Goal: Task Accomplishment & Management: Use online tool/utility

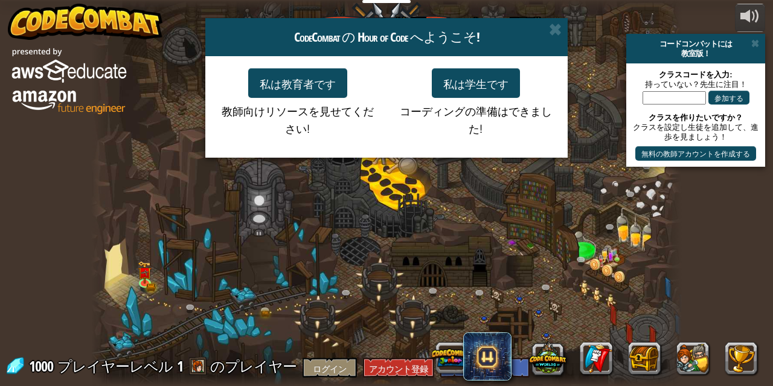
select select "ja"
click at [251, 238] on div "CodeCombat の Hour of Code へようこそ! 私は教育者です 教師向けリソースを見せてください! 私は学生です コーディングの準備はできま…" at bounding box center [386, 193] width 773 height 386
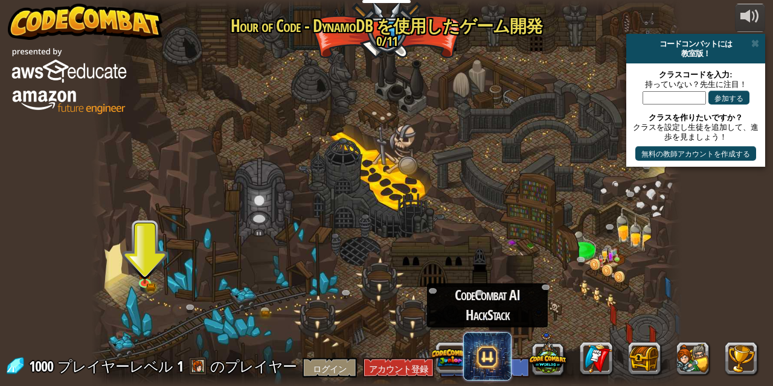
click at [488, 348] on span at bounding box center [487, 356] width 48 height 48
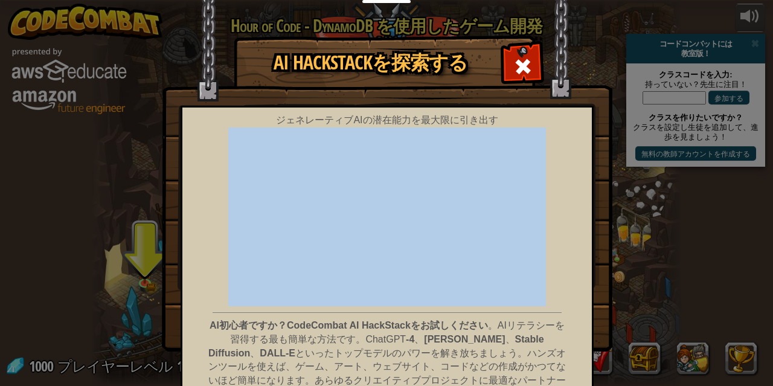
drag, startPoint x: 562, startPoint y: 203, endPoint x: 554, endPoint y: 132, distance: 71.7
click at [554, 132] on div "ジェネレーティブAIの潜在能力を最大限に引き出す AI初心者ですか？CodeCombat AI HackStackをお試しください 。AIリテラシーを習得する…" at bounding box center [386, 282] width 413 height 352
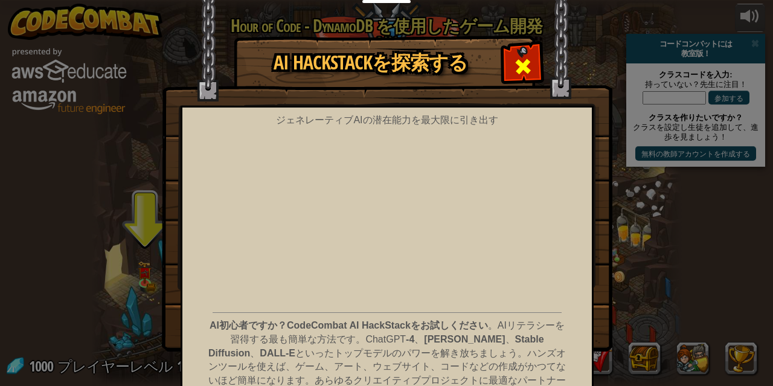
click at [522, 64] on span at bounding box center [522, 66] width 19 height 19
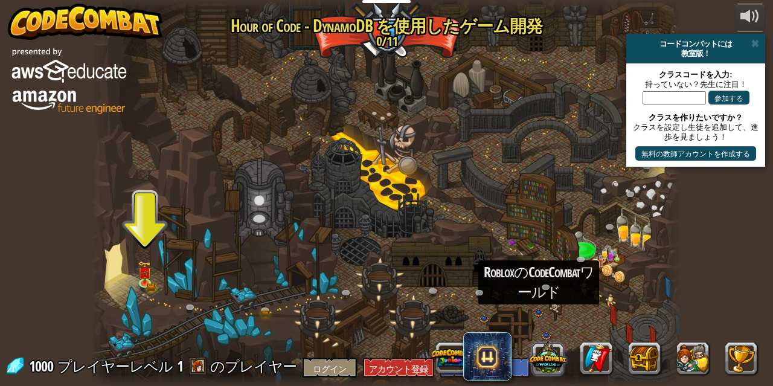
click at [554, 357] on button at bounding box center [547, 357] width 37 height 37
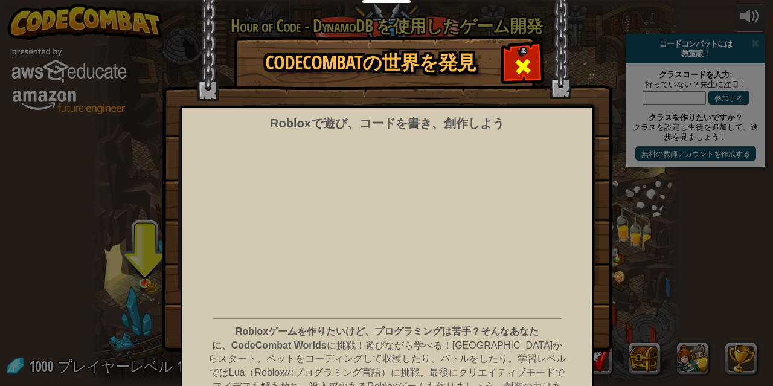
click at [513, 67] on span at bounding box center [522, 66] width 19 height 19
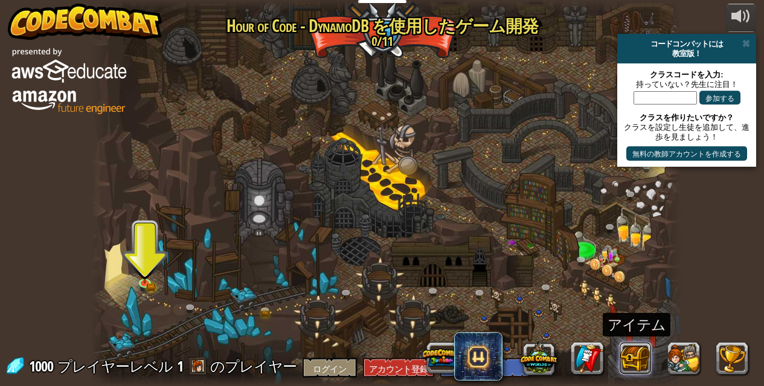
click at [631, 354] on button at bounding box center [635, 358] width 33 height 33
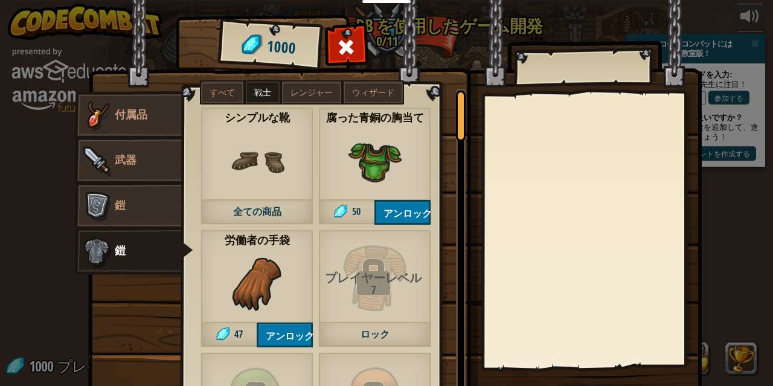
click at [277, 202] on span "全ての商品" at bounding box center [256, 212] width 113 height 25
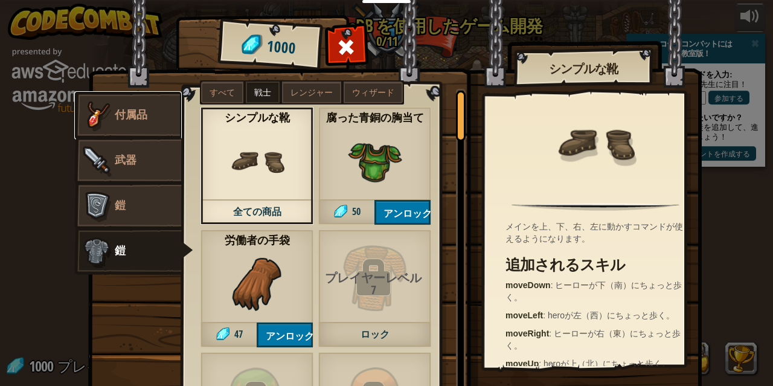
click at [124, 122] on link "付属品" at bounding box center [127, 115] width 107 height 48
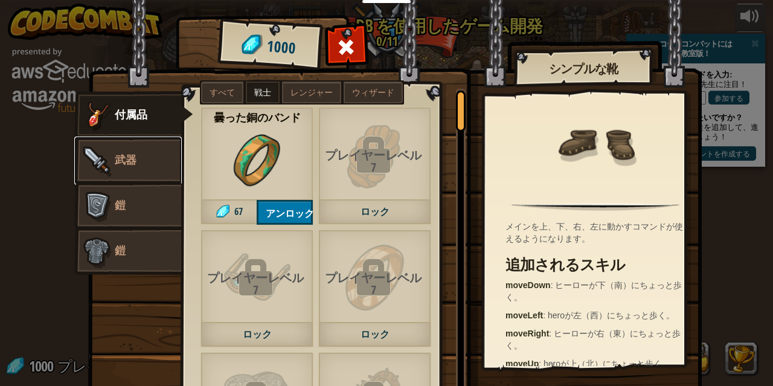
click at [133, 151] on link "武器" at bounding box center [127, 160] width 107 height 48
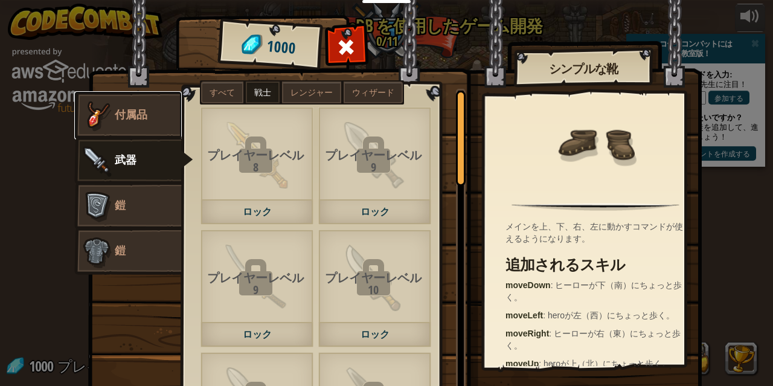
click at [96, 113] on img at bounding box center [96, 115] width 36 height 36
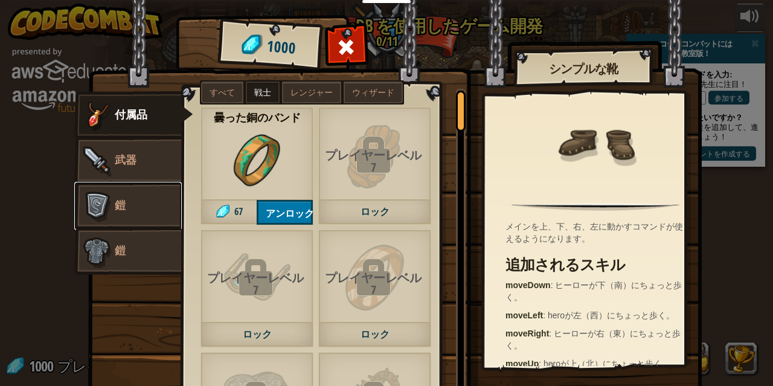
click at [172, 209] on link "鎧" at bounding box center [127, 206] width 107 height 48
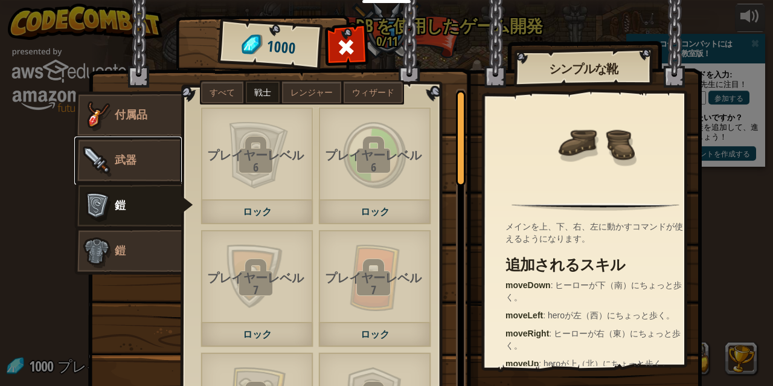
click at [153, 149] on link "武器" at bounding box center [127, 160] width 107 height 48
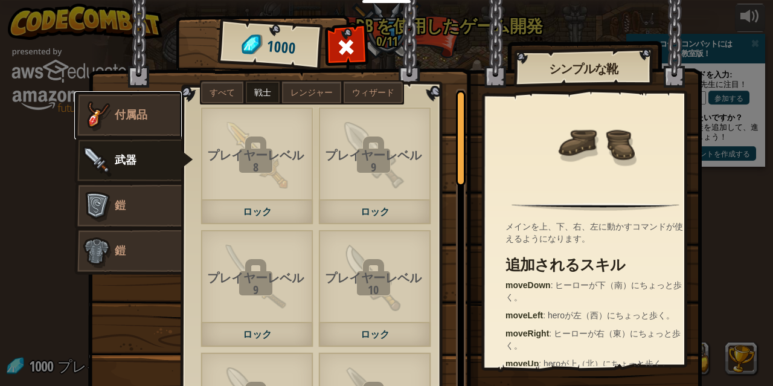
click at [126, 115] on font "付属品" at bounding box center [131, 114] width 33 height 15
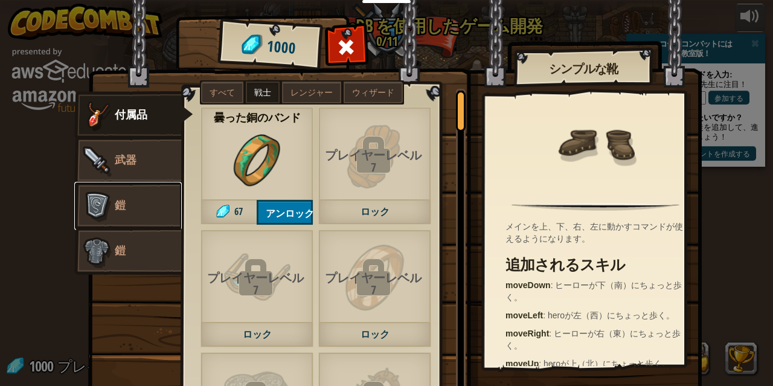
click at [143, 214] on link "鎧" at bounding box center [127, 206] width 107 height 48
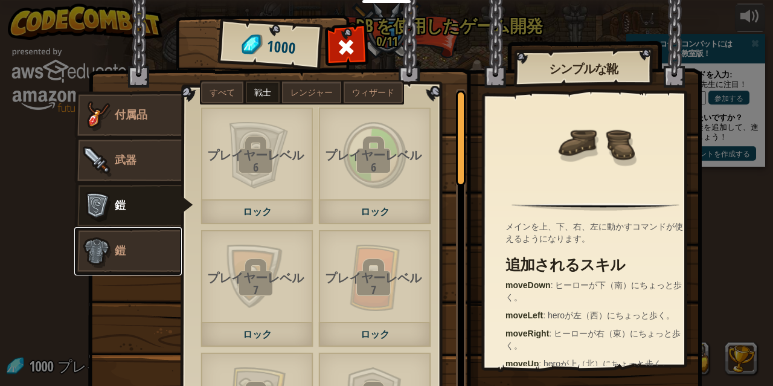
click at [145, 249] on link "鎧" at bounding box center [127, 251] width 107 height 48
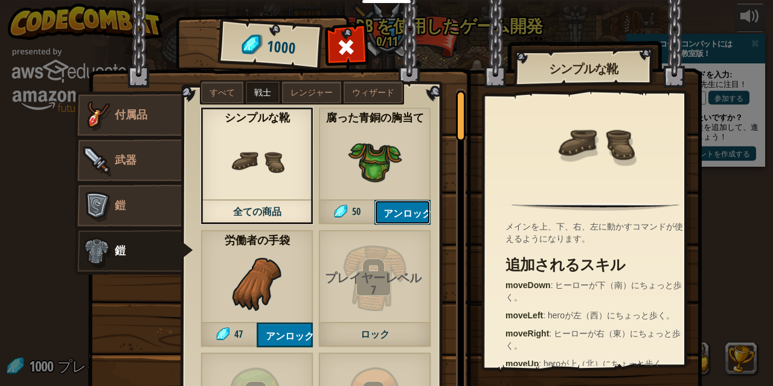
click at [412, 211] on font "アンロック" at bounding box center [407, 212] width 48 height 13
click at [383, 214] on font "ロックを解除しますか？" at bounding box center [436, 212] width 106 height 13
click at [407, 170] on div "腐った青銅の胸当て 全ての商品" at bounding box center [374, 166] width 113 height 118
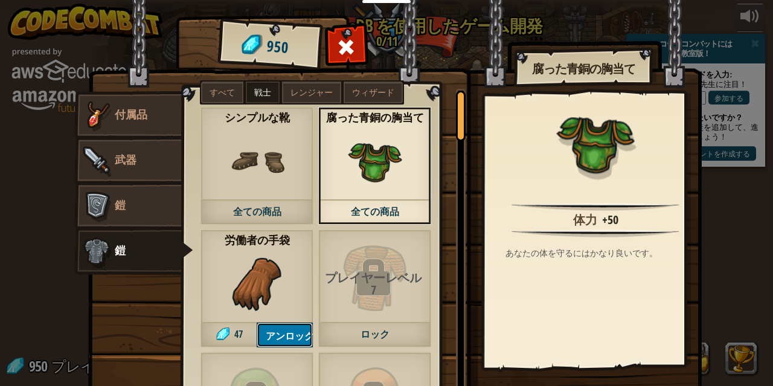
click at [286, 331] on font "アンロック" at bounding box center [290, 335] width 48 height 13
click at [287, 330] on font "ロックを解除しますか？" at bounding box center [319, 335] width 106 height 13
drag, startPoint x: 457, startPoint y: 115, endPoint x: 372, endPoint y: 176, distance: 104.7
click at [442, 19] on div "アイテム 903 その他 付属品 武器 鎧 鎧 すべて 戦士 レンジャー ウィザード プレイヤーレベル 9 ロック プレイヤーレベル 11 ロック プレイヤー…" at bounding box center [401, 18] width 618 height 1
click at [301, 97] on label "レンジャー" at bounding box center [311, 92] width 59 height 22
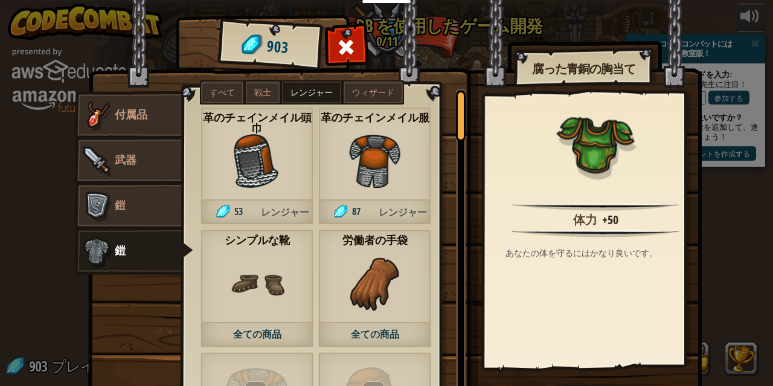
click at [254, 91] on font "戦士" at bounding box center [262, 93] width 17 height 10
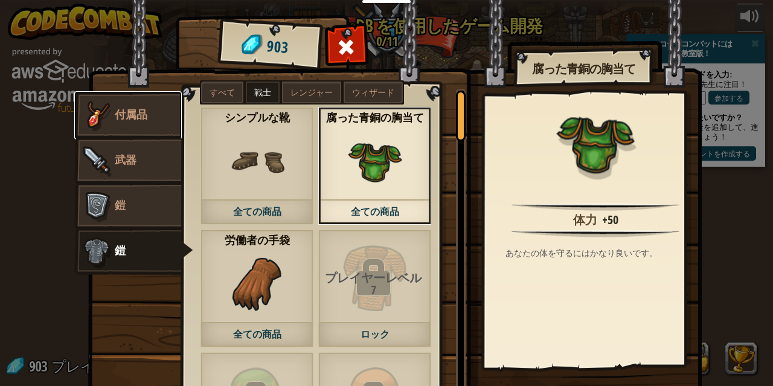
click at [107, 121] on img at bounding box center [96, 115] width 36 height 36
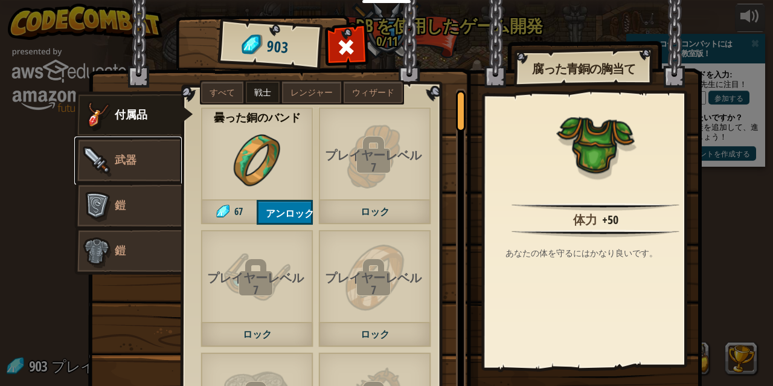
click at [109, 155] on img at bounding box center [96, 160] width 36 height 36
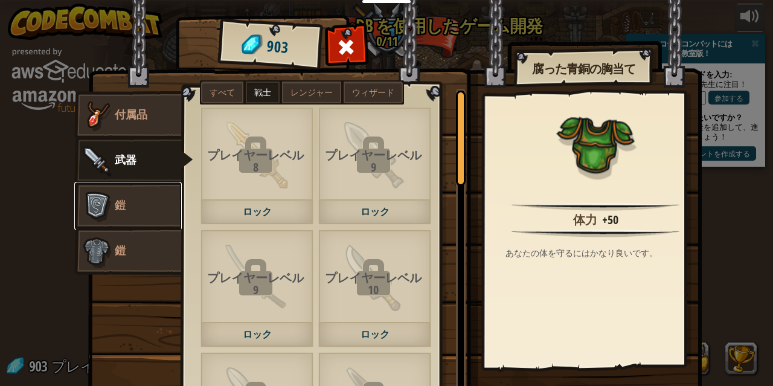
click at [137, 194] on link "鎧" at bounding box center [127, 206] width 107 height 48
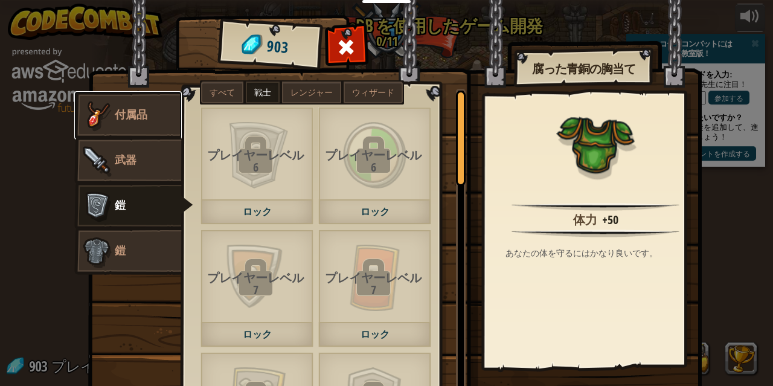
click at [144, 112] on link "付属品" at bounding box center [127, 115] width 107 height 48
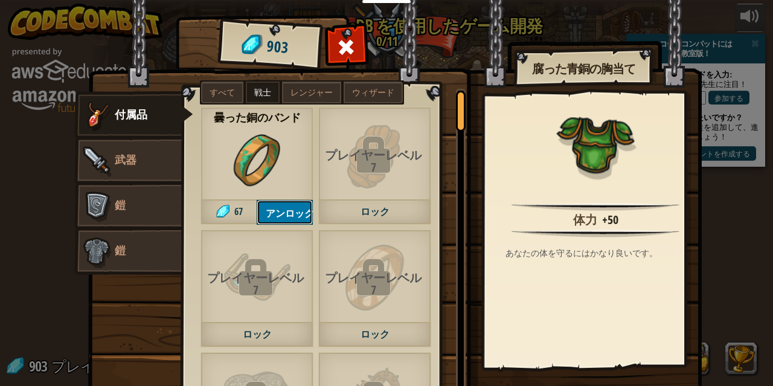
click at [279, 208] on font "アンロック" at bounding box center [290, 212] width 48 height 13
click at [279, 208] on font "ロックを解除しますか？" at bounding box center [319, 212] width 106 height 13
click at [344, 42] on span at bounding box center [346, 46] width 19 height 19
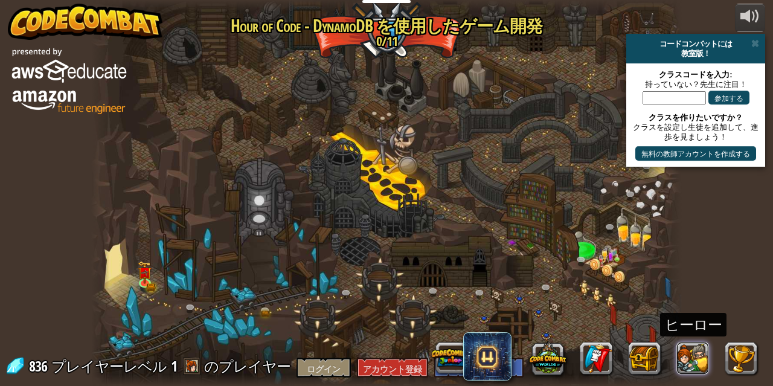
click at [689, 355] on button at bounding box center [692, 358] width 33 height 33
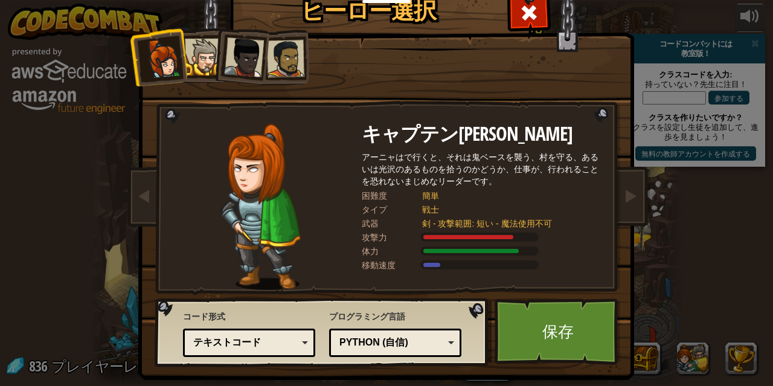
click at [247, 48] on div at bounding box center [244, 57] width 40 height 40
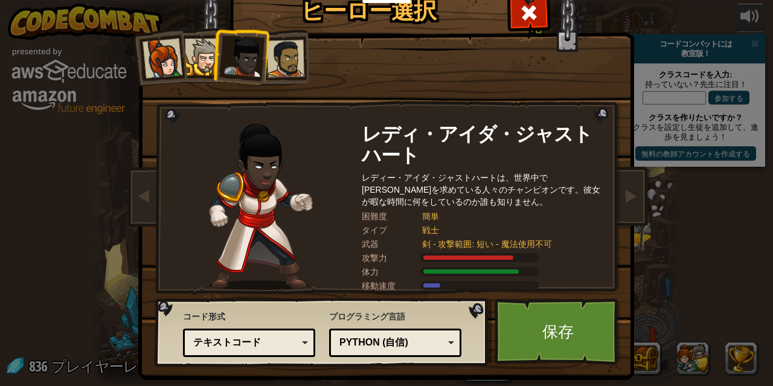
click at [201, 51] on div at bounding box center [203, 57] width 37 height 37
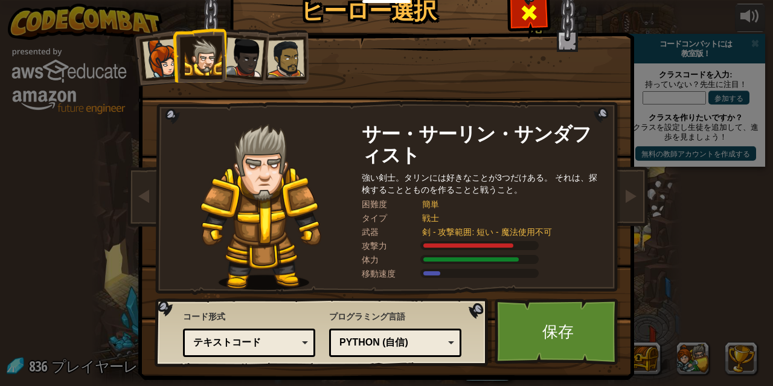
click at [519, 18] on span at bounding box center [528, 12] width 19 height 19
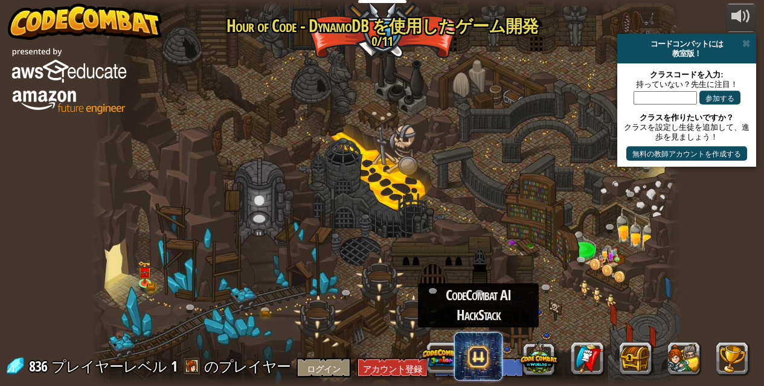
click at [468, 354] on span at bounding box center [478, 356] width 48 height 48
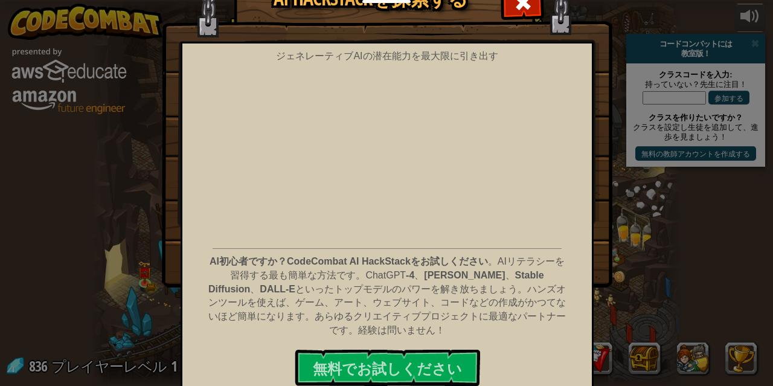
scroll to position [72, 0]
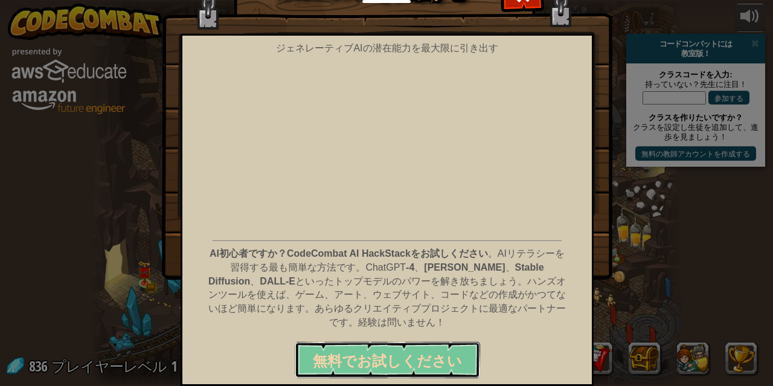
click at [442, 354] on font "無料でお試しください" at bounding box center [387, 360] width 149 height 19
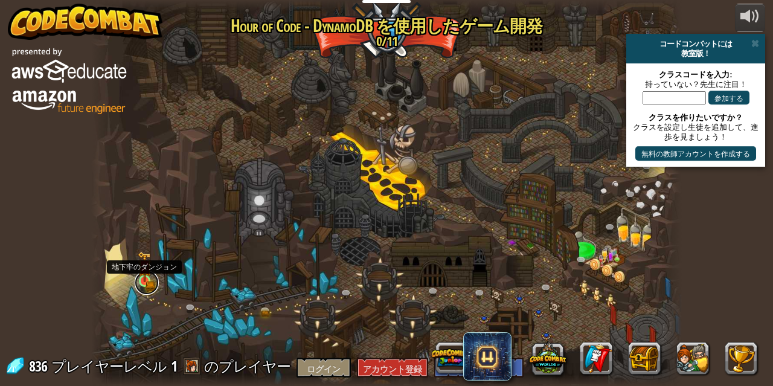
click at [147, 284] on link at bounding box center [147, 282] width 24 height 24
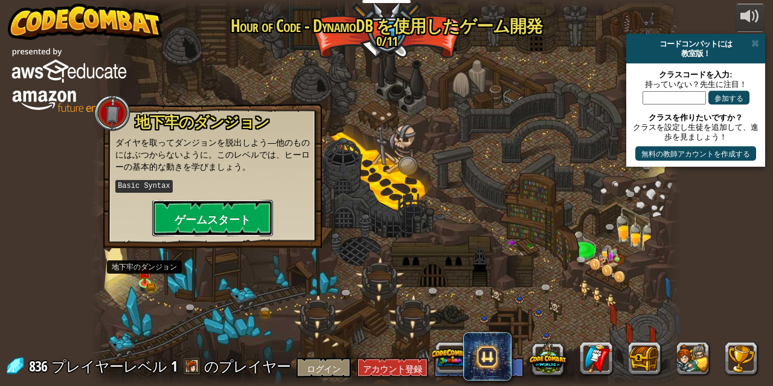
click at [248, 214] on font "ゲームスタート" at bounding box center [212, 219] width 76 height 15
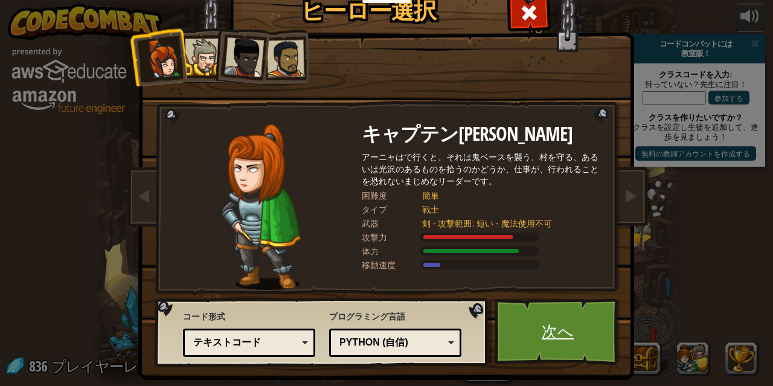
click at [545, 338] on font "次へ" at bounding box center [557, 331] width 32 height 22
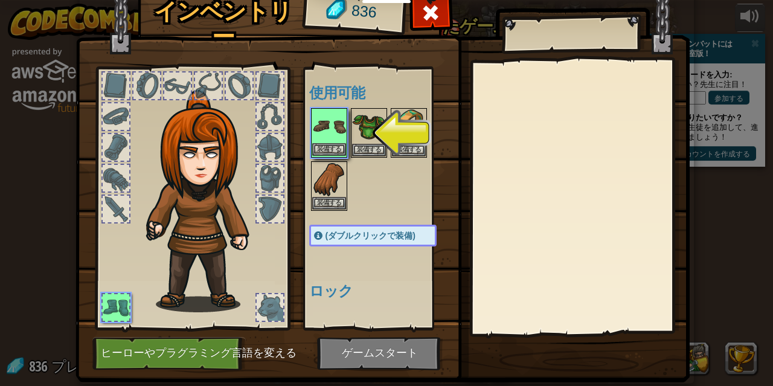
click at [325, 135] on img at bounding box center [329, 126] width 34 height 34
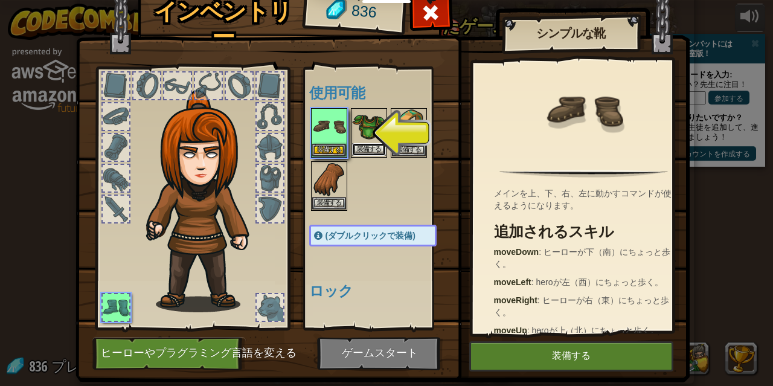
click at [357, 150] on font "装備する" at bounding box center [369, 148] width 24 height 7
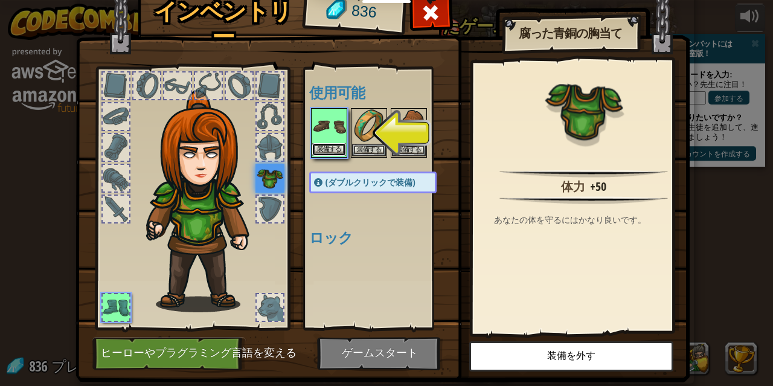
click at [330, 146] on font "装備する" at bounding box center [329, 148] width 24 height 7
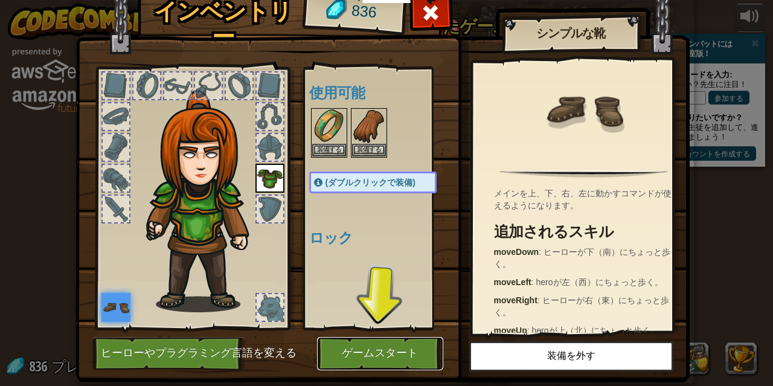
click at [394, 354] on font "ゲームスタート" at bounding box center [380, 353] width 76 height 12
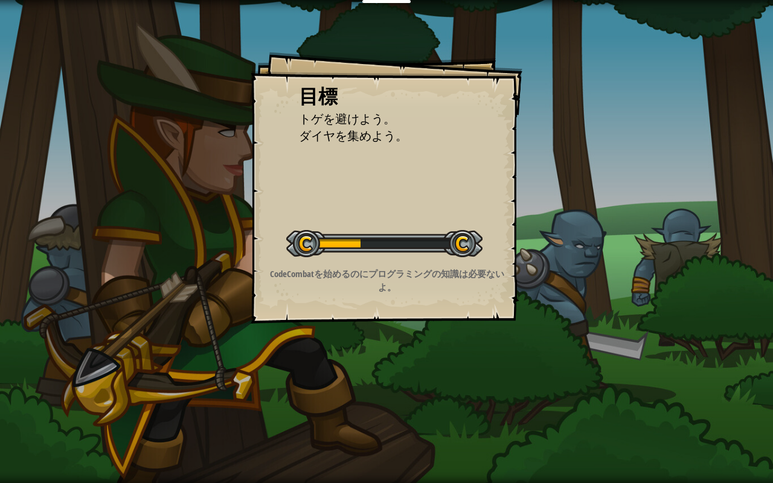
click at [421, 282] on p "CodeCombatを始めるのにプログラミングの知識は必要ないよ。" at bounding box center [387, 280] width 242 height 26
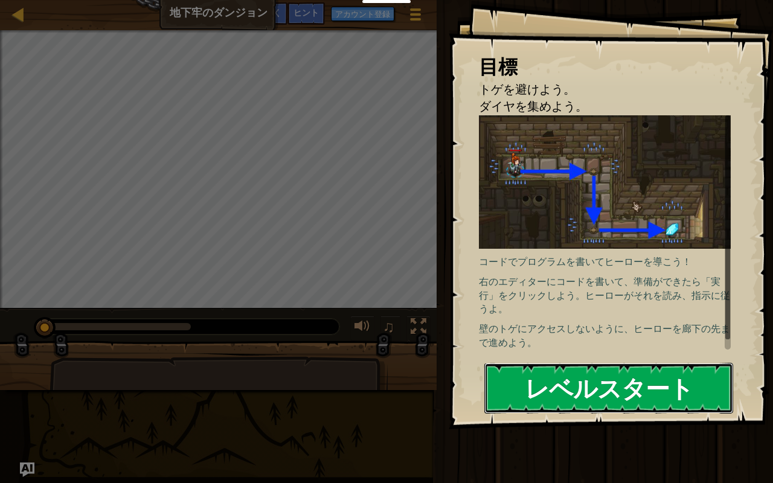
click at [561, 385] on font "レベルスタート" at bounding box center [609, 387] width 168 height 33
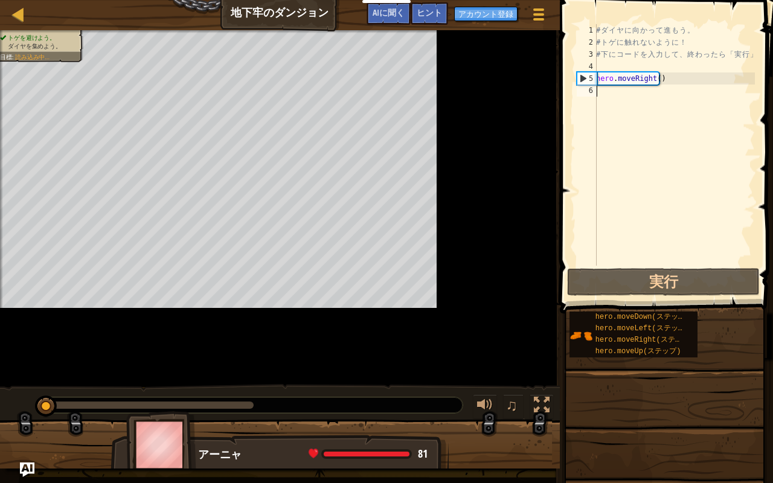
type textarea "hero.moveRight()"
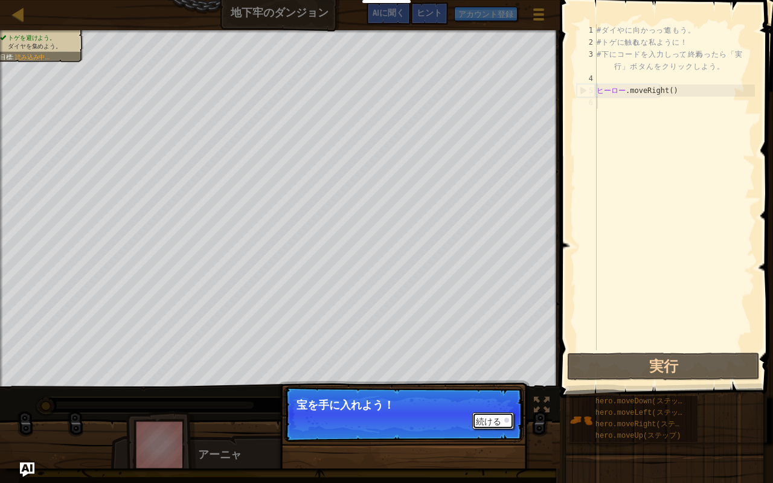
click at [496, 385] on font "続ける" at bounding box center [488, 422] width 25 height 10
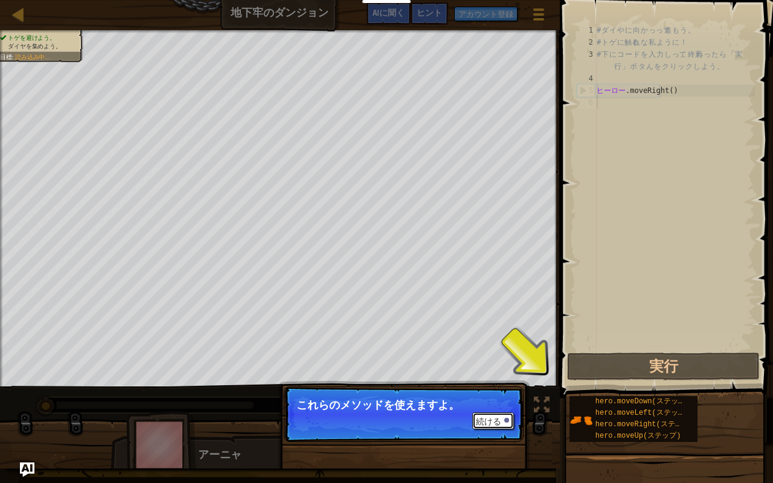
click at [496, 385] on font "続ける" at bounding box center [488, 422] width 25 height 10
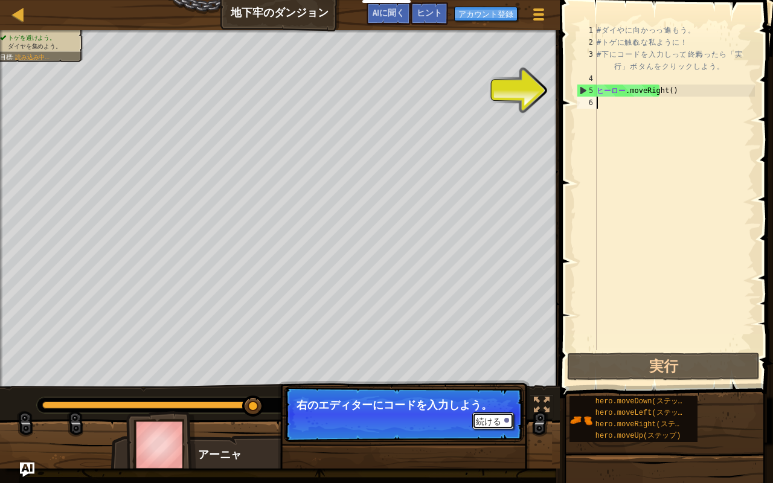
click at [479, 385] on font "続ける" at bounding box center [488, 422] width 25 height 10
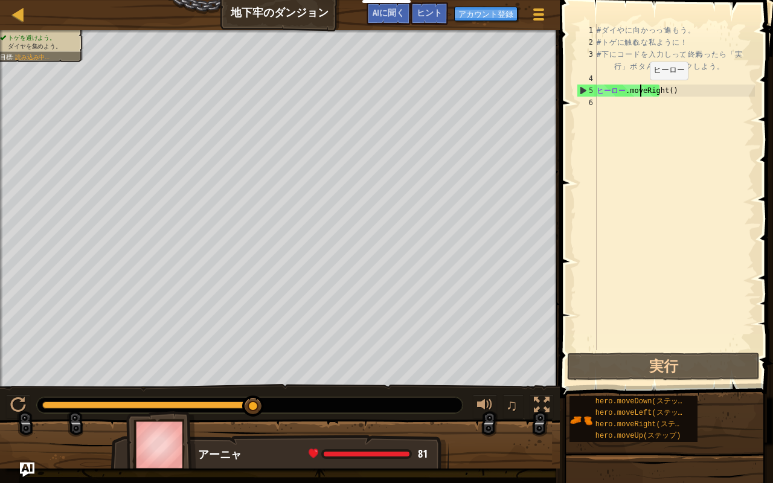
click at [639, 92] on div "# ダ イ や に 向 か っ って 進 も う 。 # ト ゲ に 触る れ な 私 よ う に ！ # 下 に コ ー ド を 入 力 し って 、 終焉…" at bounding box center [674, 199] width 161 height 350
type textarea "hero.moveRight()"
click at [607, 104] on div "# ダ イ や に 向 か っ って 進 も う 。 # ト ゲ に 触る れ な 私 よ う に ！ # 下 に コ ー ド を 入 力 し って 、 終焉…" at bounding box center [674, 199] width 161 height 350
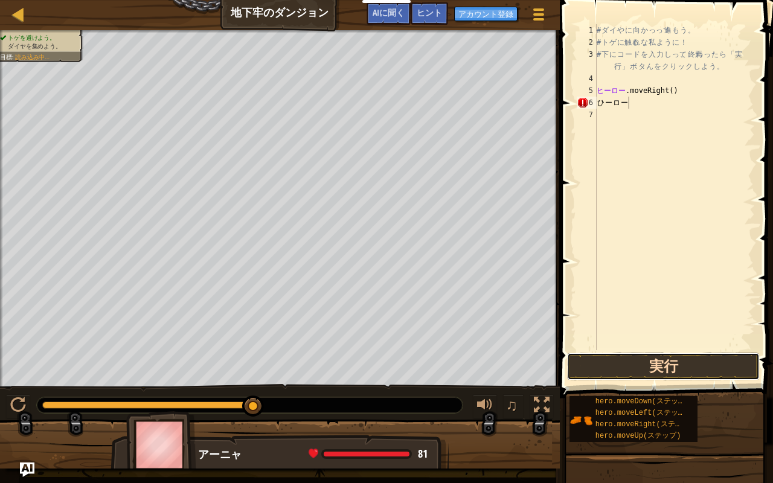
click at [683, 369] on button "実行" at bounding box center [663, 367] width 193 height 28
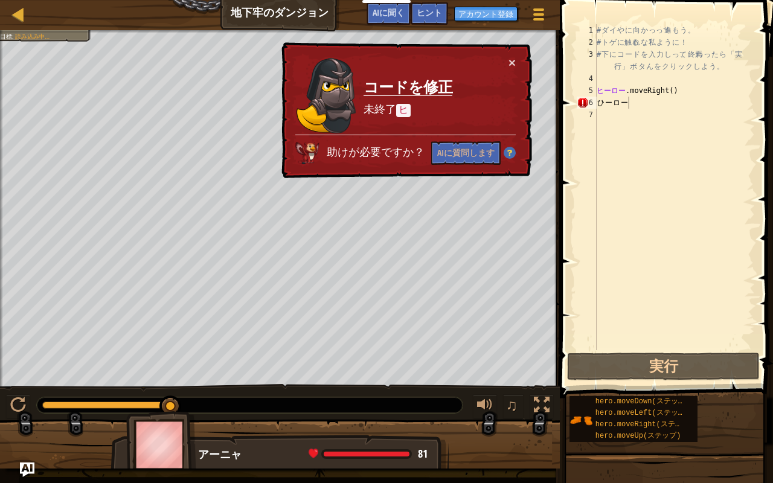
click at [398, 107] on code "ヒ" at bounding box center [403, 110] width 14 height 13
click at [607, 103] on div "# ダ イ や に 向 か っ って 進 も う 。 # ト ゲ に 触る れ な 私 よ う に ！ # 下 に コ ー ド を 入 力 し って 、 終焉…" at bounding box center [674, 199] width 161 height 350
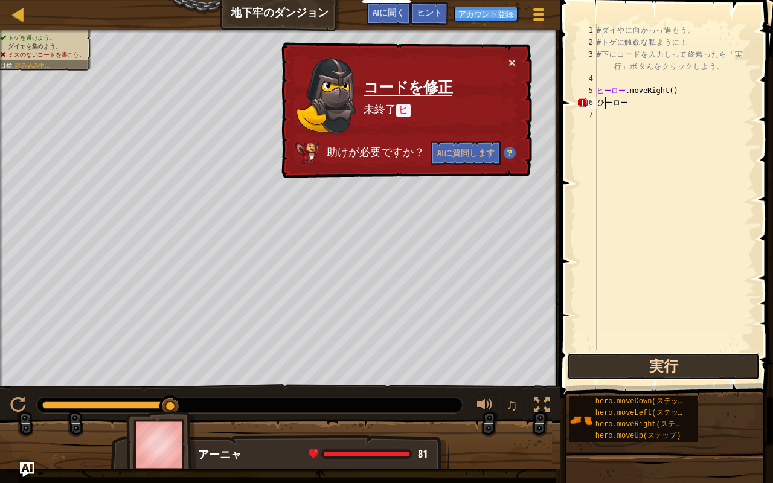
click at [680, 363] on button "実行" at bounding box center [663, 367] width 193 height 28
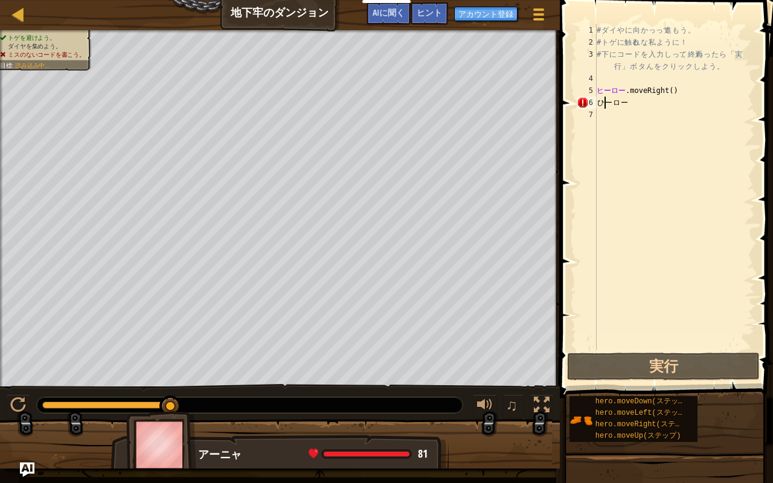
click at [605, 103] on div "# ダ イ や に 向 か っ って 進 も う 。 # ト ゲ に 触る れ な 私 よ う に ！ # 下 に コ ー ド を 入 力 し って 、 終焉…" at bounding box center [674, 199] width 161 height 350
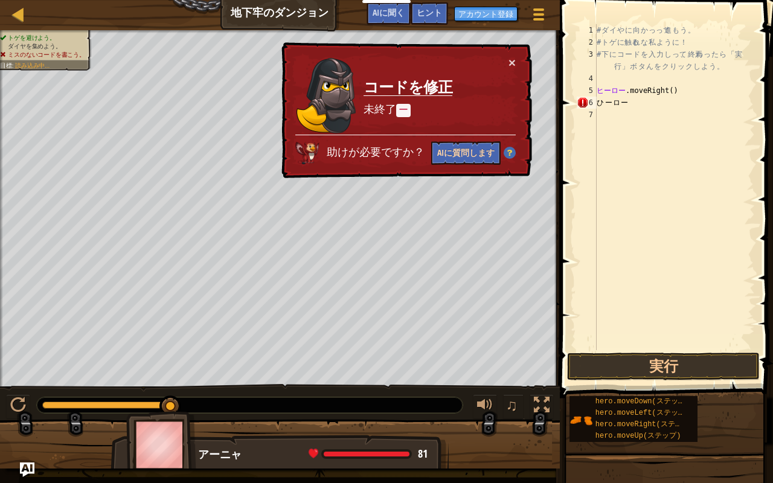
click at [476, 149] on div "マップ 地下牢のダンジョン ゲームメニュー 完了 アカウント登録 ヒント AIに聞く 1 הההההההההההההההההההההההההההההההההה…" at bounding box center [386, 241] width 773 height 483
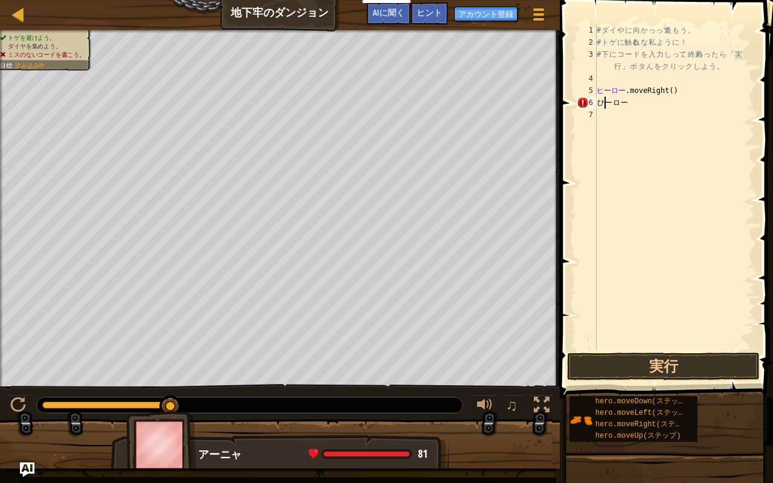
scroll to position [5, 0]
click at [629, 104] on div "# ダ イ や に 向 か っ って 進 も う 。 # ト ゲ に 触る れ な 私 よ う に ！ # 下 に コ ー ド を 入 力 し って 、 終焉…" at bounding box center [674, 199] width 161 height 350
type textarea "ひ"
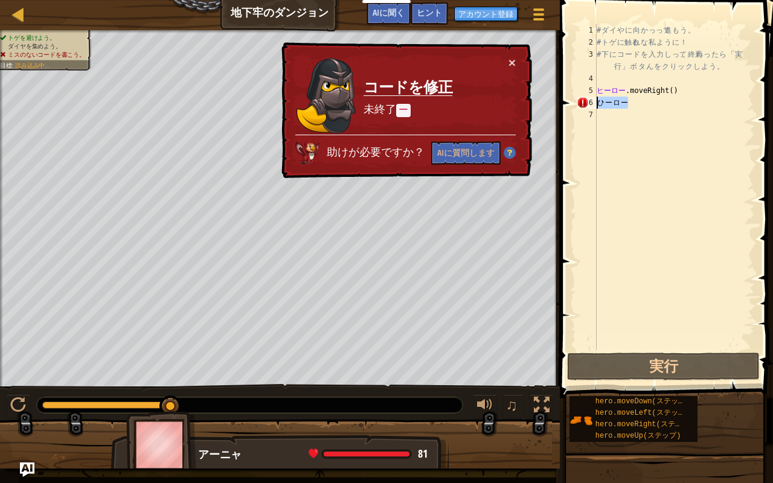
drag, startPoint x: 629, startPoint y: 104, endPoint x: 592, endPoint y: 102, distance: 36.9
click at [592, 102] on div "ヒーロー 1 2 3 4 5 6 7 # ダ イ や に 向 か っ って 進 も う 。 # ト ゲ に 触る れ な 私 よ う に ！ # 下 に コ …" at bounding box center [664, 187] width 180 height 326
type textarea "ヒーロー"
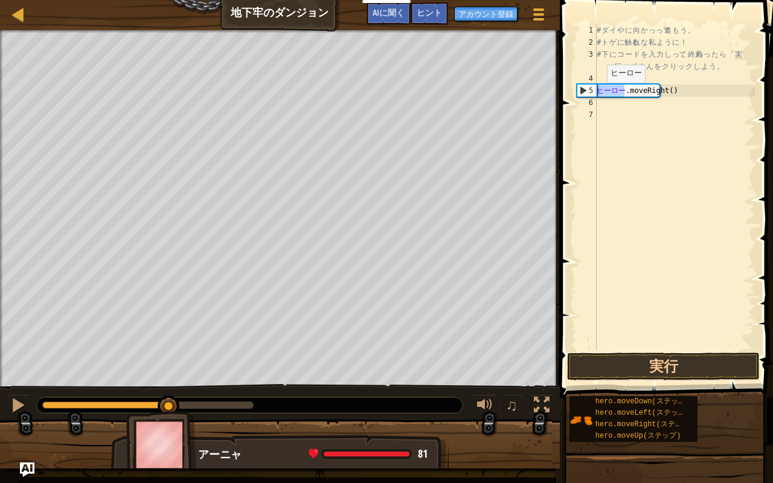
drag, startPoint x: 625, startPoint y: 90, endPoint x: 592, endPoint y: 94, distance: 34.1
click at [592, 94] on div "1 2 3 4 5 6 7 # ダ イ や に 向 か っ って 進 も う 。 # ト ゲ に 触る れ な 私 よ う に ！ # 下 に コ ー ド を…" at bounding box center [664, 187] width 180 height 326
type textarea "hero.moveRight()"
click at [608, 88] on div "# ダ イ や に 向 か っ って 進 も う 。 # ト ゲ に 触る れ な 私 よ う に ！ # 下 に コ ー ド を 入 力 し って 、 終焉…" at bounding box center [674, 187] width 161 height 326
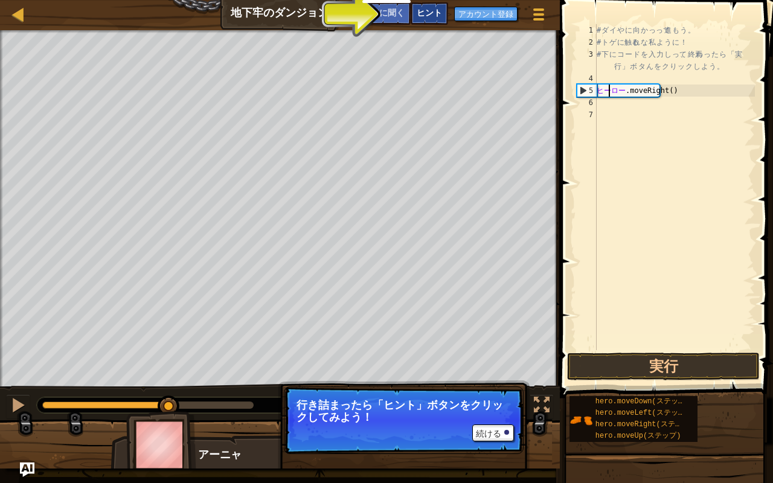
click at [433, 11] on font "ヒント" at bounding box center [429, 12] width 25 height 11
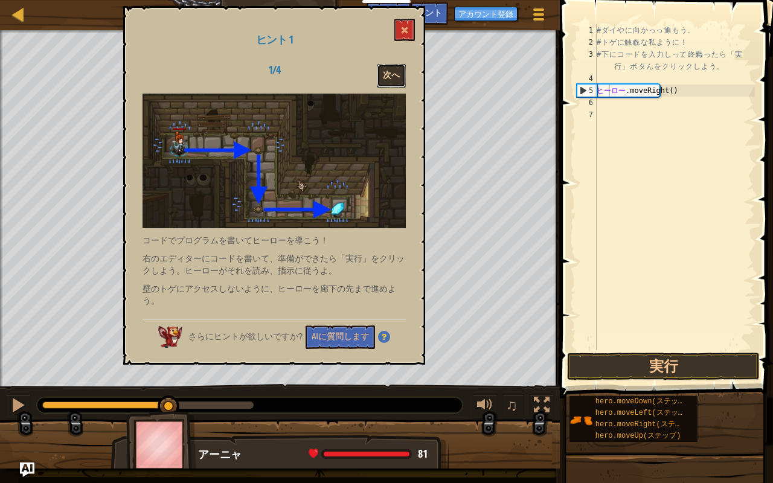
click at [397, 73] on font "次へ" at bounding box center [391, 74] width 17 height 11
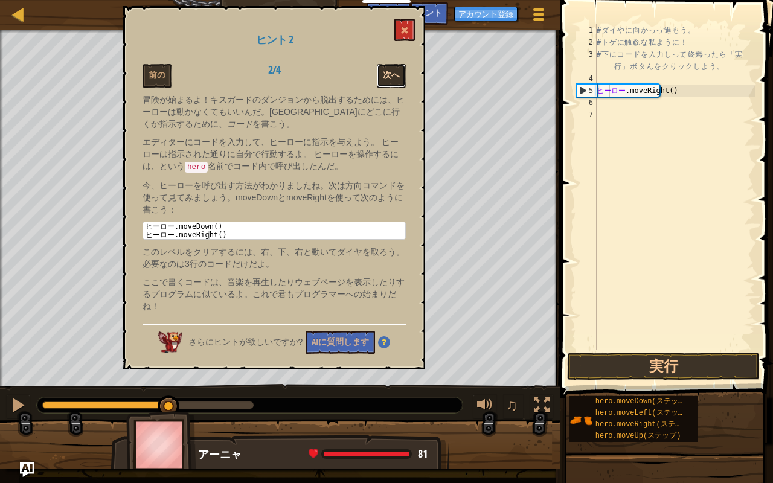
click at [381, 82] on button "次へ" at bounding box center [391, 76] width 29 height 24
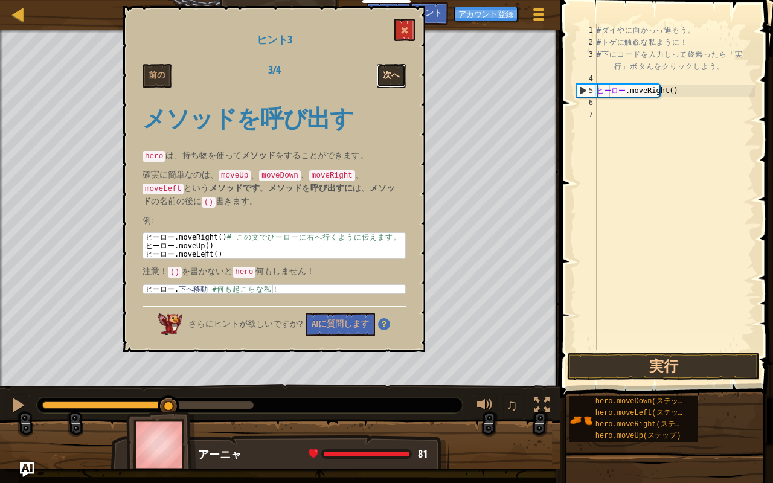
click at [392, 75] on font "次へ" at bounding box center [391, 74] width 17 height 11
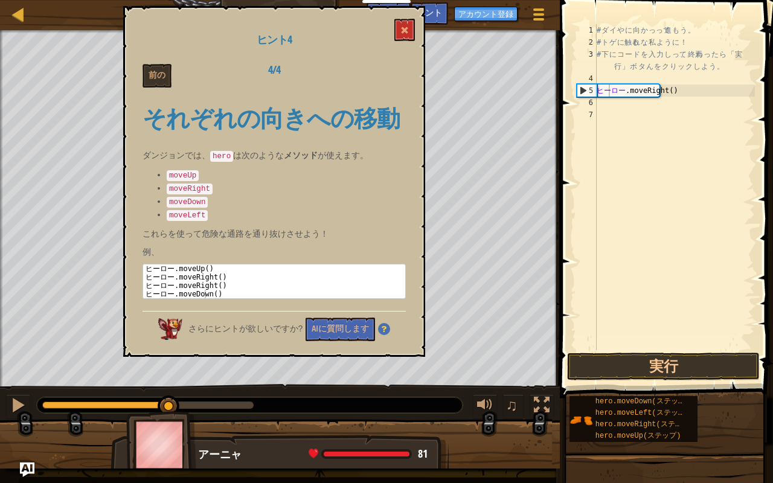
click at [605, 104] on div "# ダ イ や に 向 か っ って 進 も う 。 # ト ゲ に 触る れ な 私 よ う に ！ # 下 に コ ー ド を 入 力 し って 、 終焉…" at bounding box center [674, 199] width 161 height 350
type textarea "下"
click at [607, 117] on div "# ダ イ や に 向 か っ って 進 も う 。 # ト ゲ に 触る れ な 私 よ う に ！ # 下 に コ ー ド を 入 力 し って 、 終焉…" at bounding box center [674, 199] width 161 height 350
type textarea "右"
click at [639, 363] on button "実行" at bounding box center [663, 367] width 193 height 28
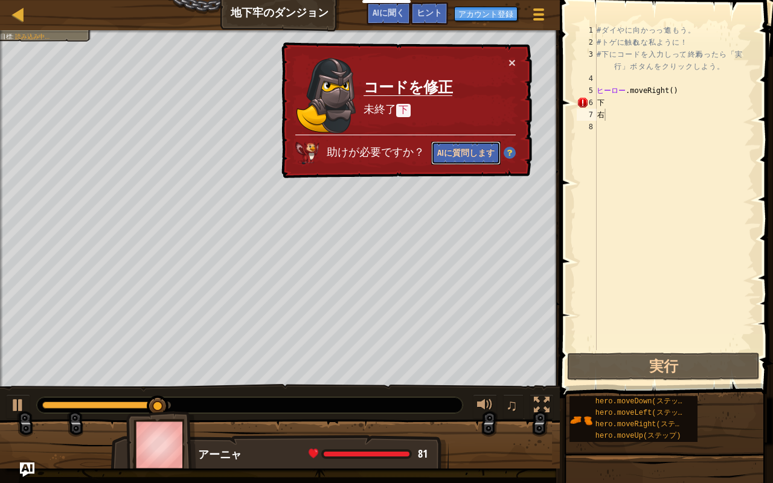
click at [459, 149] on font "AIに質問します" at bounding box center [465, 152] width 57 height 11
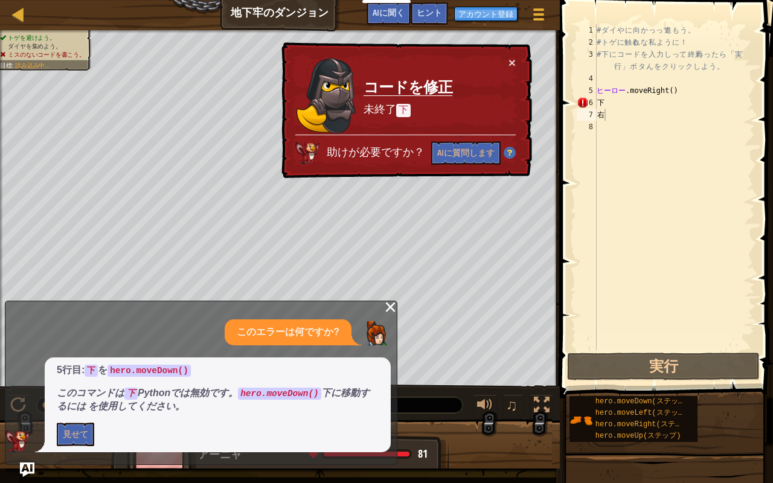
drag, startPoint x: 310, startPoint y: 391, endPoint x: 240, endPoint y: 392, distance: 70.0
click at [240, 385] on code "hero.moveDown()" at bounding box center [279, 394] width 83 height 12
drag, startPoint x: 237, startPoint y: 392, endPoint x: 276, endPoint y: 398, distance: 39.6
click at [276, 385] on code "hero.moveDown()" at bounding box center [279, 394] width 83 height 12
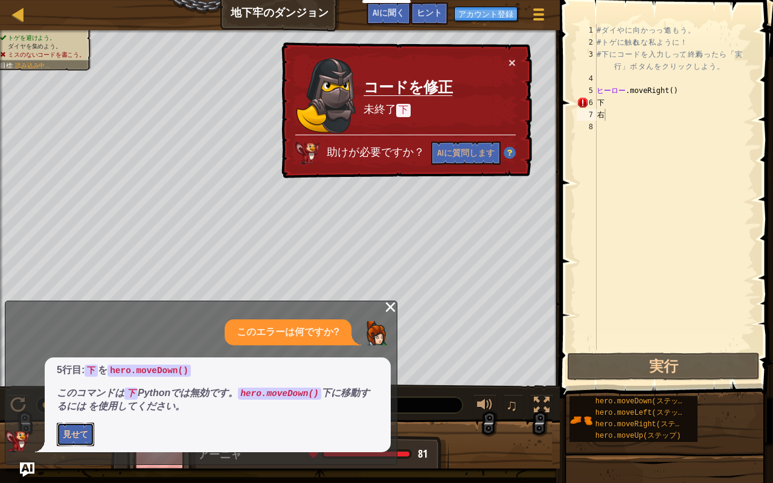
click at [64, 385] on font "見せて" at bounding box center [75, 433] width 25 height 11
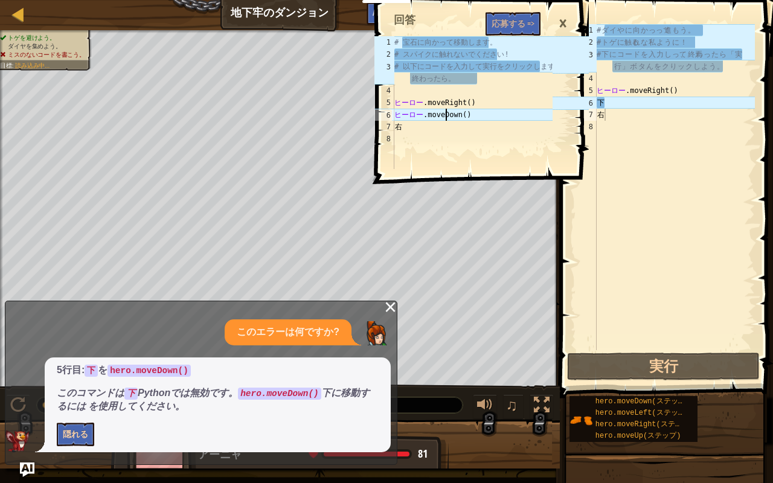
type textarea "hero.moveDown()"
click at [447, 118] on div "# 宝石に向かって移動します。 # スパイクに触れないでください! # 以下にコードを入力して実行をクリックします 終わったら。 ヒーロー .moveRigh…" at bounding box center [472, 114] width 161 height 157
drag, startPoint x: 476, startPoint y: 115, endPoint x: 390, endPoint y: 116, distance: 85.7
click at [390, 116] on div "hero.moveDown() 1 2 3 4 5 6 7 8 # 宝石に向かって移動します。 # スパイクに触れないでください! # 以下にコードを入力して…" at bounding box center [462, 102] width 180 height 133
click at [397, 113] on div "# 宝石に向かって移動します。 # スパイクに触れないでください! # 以下にコードを入力して実行をクリックします 終わったら。 ヒーロー .moveRigh…" at bounding box center [472, 102] width 161 height 133
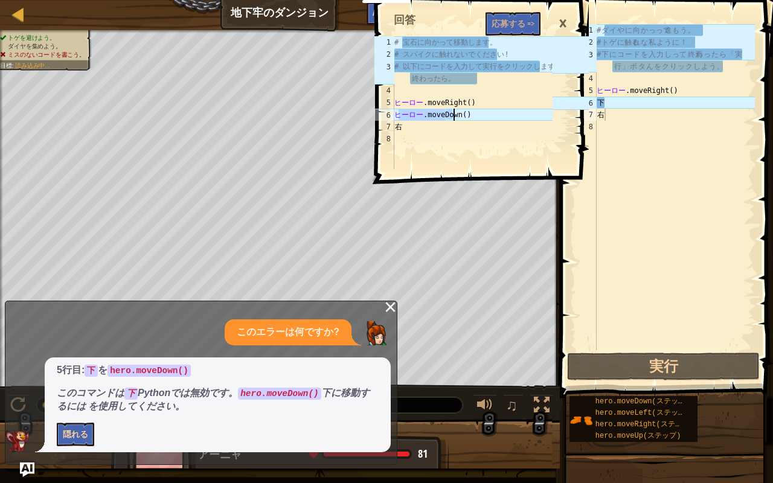
drag, startPoint x: 397, startPoint y: 114, endPoint x: 489, endPoint y: 119, distance: 91.9
click at [489, 119] on div "# 宝石に向かって移動します。 # スパイクに触れないでください! # 以下にコードを入力して実行をクリックします 終わったら。 ヒーロー .moveRigh…" at bounding box center [472, 114] width 161 height 157
click at [477, 141] on div "# 宝石に向かって移動します。 # スパイクに触れないでください! # 以下にコードを入力して実行をクリックします 終わったら。 ヒーロー .moveRigh…" at bounding box center [472, 114] width 161 height 157
type textarea "下"
click at [624, 100] on div "# ダ イ や に 向 か っ って 進 も う 。 # ト ゲ に 触る れ な 私 よ う に ！ # 下 に コ ー ド を 入 力 し って 、 終焉…" at bounding box center [674, 199] width 161 height 350
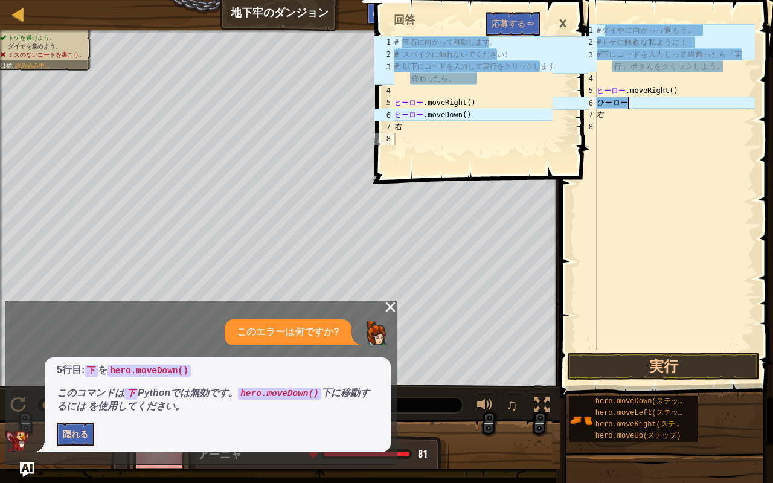
type textarea "。"
type textarea "・"
type textarea ","
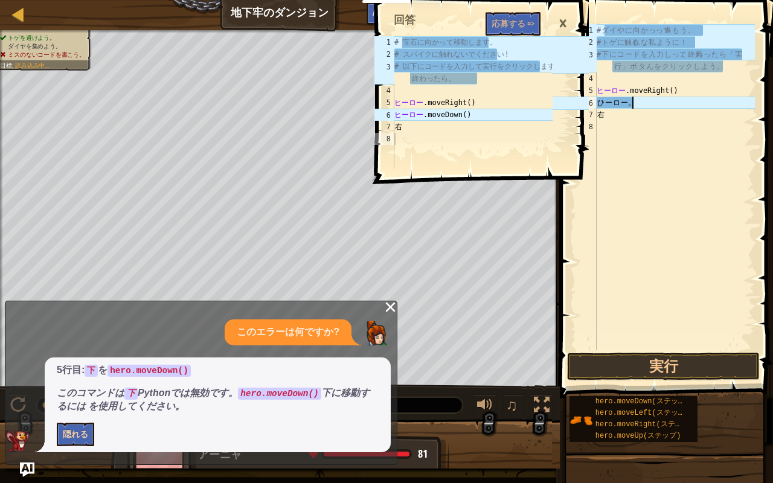
type textarea "も"
type textarea "."
click at [666, 147] on div "# ダ イ や に 向 か っ って 進 も う 。 # ト ゲ に 触る れ な 私 よ う に ！ # 下 に コ ー ド を 入 力 し って 、 終焉…" at bounding box center [674, 199] width 161 height 350
click at [523, 24] on font "応募する =>" at bounding box center [512, 23] width 43 height 11
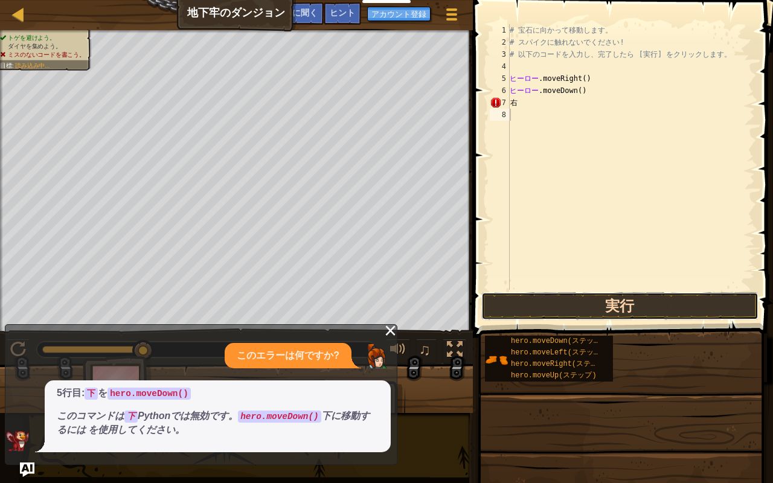
click at [613, 296] on button "実行" at bounding box center [619, 306] width 277 height 28
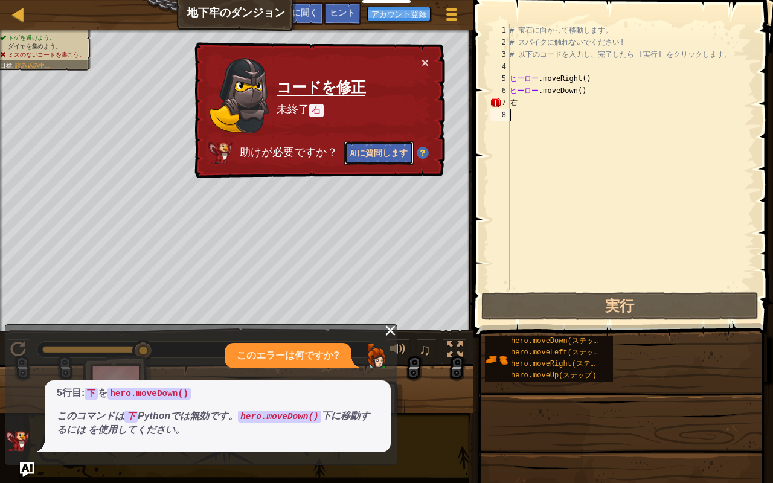
click at [389, 158] on button "AIに質問します" at bounding box center [378, 153] width 69 height 24
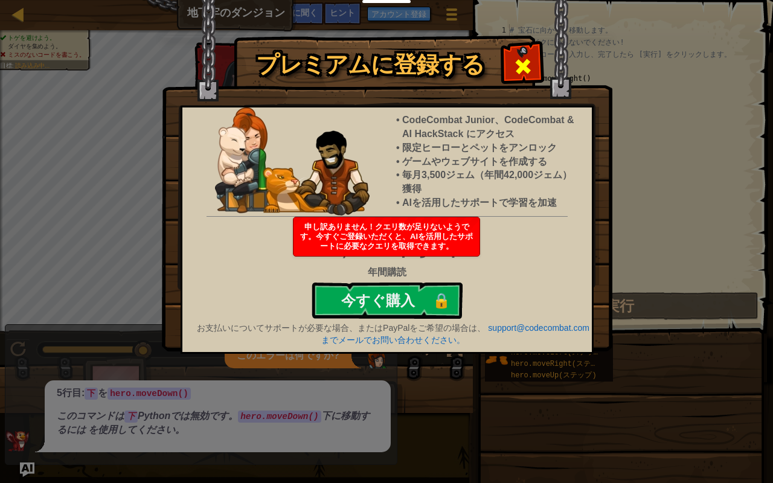
click at [514, 71] on span at bounding box center [522, 66] width 19 height 19
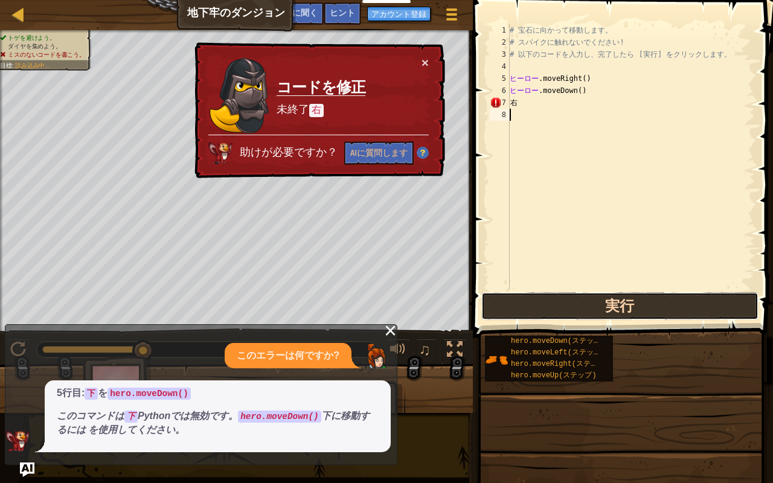
click at [600, 298] on button "実行" at bounding box center [619, 306] width 277 height 28
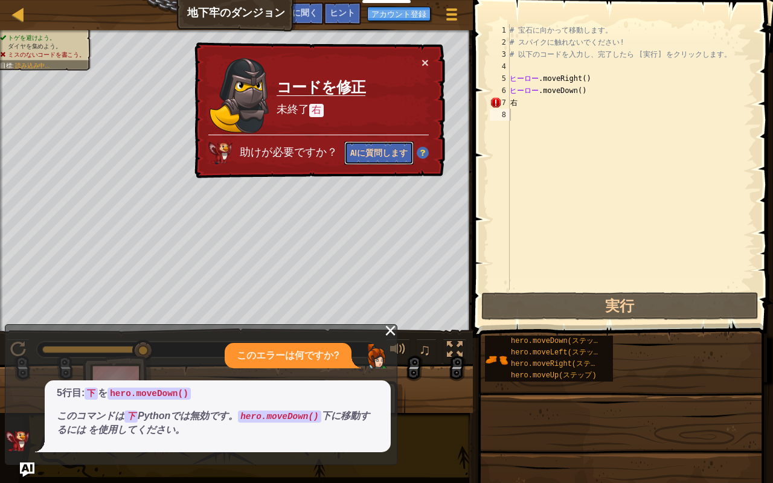
click at [406, 151] on font "AIに質問します" at bounding box center [378, 152] width 57 height 11
click at [532, 104] on div "# 宝石に向かって移動します。 # スパイクに触れないでください! # 以下のコードを入力し、完了したら [実行] をクリックします。 ヒーロー .moveR…" at bounding box center [631, 169] width 248 height 290
type textarea "右"
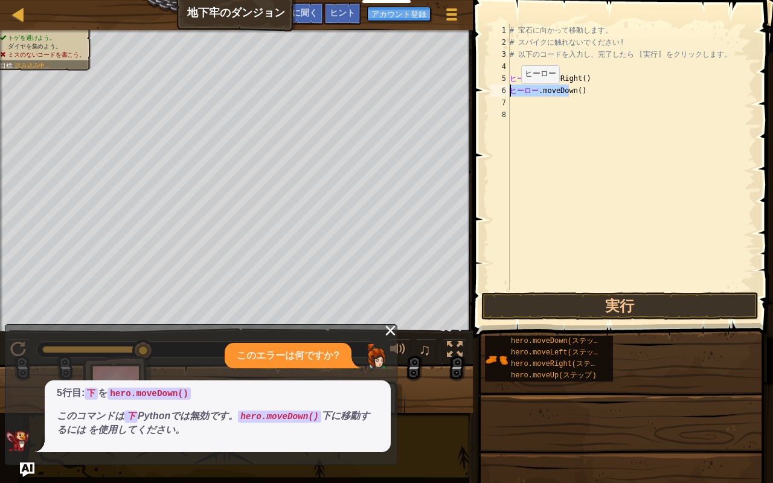
drag, startPoint x: 598, startPoint y: 93, endPoint x: 505, endPoint y: 95, distance: 93.6
click at [505, 95] on div "1 2 3 4 5 6 7 8 # 宝石に向かって移動します。 # スパイクに触れないでください! # 以下のコードを入力し、完了したら [実行] をクリック…" at bounding box center [620, 157] width 267 height 266
type textarea "hero.moveDown()"
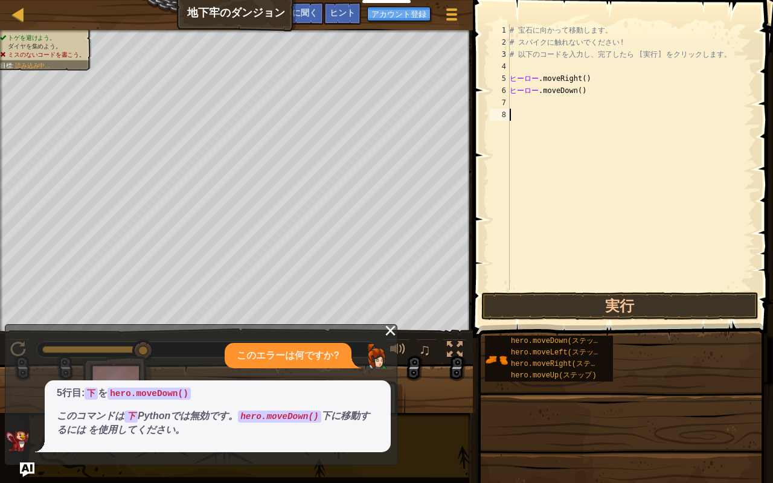
click at [569, 205] on div "# 宝石に向かって移動します。 # スパイクに触れないでください! # 以下のコードを入力し、完了したら [実行] をクリックします。 ヒーロー .moveR…" at bounding box center [631, 169] width 248 height 290
click at [573, 321] on span at bounding box center [624, 151] width 310 height 373
click at [572, 307] on button "実行" at bounding box center [619, 306] width 277 height 28
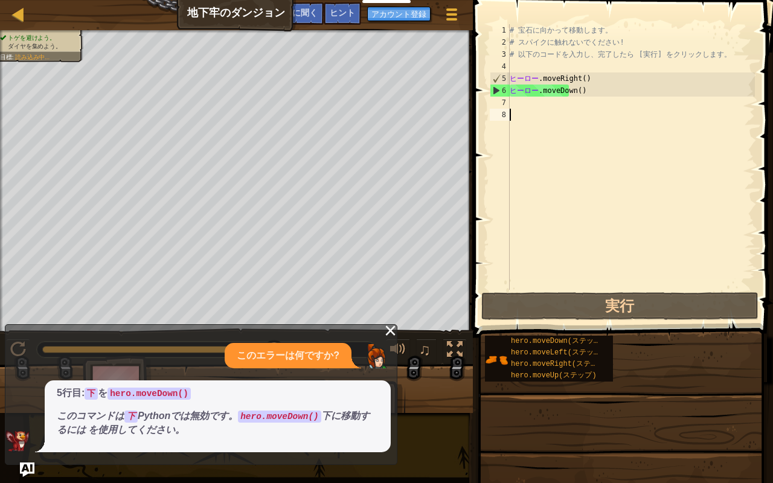
click at [513, 104] on div "# 宝石に向かって移動します。 # スパイクに触れないでください! # 以下のコードを入力し、完了したら [実行] をクリックします。 ヒーロー .moveR…" at bounding box center [631, 169] width 248 height 290
type textarea "右"
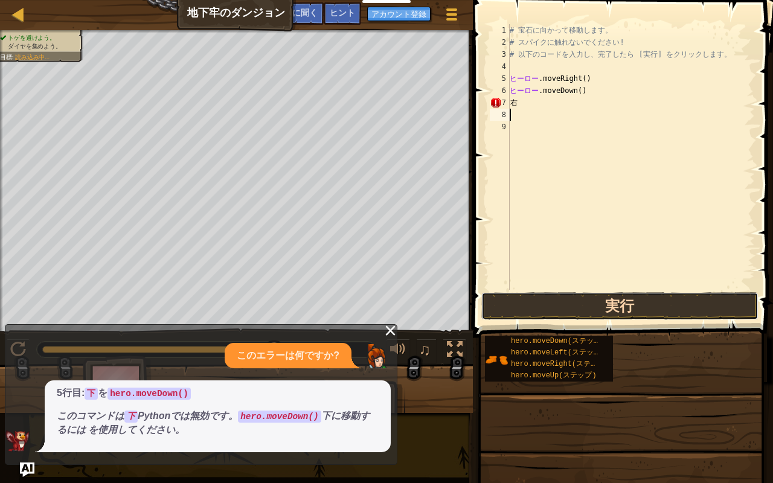
click at [563, 302] on button "実行" at bounding box center [619, 306] width 277 height 28
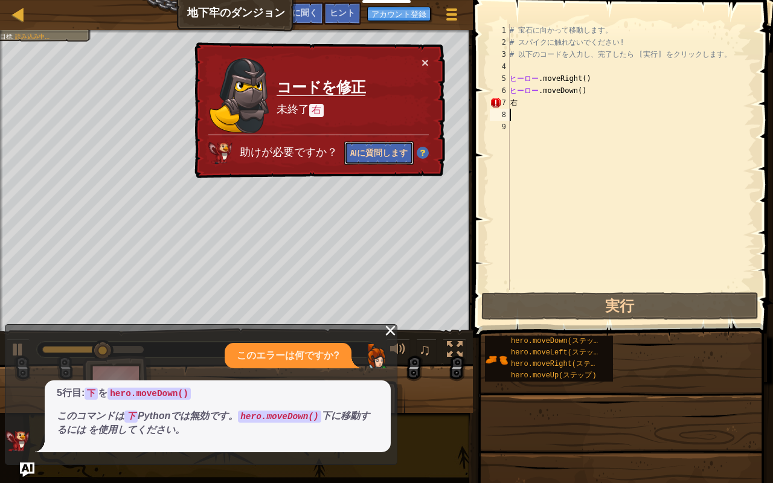
click at [391, 149] on font "AIに質問します" at bounding box center [378, 152] width 57 height 11
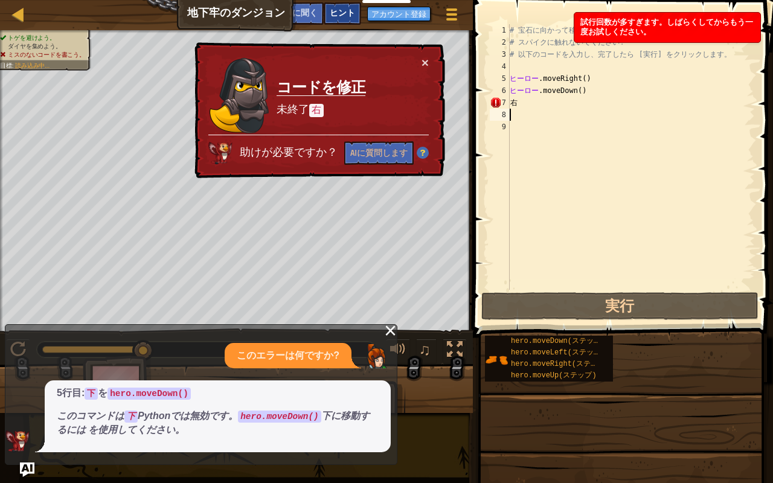
click at [351, 13] on font "ヒント" at bounding box center [342, 12] width 25 height 11
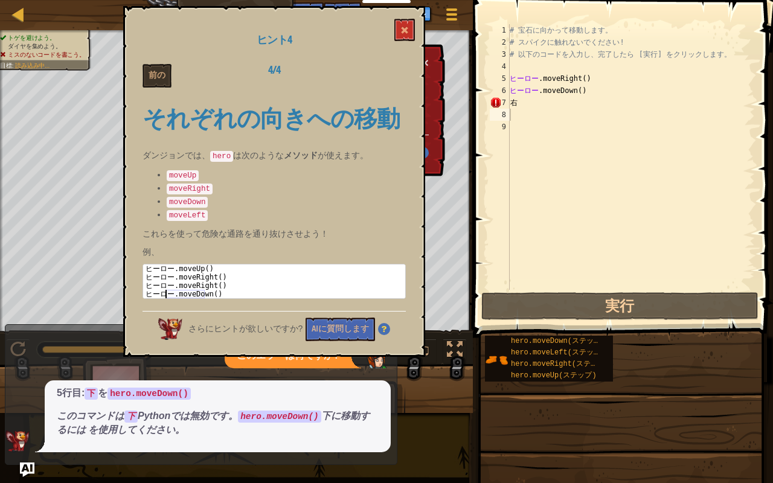
drag, startPoint x: 228, startPoint y: 290, endPoint x: 283, endPoint y: 267, distance: 59.0
click at [283, 267] on div "ヒーロー .moveUp ( ) ​ ヒーロー .moveRight ( ) ​ ヒーロー .moveRight ( ) ​ ヒーロー .moveDown (…" at bounding box center [274, 289] width 262 height 51
type textarea "hero.moveRight() hero.moveRight()"
type textarea "右"
click at [526, 103] on div "# 宝石に向かって移動します。 # スパイクに触れないでください! # 以下のコードを入力し、完了したら [実行] をクリックします。 ヒーロー .moveR…" at bounding box center [631, 169] width 248 height 290
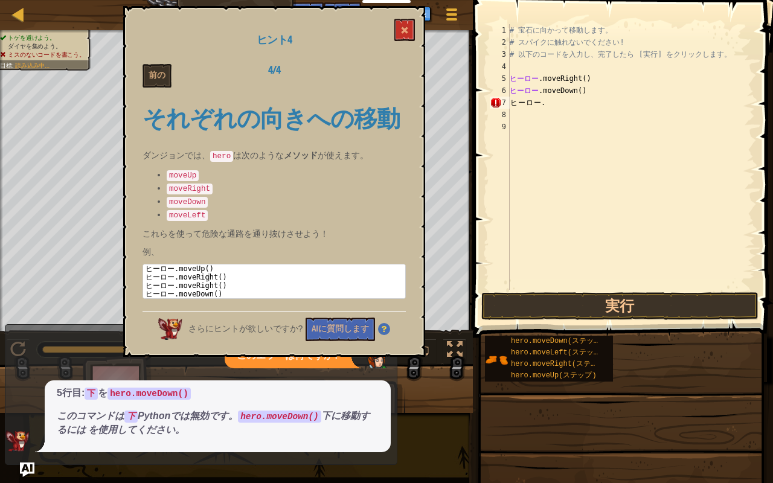
scroll to position [0, 1]
type textarea "．"
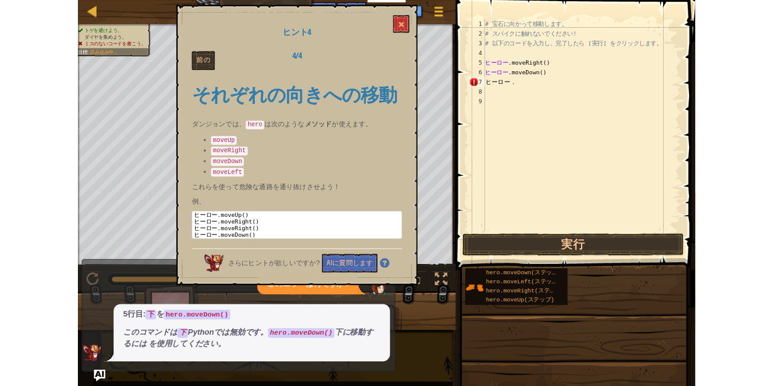
scroll to position [0, 0]
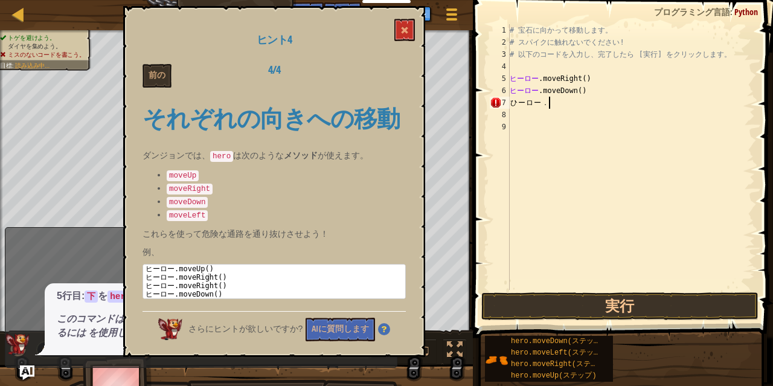
click at [561, 113] on div "# 宝石に向かって移動します。 # スパイクに触れないでください! # 以下のコードを入力し、完了したら [実行] をクリックします。 ヒーロー .moveR…" at bounding box center [631, 169] width 248 height 290
click at [581, 302] on button "実行" at bounding box center [619, 306] width 277 height 28
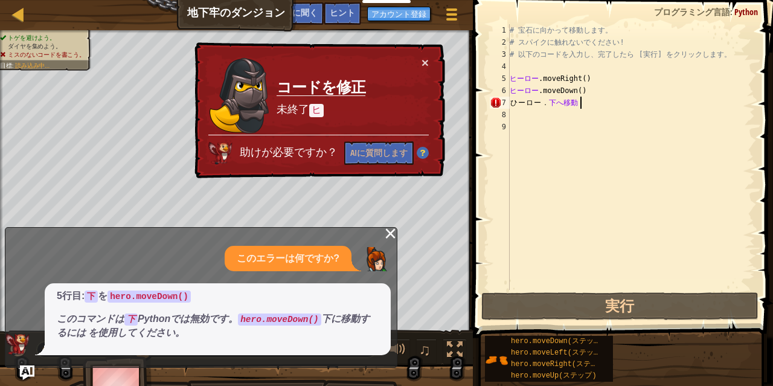
click at [517, 104] on div "# 宝石に向かって移動します。 # スパイクに触れないでください! # 以下のコードを入力し、完了したら [実行] をクリックします。 ヒーロー .moveR…" at bounding box center [631, 169] width 248 height 290
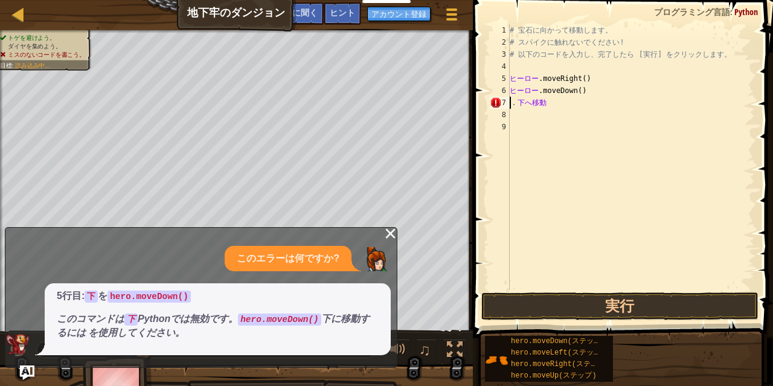
scroll to position [5, 1]
type textarea "hero.moveLeft()．movedown"
click at [629, 99] on div "# 宝石に向かって移動します。 # スパイクに触れないでください! # 以下のコードを入力し、完了したら [実行] をクリックします。 ヒーロー .moveR…" at bounding box center [631, 169] width 248 height 290
click at [634, 103] on div "# 宝石に向かって移動します。 # スパイクに触れないでください! # 以下のコードを入力し、完了したら [実行] をクリックします。 ヒーロー .moveR…" at bounding box center [631, 169] width 248 height 290
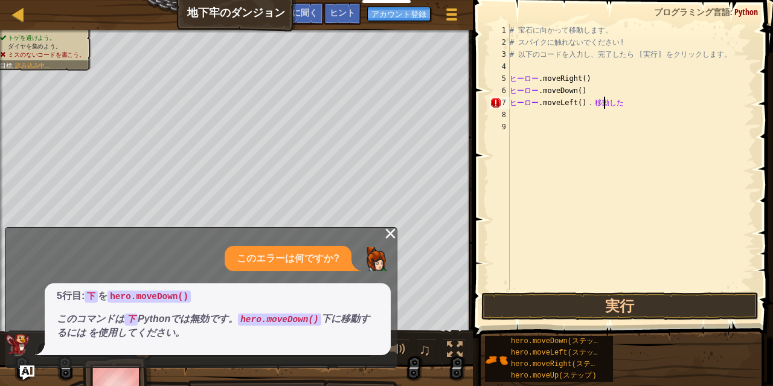
type textarea "hero.moveLeft()．movedo"
click at [620, 315] on button "実行" at bounding box center [619, 306] width 277 height 28
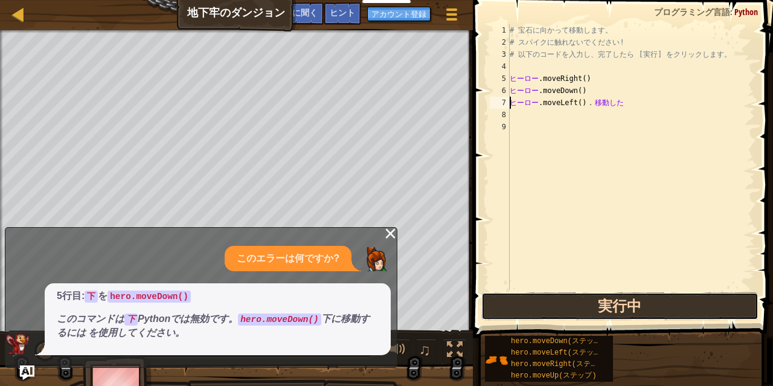
click at [621, 313] on button "実行中" at bounding box center [619, 306] width 277 height 28
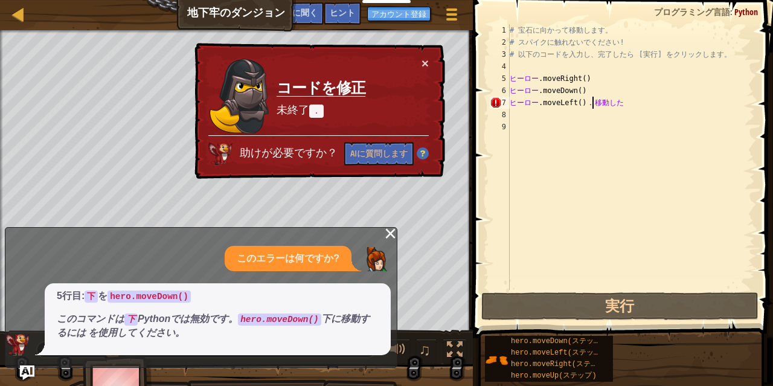
click at [593, 103] on div "# 宝石に向かって移動します。 # スパイクに触れないでください! # 以下のコードを入力し、完了したら [実行] をクリックします。 ヒーロー .moveR…" at bounding box center [631, 169] width 248 height 290
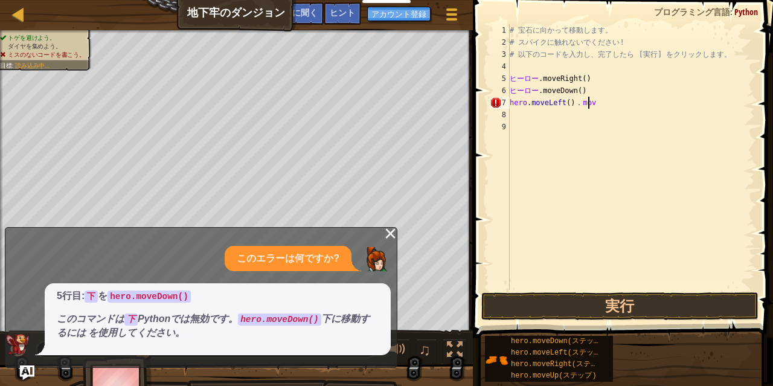
type textarea "hero.moveLeft()．mov"
click at [638, 310] on button "実行" at bounding box center [619, 306] width 277 height 28
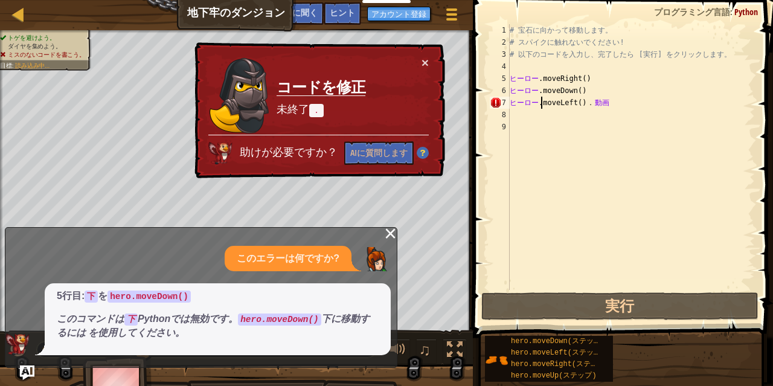
type textarea "hero.moeLeft()．mov"
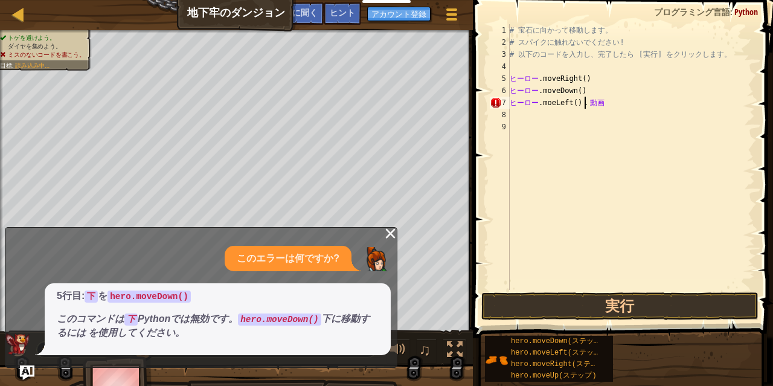
drag, startPoint x: 605, startPoint y: 105, endPoint x: 634, endPoint y: 103, distance: 29.0
click at [634, 103] on div "# 宝石に向かって移動します。 # スパイクに触れないでください! # 以下のコードを入力し、完了したら [実行] をクリックします。 ヒーロー .moveR…" at bounding box center [631, 169] width 248 height 290
type textarea "hero.moeLeft()．m"
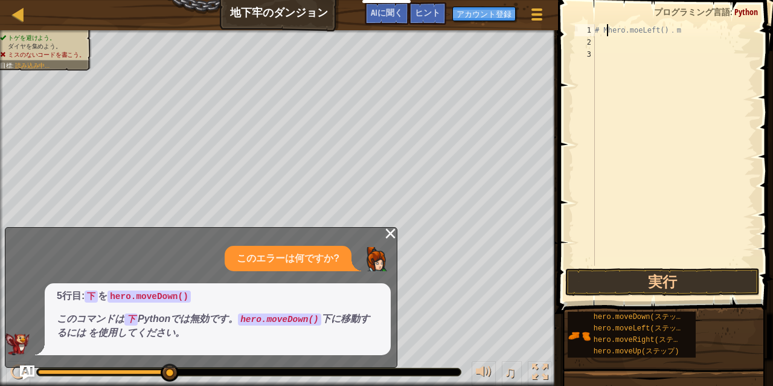
type textarea "hero.moeLeft()．m"
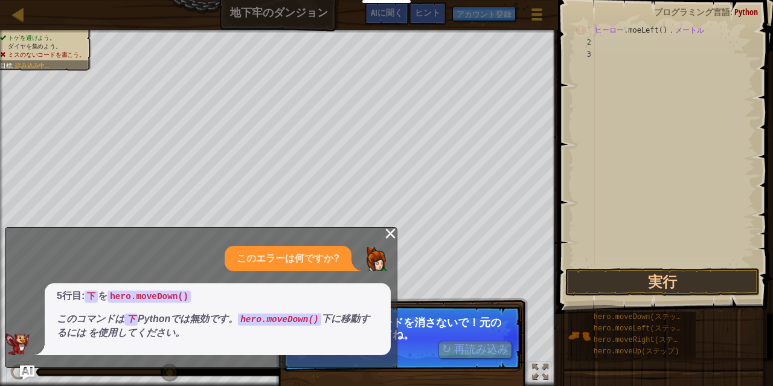
click at [389, 234] on font "×" at bounding box center [390, 233] width 13 height 25
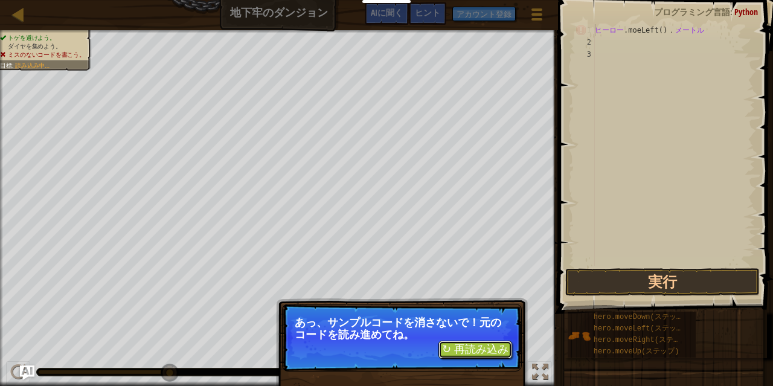
click at [480, 349] on font "↻ 再読み込み" at bounding box center [475, 349] width 66 height 12
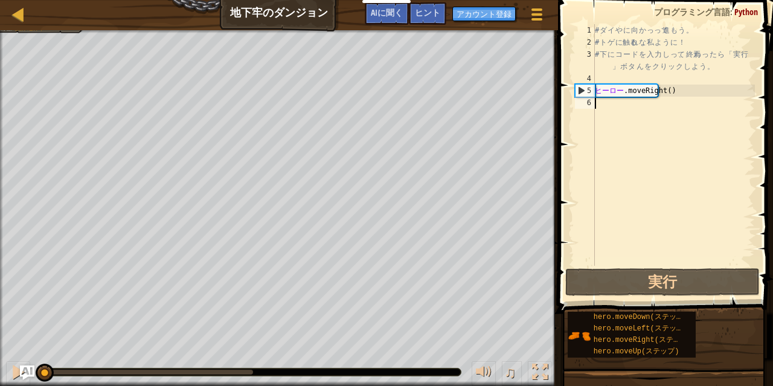
click at [621, 113] on div "# ダ イ や に 向 か っ って 進 も う 。 # ト ゲ に 触る れ な 私 よ う に ！ # 下 に コ ー ド を 入 力 し って 、 終焉…" at bounding box center [673, 157] width 162 height 266
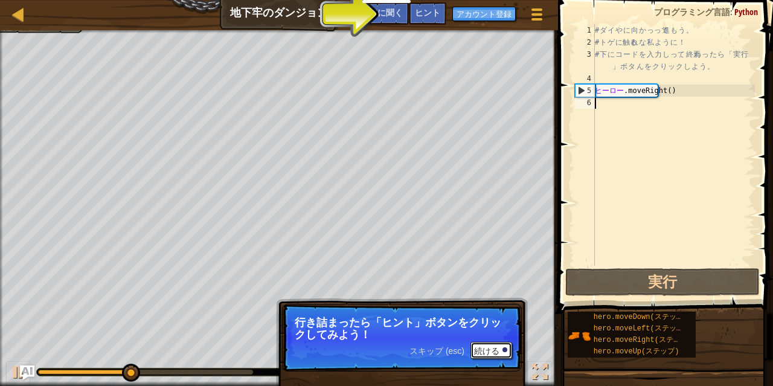
click at [487, 351] on font "続ける" at bounding box center [486, 351] width 25 height 10
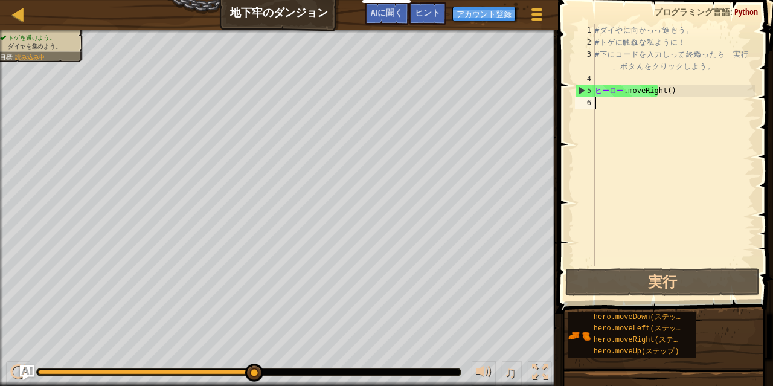
click at [607, 108] on div "# ダ イ や に 向 か っ って 進 も う 。 # ト ゲ に 触る れ な 私 よ う に ！ # 下 に コ ー ド を 入 力 し って 、 終焉…" at bounding box center [673, 157] width 162 height 266
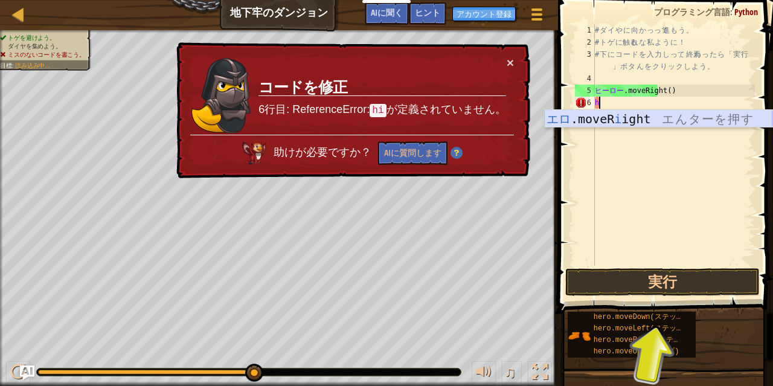
type textarea "h"
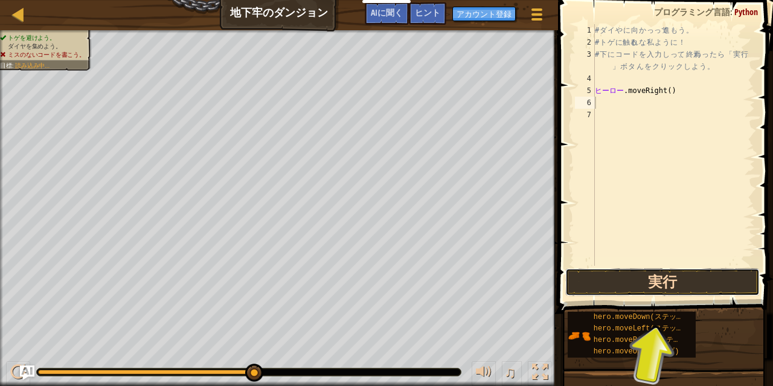
click at [689, 282] on button "実行" at bounding box center [662, 282] width 194 height 28
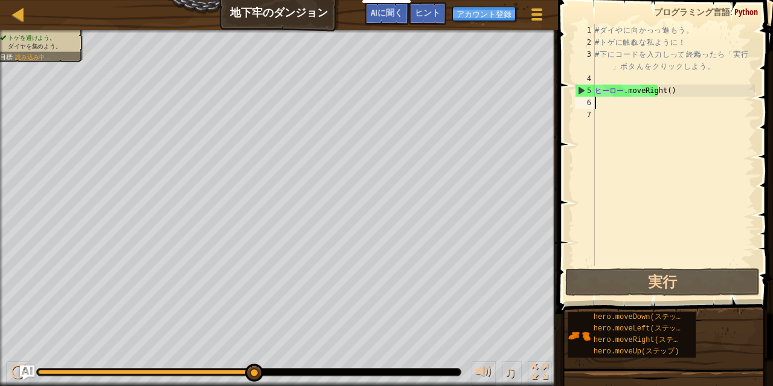
type textarea "h"
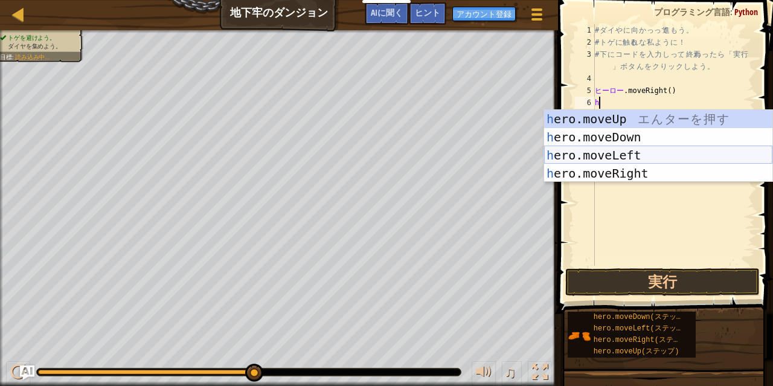
click at [627, 154] on div "h ero.moveUp エ ん タ ー を 押 す h ero.moveDown エ ん タ ー を 押 す h ero.moveLeft エ ん タ ー …" at bounding box center [658, 164] width 228 height 109
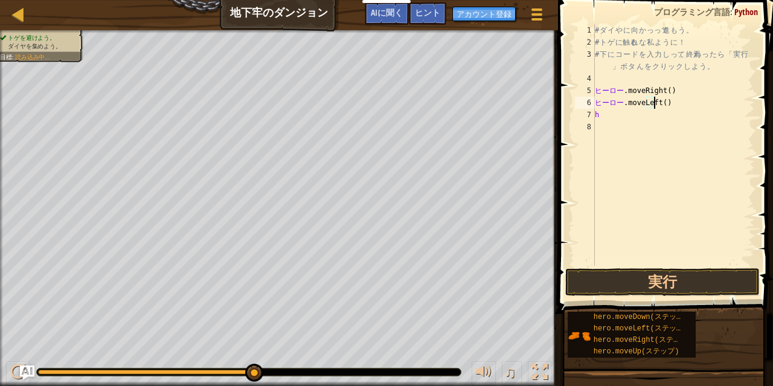
click at [669, 106] on div "# ダ イ や に 向 か っ って 進 も う 。 # ト ゲ に 触る れ な 私 よ う に ！ # 下 に コ ー ド を 入 力 し って 、 終焉…" at bounding box center [673, 157] width 162 height 266
type textarea "h"
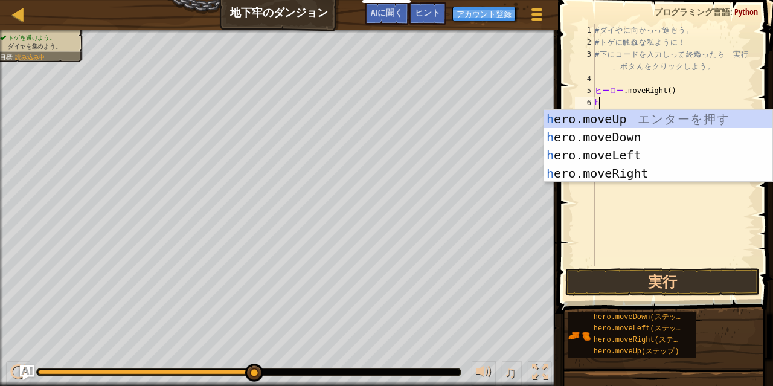
type textarea "h"
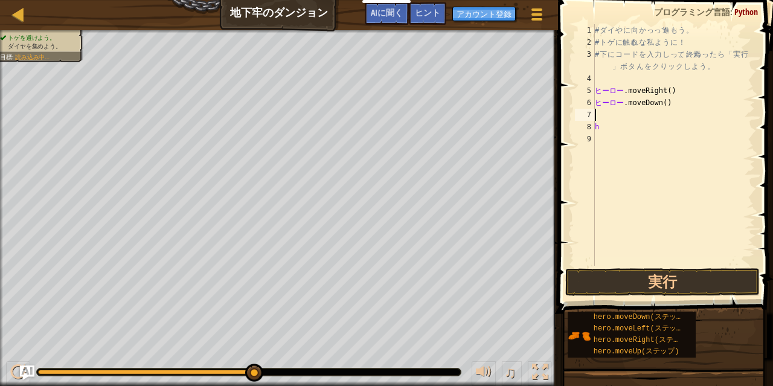
type textarea "h"
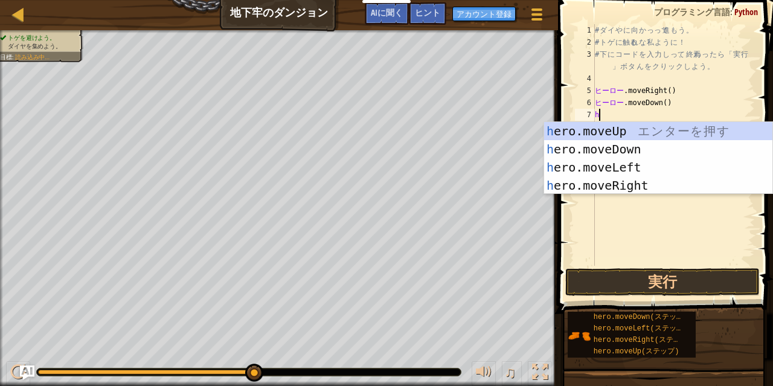
type textarea "h"
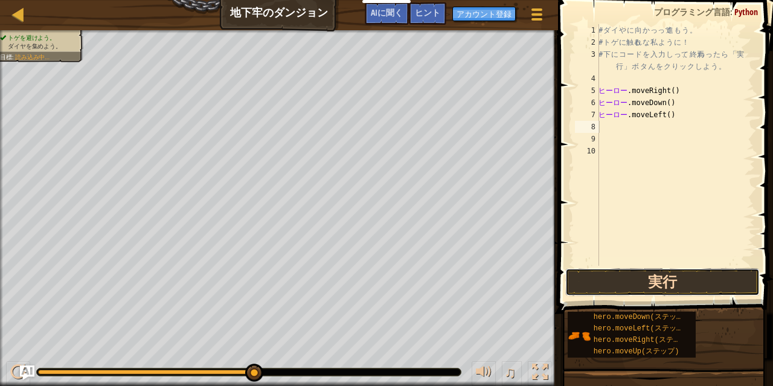
click at [677, 281] on button "実行" at bounding box center [662, 282] width 194 height 28
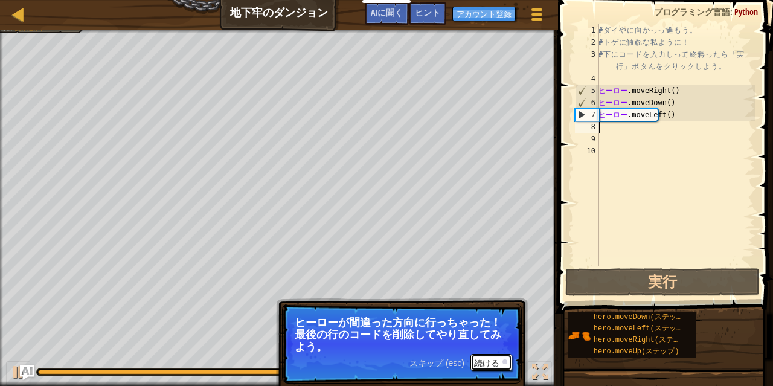
click at [491, 361] on font "続ける" at bounding box center [486, 363] width 25 height 10
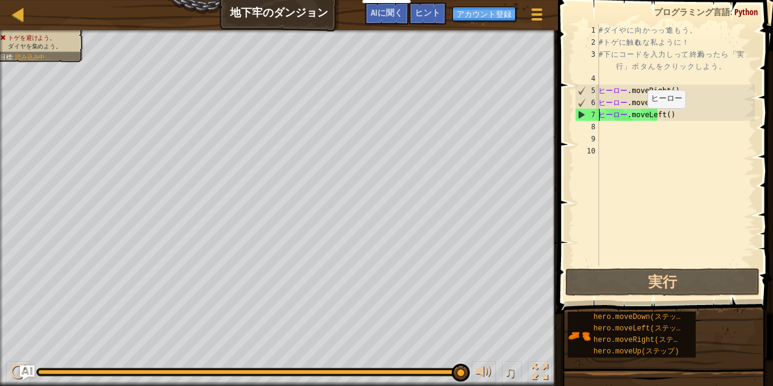
click at [641, 120] on div "# ダ イ や に 向 か っ って 進 も う 。 # ト ゲ に 触る れ な 私 よ う に ！ # 下 に コ ー ド を 入 力 し って 、 終焉…" at bounding box center [675, 157] width 159 height 266
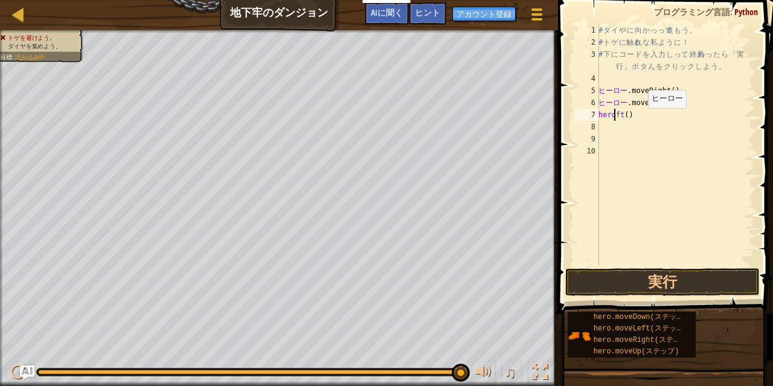
type textarea "ft()"
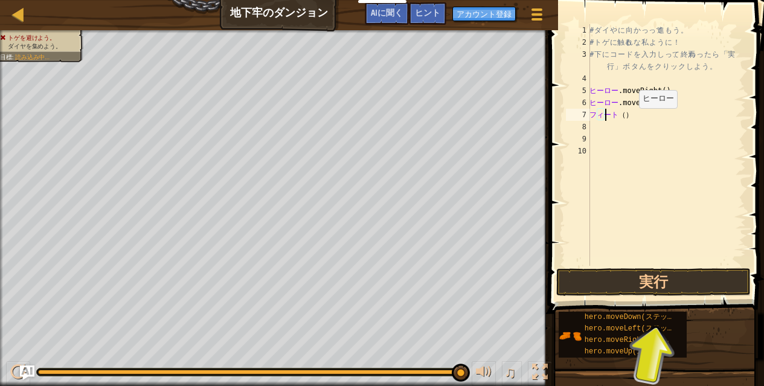
click at [641, 120] on div "# ダ イ や に 向 か っ って 進 も う 。 # ト ゲ に 触る れ な 私 よ う に ！ # 下 に コ ー ド を 入 力 し って 、 終焉…" at bounding box center [666, 157] width 159 height 266
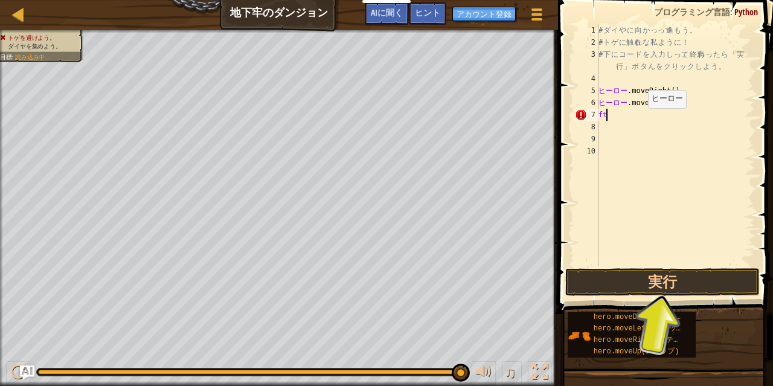
type textarea "f"
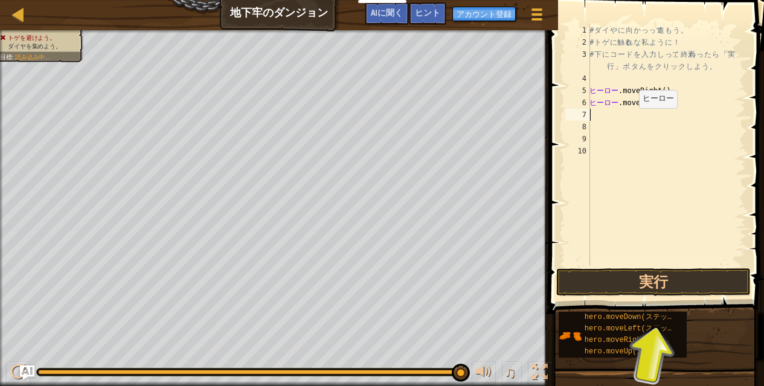
type textarea "h"
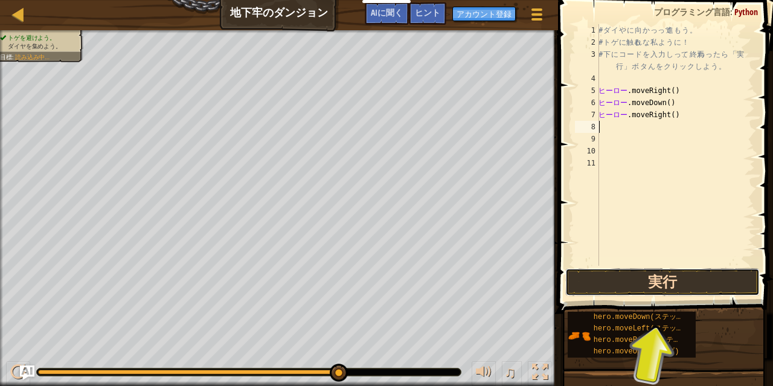
click at [687, 278] on button "実行" at bounding box center [662, 282] width 194 height 28
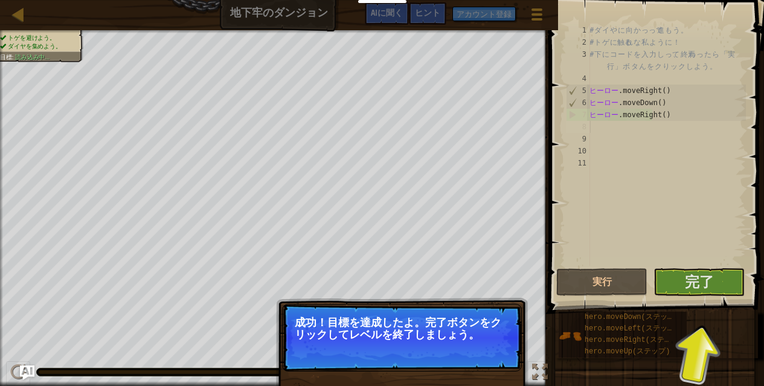
click at [715, 296] on span at bounding box center [657, 139] width 225 height 349
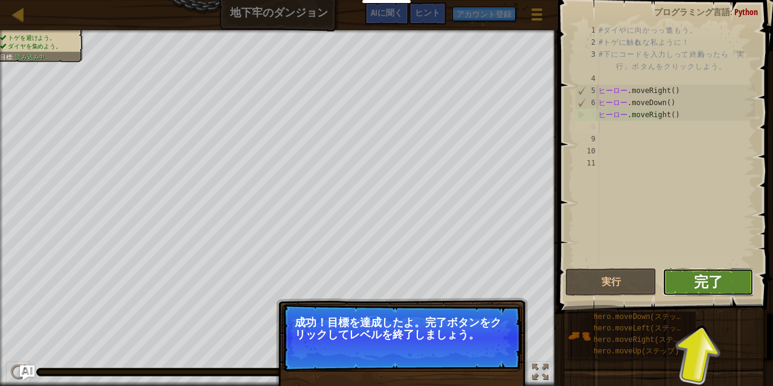
click at [698, 285] on font "完了" at bounding box center [708, 281] width 29 height 19
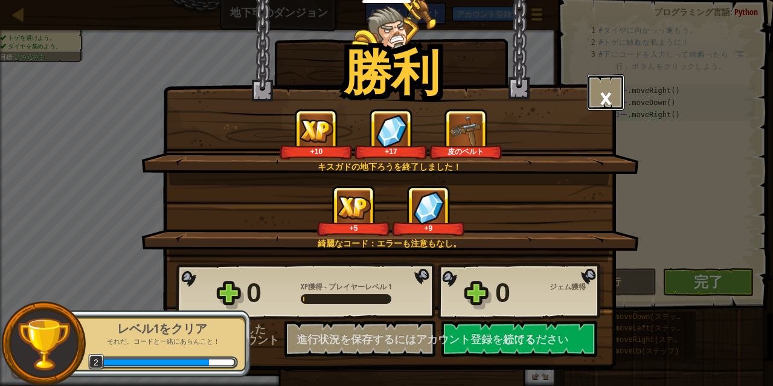
click at [619, 83] on button "×" at bounding box center [605, 92] width 37 height 36
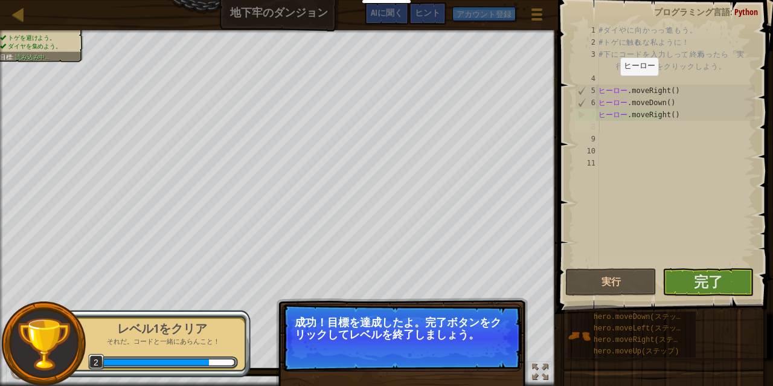
click at [347, 356] on p "成功！目標を達成したよ。完了ボタンをクリックしてレベルを終了しましょう。" at bounding box center [402, 338] width 240 height 68
click at [693, 285] on button "完了" at bounding box center [707, 282] width 91 height 28
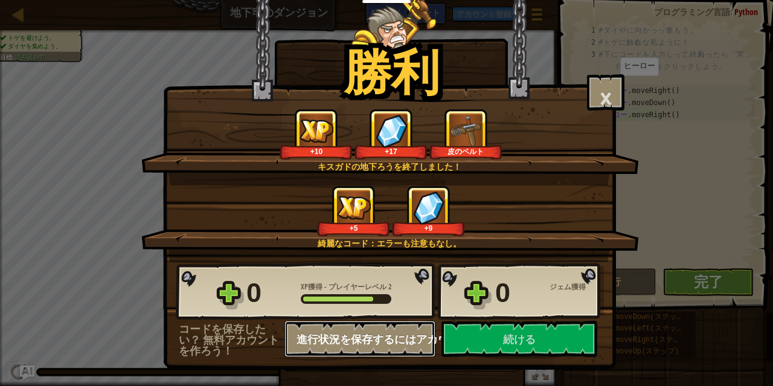
click at [394, 328] on button "進行状況を保存するにはアカウント登録をしてください" at bounding box center [359, 339] width 151 height 36
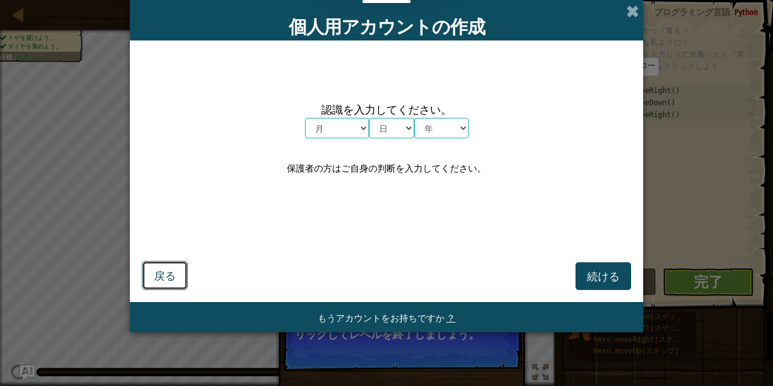
click at [144, 275] on button "戻る" at bounding box center [165, 275] width 46 height 29
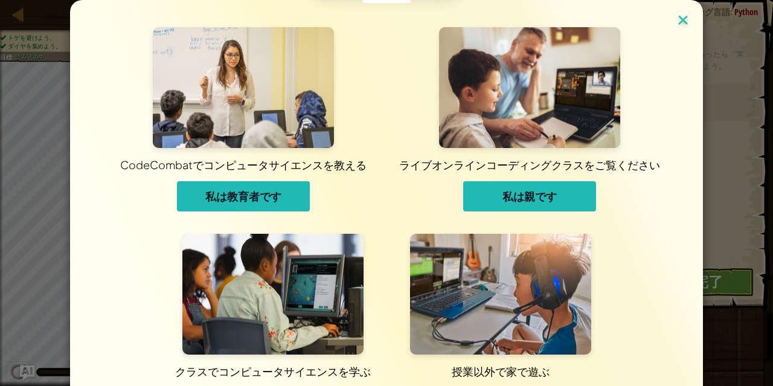
click at [675, 21] on img at bounding box center [683, 21] width 16 height 18
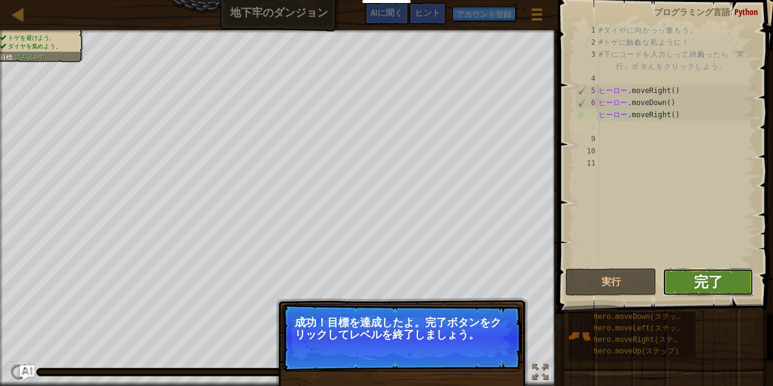
click at [695, 280] on font "完了" at bounding box center [708, 281] width 29 height 19
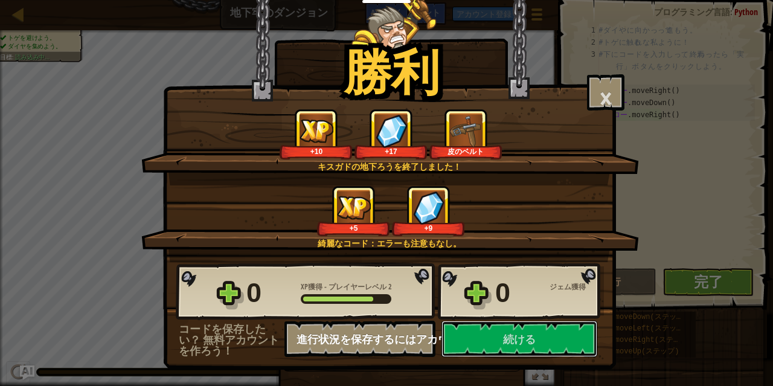
click at [523, 341] on div "0 XP獲得 - プレイヤーレベル 2 0 ジェム獲得 コードを保存したい？ 無料アカウントを作ろう！ 進行状況を保存するにはアカウント登録をしてください 保…" at bounding box center [390, 309] width 452 height 95
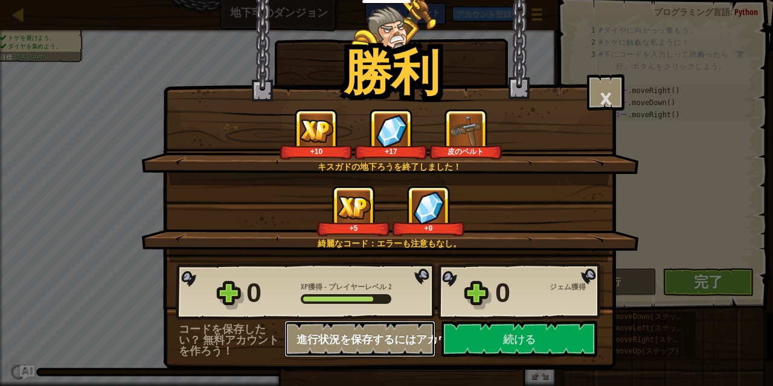
click at [368, 325] on button "進行状況を保存するにはアカウント登録をしてください" at bounding box center [359, 339] width 151 height 36
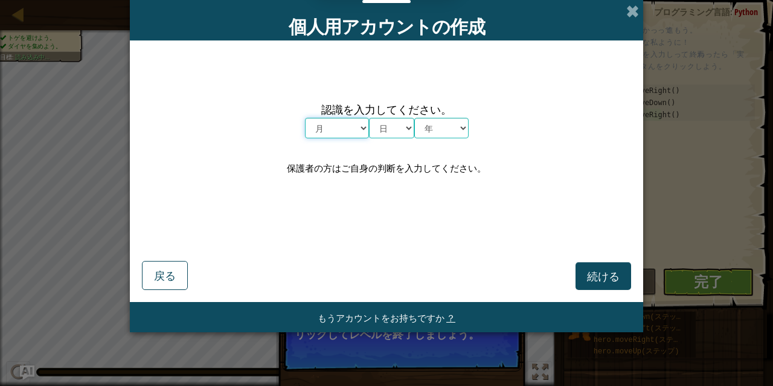
click at [353, 130] on select "月 １月 ２月 ３月 ４月 ５月 ６月 ７月 ８月 ９月 １０月 １１月 １２月" at bounding box center [337, 128] width 64 height 21
select select "1"
click at [305, 118] on select "月 １月 ２月 ３月 ４月 ５月 ６月 ７月 ８月 ９月 １０月 １１月 １２月" at bounding box center [337, 128] width 64 height 21
click at [392, 127] on select "日 1 2 3 4 5 6 7 8 9 10 11 12 13 14 15 16 17 18 19 20 21 22 23 24 25 26 27 28 29…" at bounding box center [391, 128] width 45 height 21
select select "1"
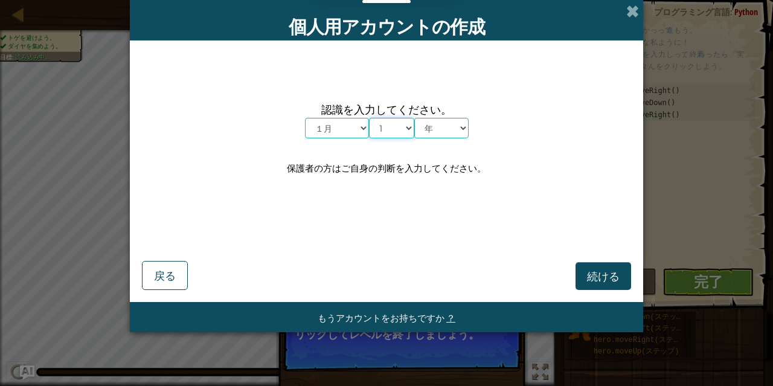
click at [369, 118] on select "日 1 2 3 4 5 6 7 8 9 10 11 12 13 14 15 16 17 18 19 20 21 22 23 24 25 26 27 28 29…" at bounding box center [391, 128] width 45 height 21
click at [430, 131] on select "年 2025 2024 2023 2022 2021 2020 2019 2018 2017 2016 2015 2014 2013 2012 2011 20…" at bounding box center [441, 128] width 54 height 21
click at [414, 118] on select "年 2025 2024 2023 2022 2021 2020 2019 2018 2017 2016 2015 2014 2013 2012 2011 20…" at bounding box center [441, 128] width 54 height 21
click at [439, 122] on select "年 2025 2024 2023 2022 2021 2020 2019 2018 2017 2016 2015 2014 2013 2012 2011 20…" at bounding box center [441, 128] width 54 height 21
click at [589, 272] on font "続ける" at bounding box center [603, 276] width 33 height 14
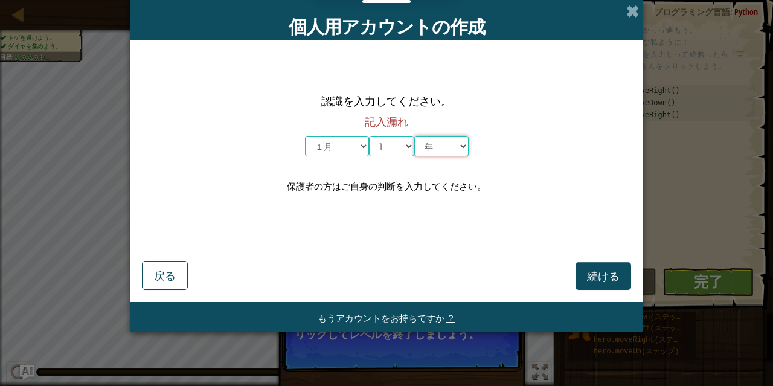
click at [448, 143] on select "年 2025 2024 2023 2022 2021 2020 2019 2018 2017 2016 2015 2014 2013 2012 2011 20…" at bounding box center [441, 146] width 54 height 21
select select "2025"
click at [414, 136] on select "年 2025 2024 2023 2022 2021 2020 2019 2018 2017 2016 2015 2014 2013 2012 2011 20…" at bounding box center [441, 146] width 54 height 21
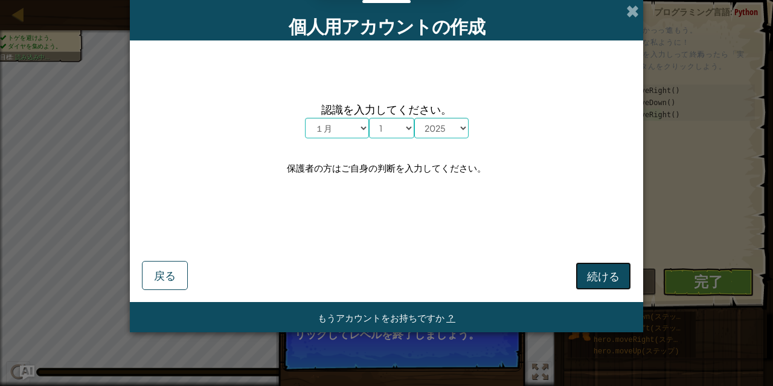
click at [586, 268] on button "続ける" at bounding box center [603, 276] width 56 height 28
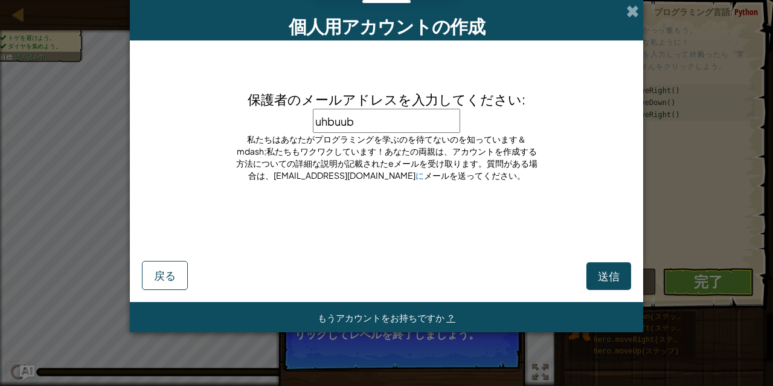
type input "uhbuubu"
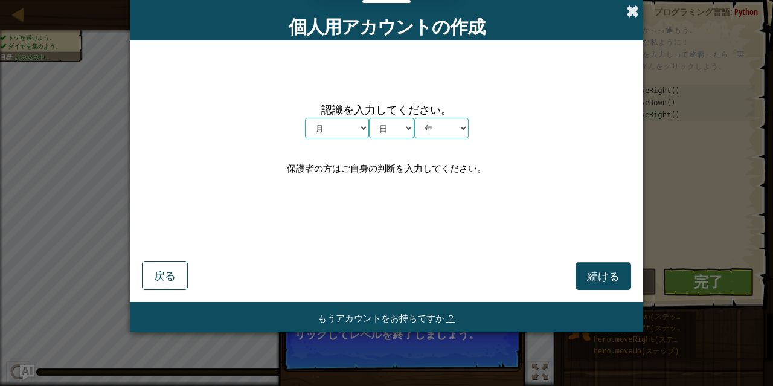
click at [634, 10] on span at bounding box center [632, 11] width 13 height 13
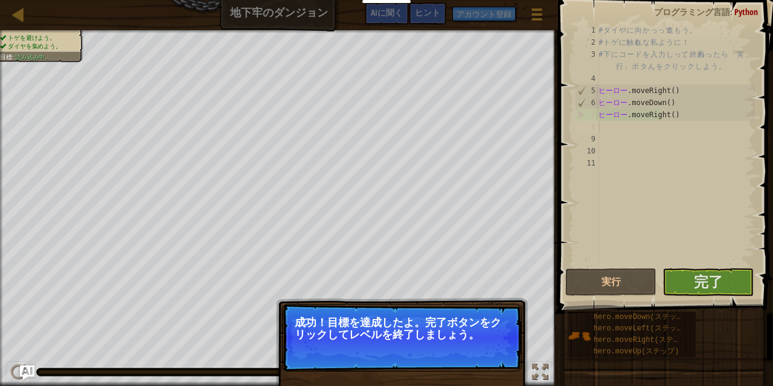
click at [337, 348] on p "成功！目標を達成したよ。完了ボタンをクリックしてレベルを終了しましょう。" at bounding box center [402, 338] width 240 height 68
click at [491, 14] on font "アカウント登録" at bounding box center [483, 13] width 55 height 11
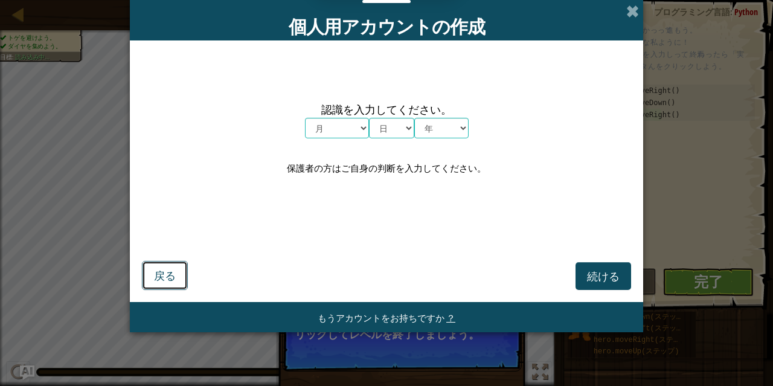
click at [148, 272] on button "戻る" at bounding box center [165, 275] width 46 height 29
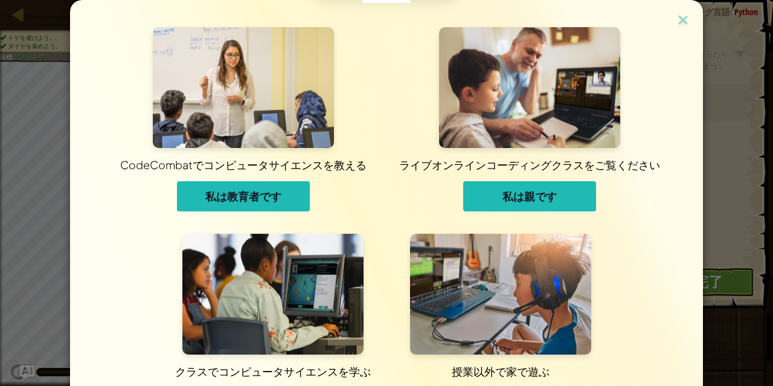
click at [288, 197] on button "私は教育者です" at bounding box center [243, 196] width 133 height 30
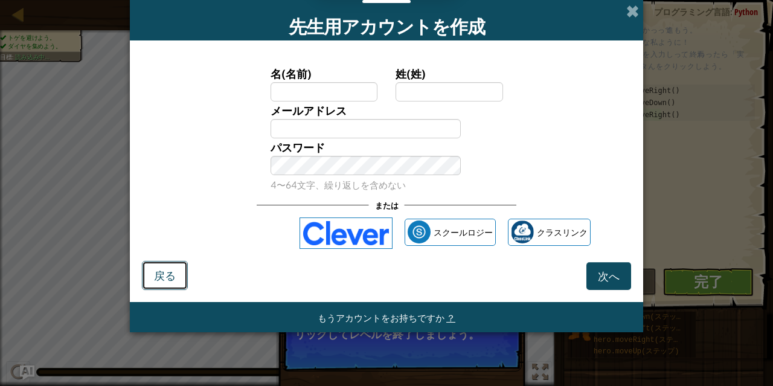
click at [174, 276] on font "戻る" at bounding box center [165, 275] width 22 height 14
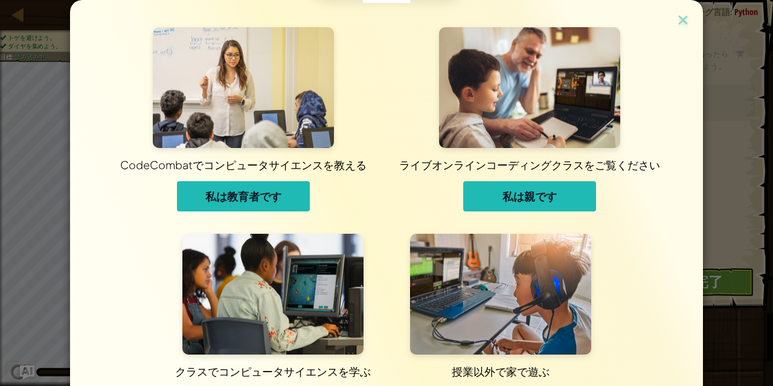
click at [528, 196] on font "私は親です" at bounding box center [529, 196] width 54 height 14
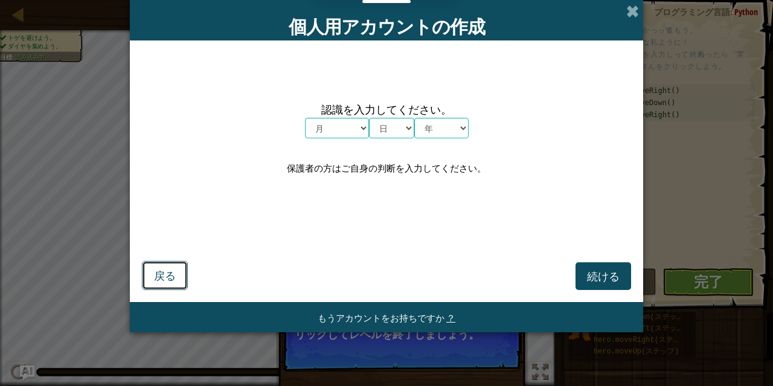
click at [177, 262] on button "戻る" at bounding box center [165, 275] width 46 height 29
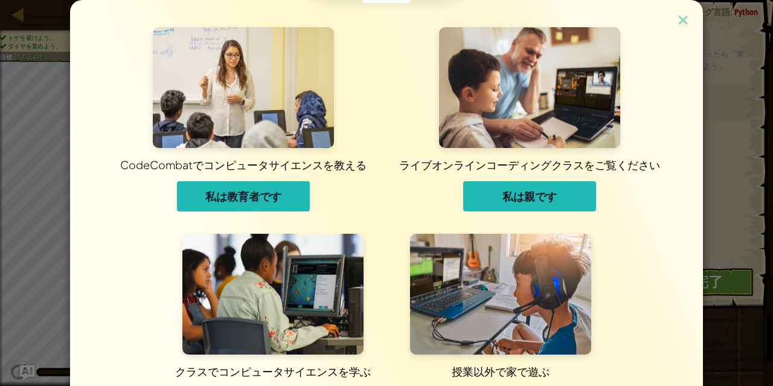
click at [484, 301] on img at bounding box center [500, 294] width 181 height 121
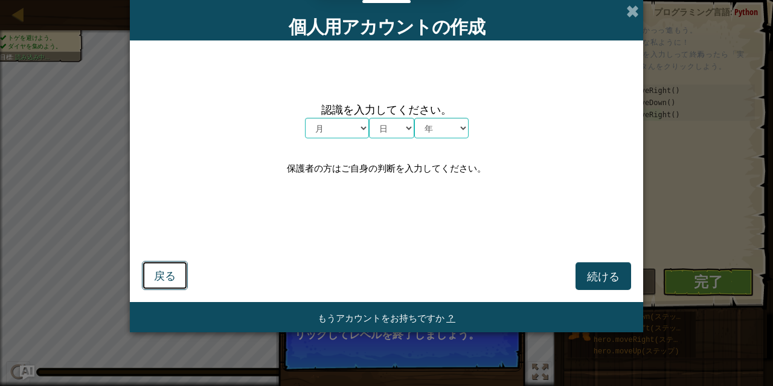
click at [167, 265] on button "戻る" at bounding box center [165, 275] width 46 height 29
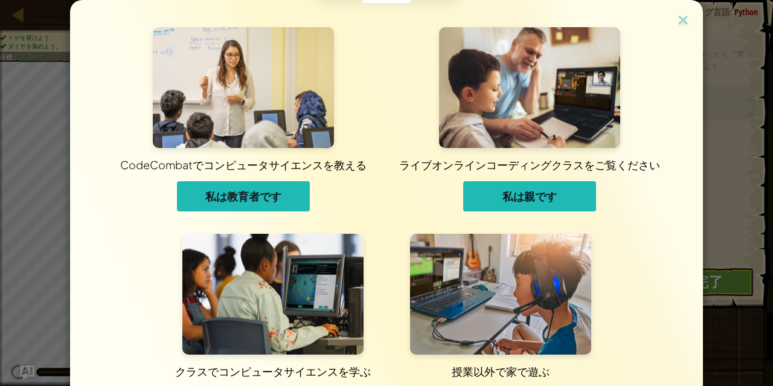
click at [212, 309] on img at bounding box center [272, 294] width 181 height 121
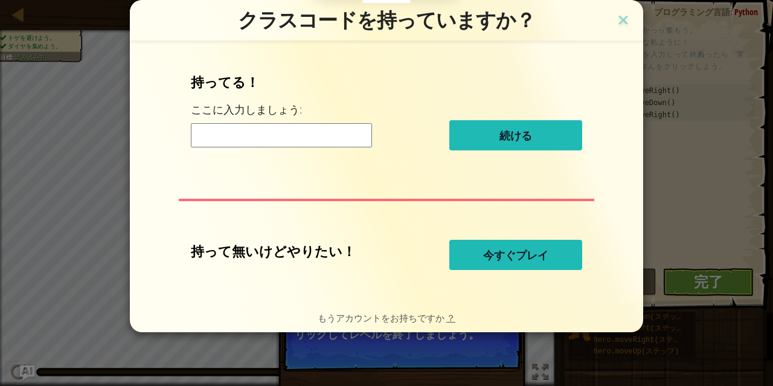
click at [491, 249] on font "今すぐプレイ" at bounding box center [515, 255] width 65 height 14
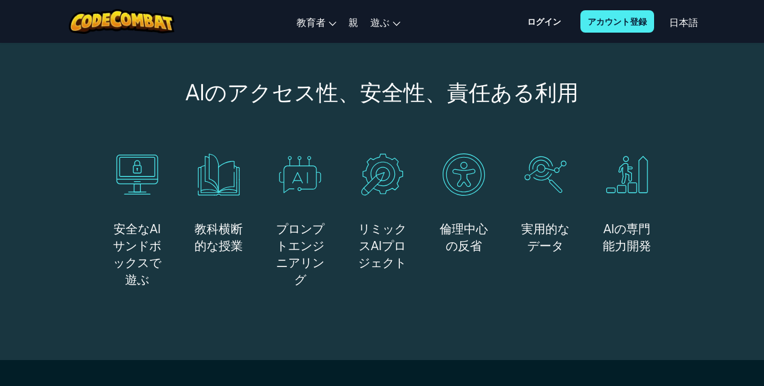
click at [578, 146] on div "AIのアクセス性、安全性、責任ある利用 安全なAIサンドボックスで遊ぶ 教科横断的な授業 プロンプトエンジニアリング リミックスAIプロジェクト 倫理中心の反…" at bounding box center [382, 182] width 541 height 209
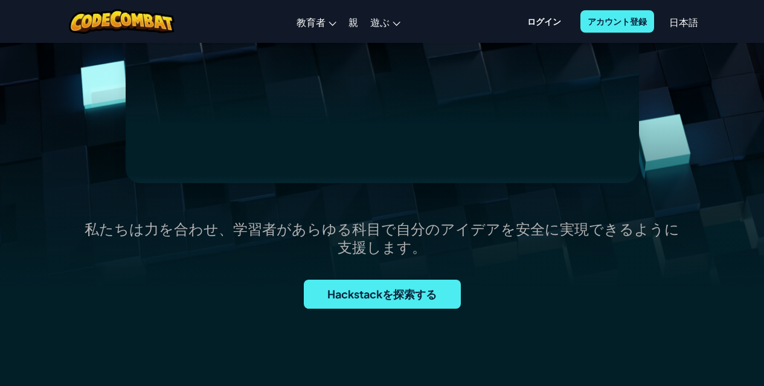
scroll to position [257, 0]
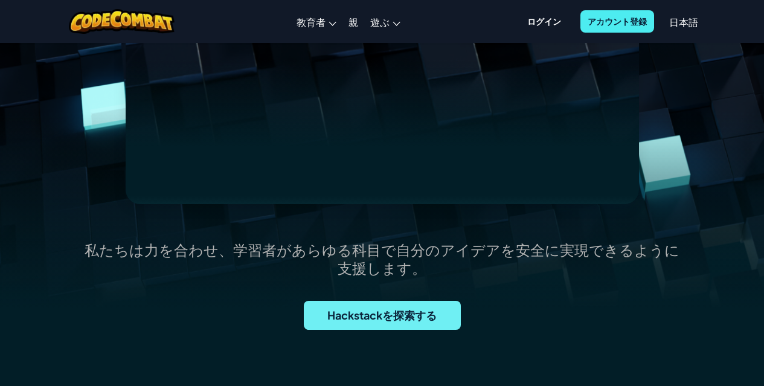
click at [430, 325] on span "Hackstackを探索する" at bounding box center [382, 315] width 157 height 29
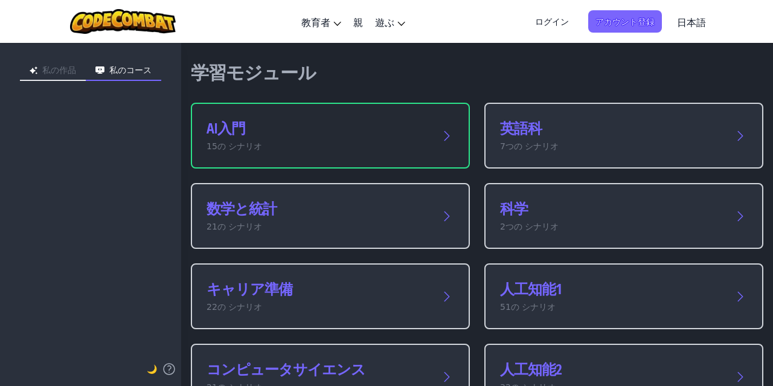
click at [394, 117] on div "AI入門 15の シナリオ" at bounding box center [330, 136] width 279 height 66
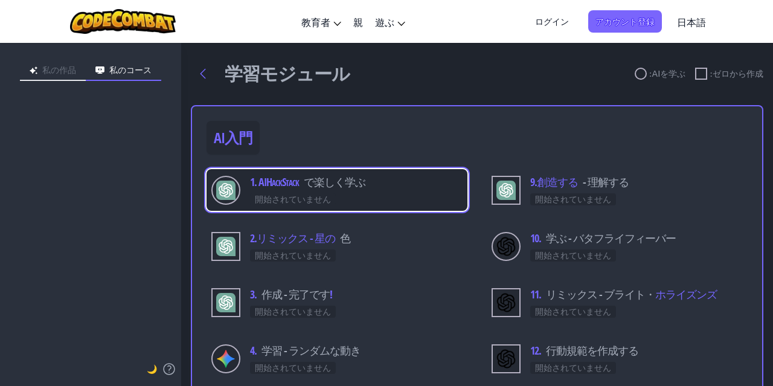
click at [304, 196] on font "開始されていません" at bounding box center [293, 199] width 76 height 10
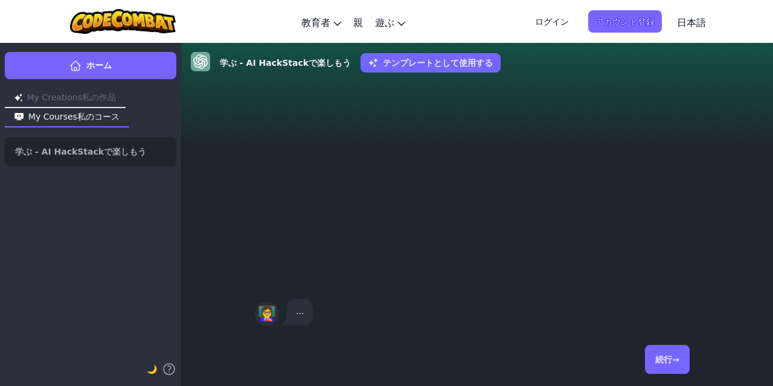
click at [269, 314] on font "👩‍🏫" at bounding box center [267, 313] width 18 height 17
click at [676, 365] on button "続行→" at bounding box center [667, 359] width 45 height 29
click at [668, 353] on button "続行→" at bounding box center [667, 359] width 45 height 29
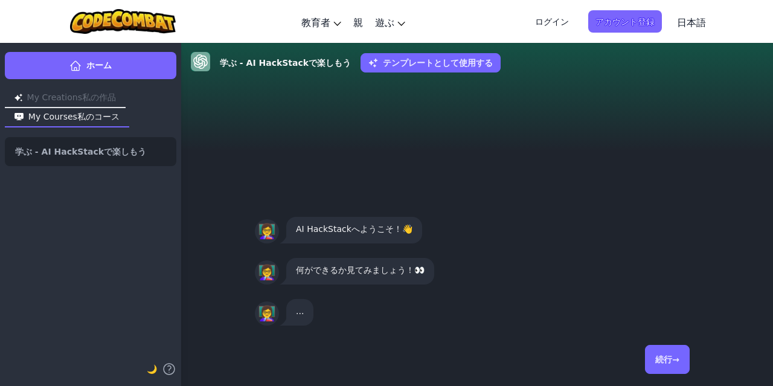
click at [669, 360] on font "続行→" at bounding box center [667, 359] width 24 height 10
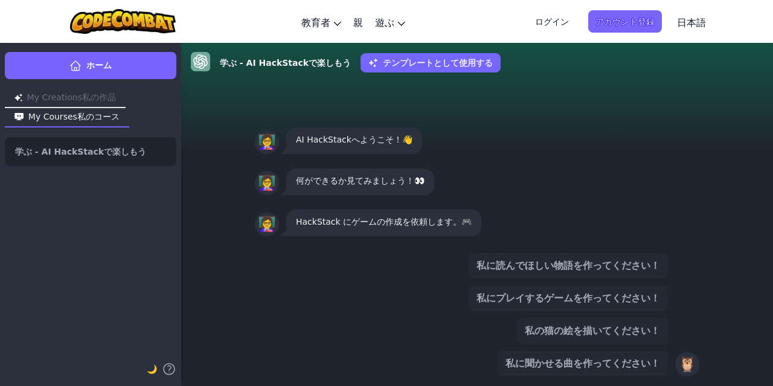
click at [622, 297] on font "私にプレイするゲームを作ってください！" at bounding box center [568, 297] width 184 height 11
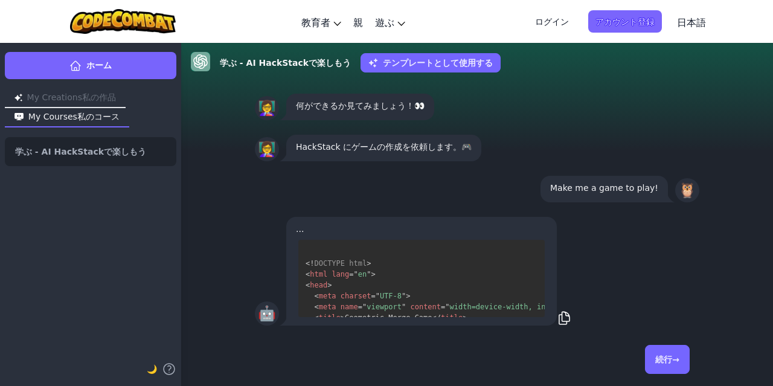
scroll to position [88, 0]
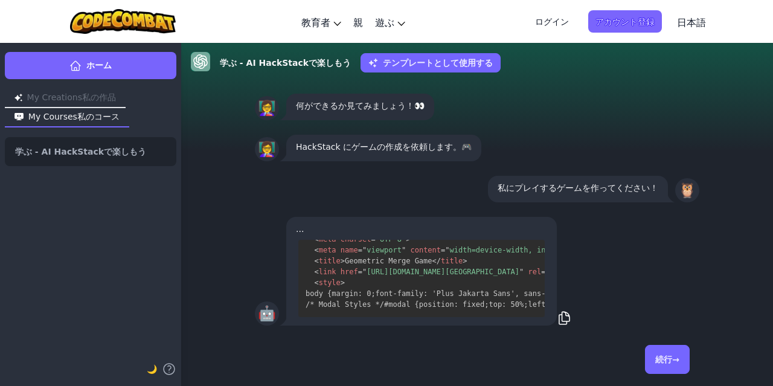
click at [665, 365] on button "続行→" at bounding box center [667, 359] width 45 height 29
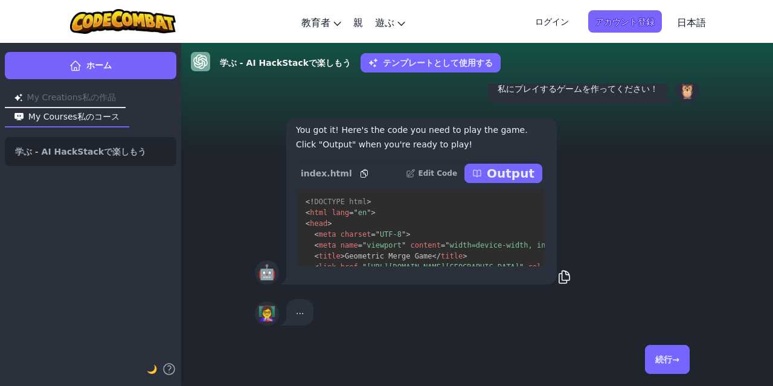
click at [665, 365] on button "続行→" at bounding box center [667, 359] width 45 height 29
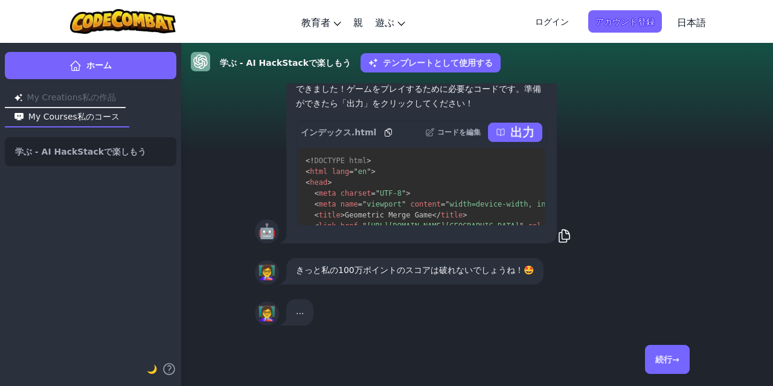
click at [517, 206] on span "width=device-width, initial-scale=1.0" at bounding box center [530, 204] width 161 height 8
click at [668, 357] on font "続行→" at bounding box center [667, 359] width 24 height 10
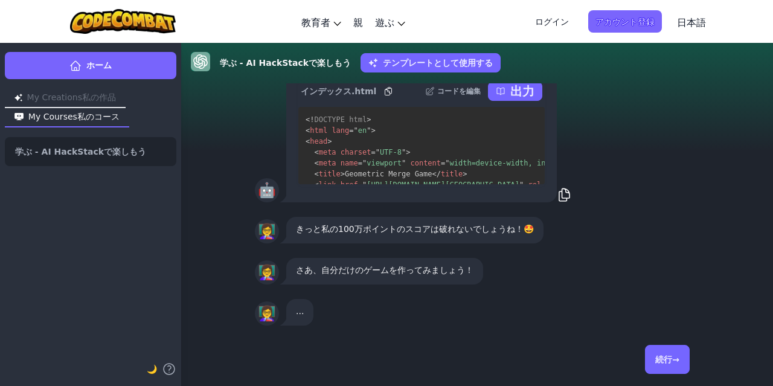
click at [668, 357] on font "続行→" at bounding box center [667, 359] width 24 height 10
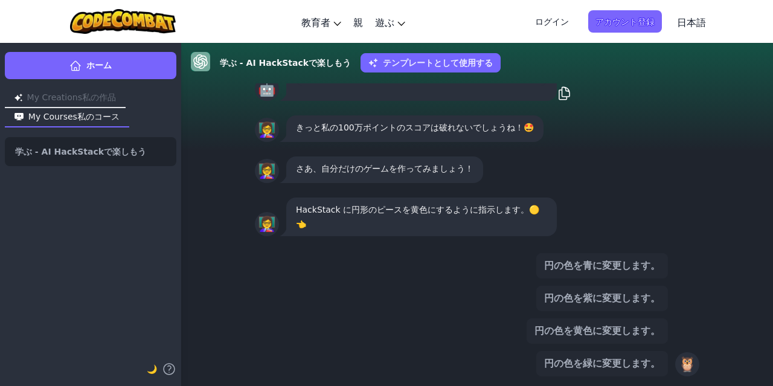
click at [624, 274] on button "円の色を青に変更します。" at bounding box center [602, 265] width 132 height 25
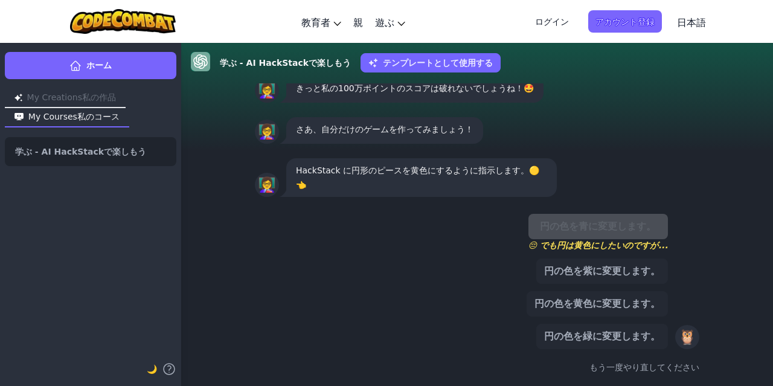
click at [639, 304] on font "円の色を黄色に変更します。" at bounding box center [597, 303] width 126 height 11
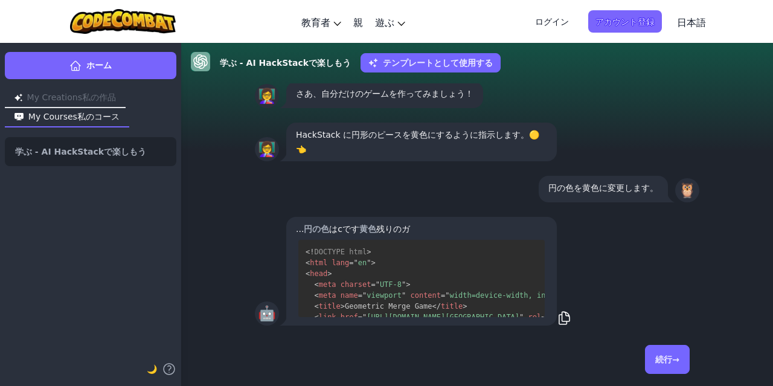
scroll to position [1533, 0]
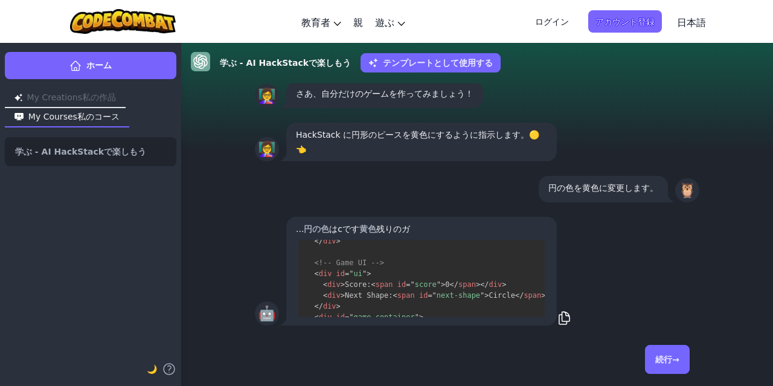
click at [661, 355] on font "続行→" at bounding box center [667, 359] width 24 height 10
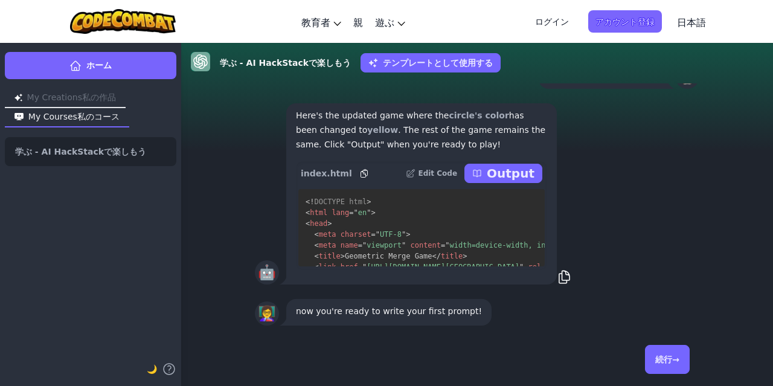
click at [656, 356] on font "続行→" at bounding box center [667, 359] width 24 height 10
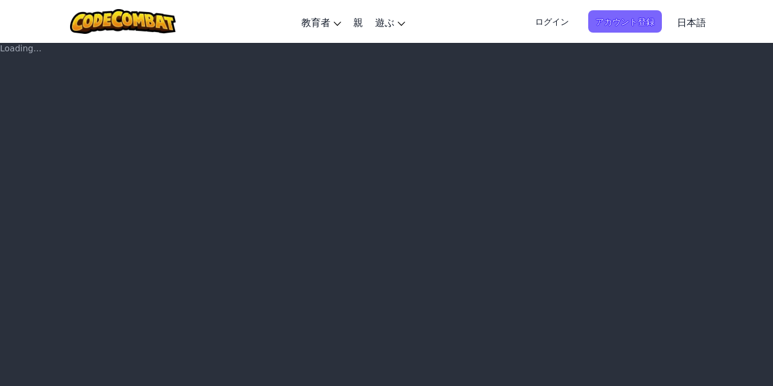
click at [656, 356] on div "Loading..." at bounding box center [386, 213] width 773 height 343
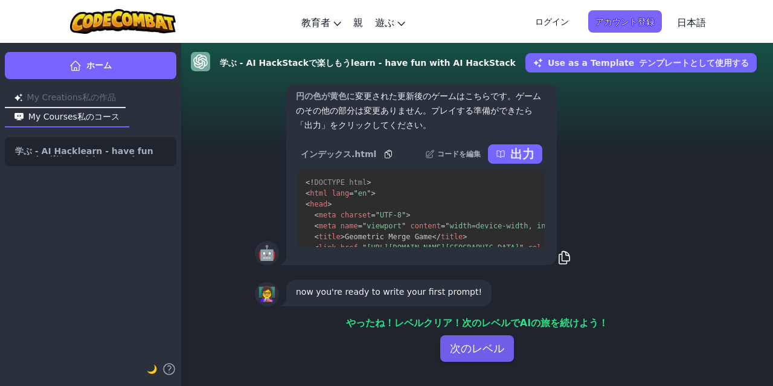
click at [478, 345] on font "次のレベル" at bounding box center [477, 348] width 54 height 13
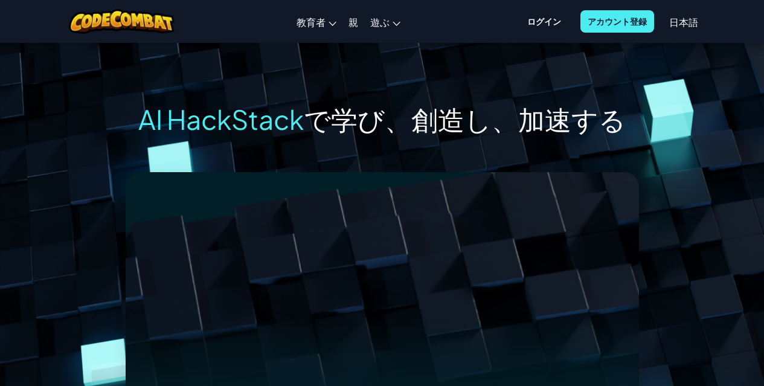
scroll to position [257, 0]
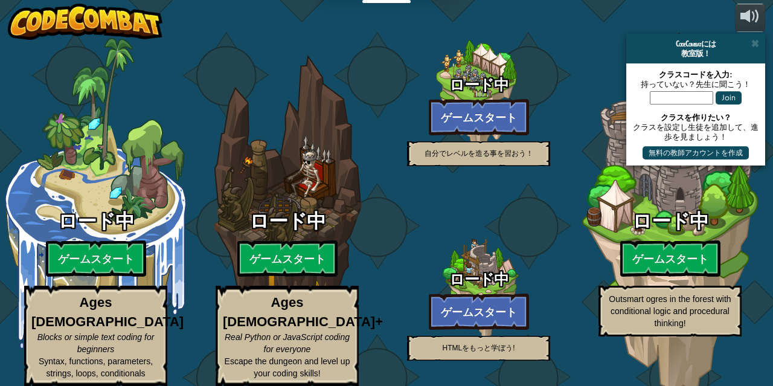
select select "ja"
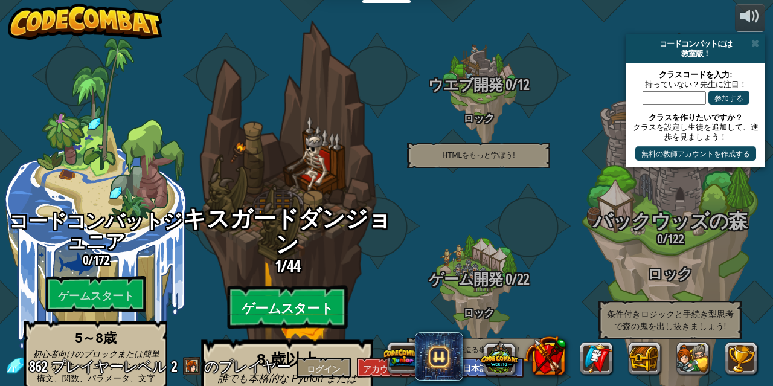
click at [279, 299] on font "ゲームスタート" at bounding box center [286, 308] width 91 height 18
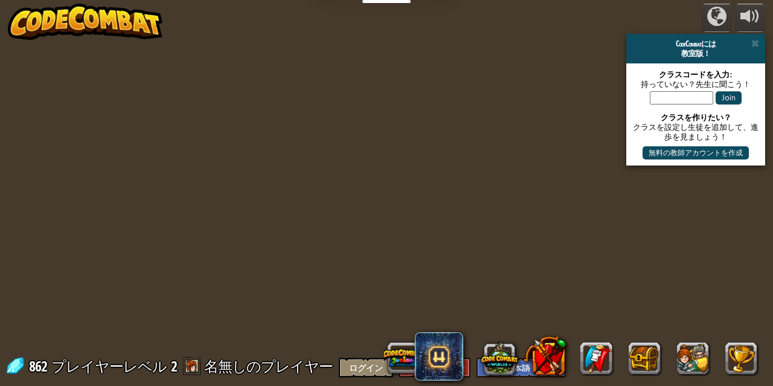
select select "ja"
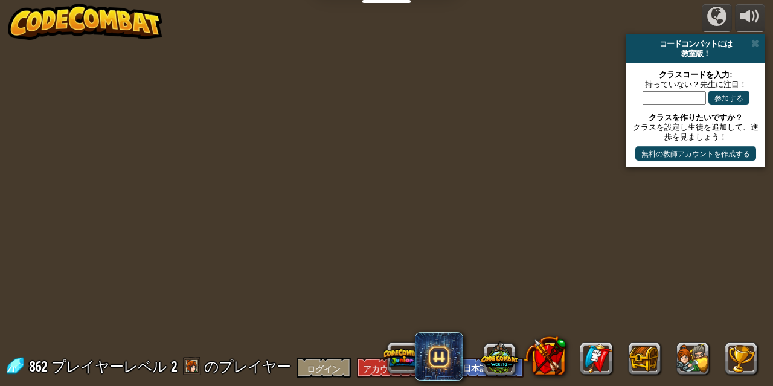
select select "ja"
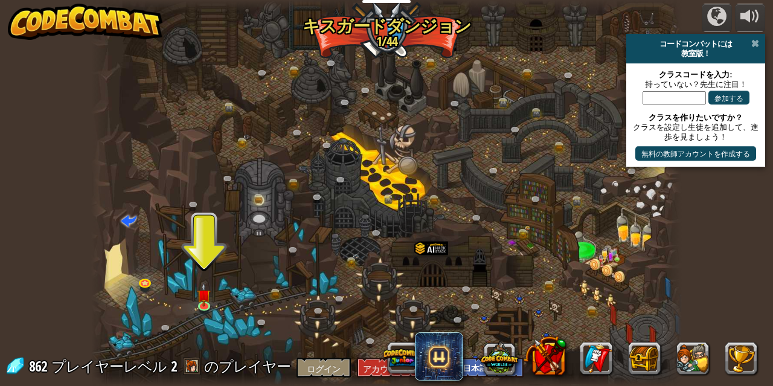
click at [754, 44] on span at bounding box center [755, 44] width 8 height 10
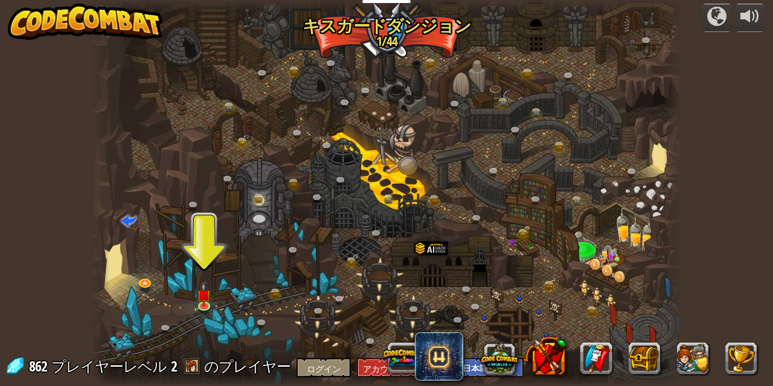
click at [76, 27] on img at bounding box center [85, 22] width 155 height 36
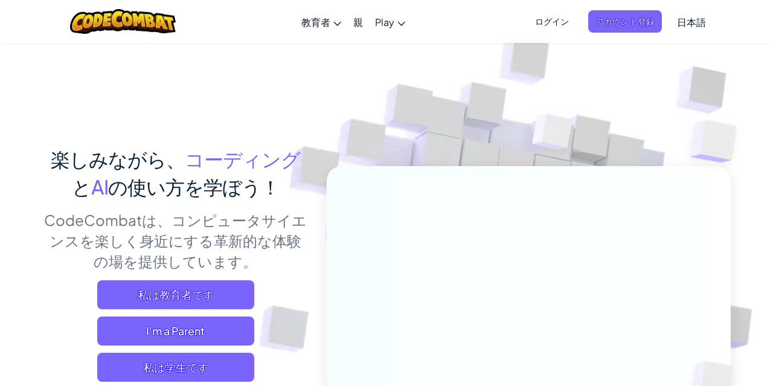
click at [750, 266] on img at bounding box center [520, 266] width 671 height 671
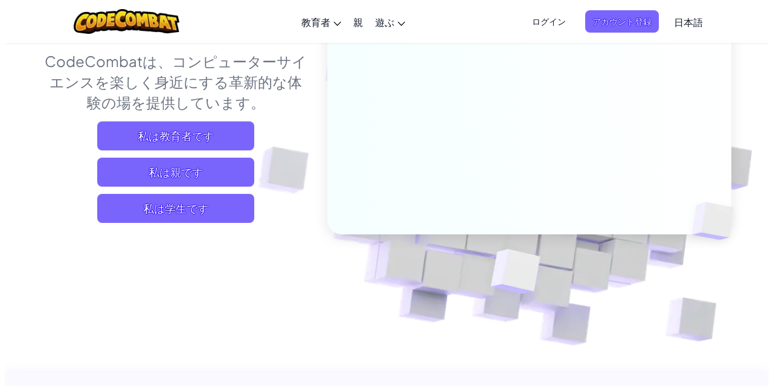
scroll to position [169, 0]
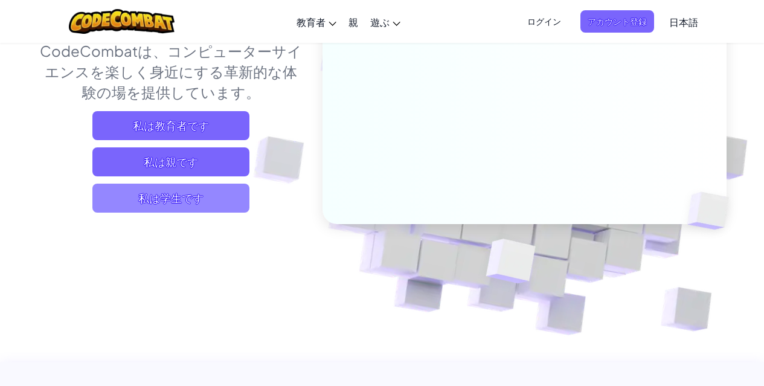
click at [223, 198] on span "私は学生です" at bounding box center [170, 198] width 157 height 29
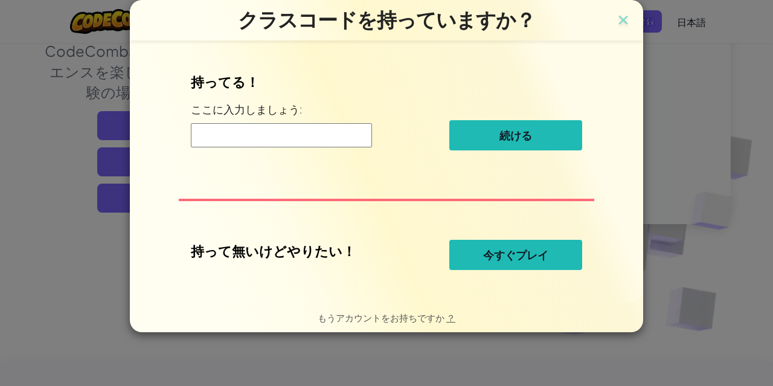
click at [486, 257] on font "今すぐプレイ" at bounding box center [515, 255] width 65 height 14
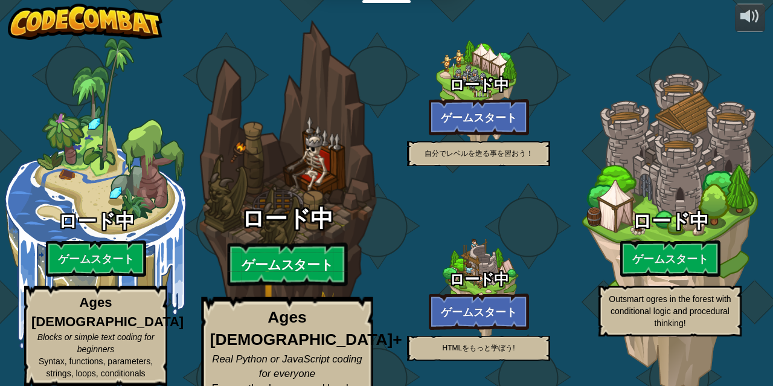
drag, startPoint x: 0, startPoint y: 0, endPoint x: 310, endPoint y: 235, distance: 389.0
click at [310, 243] on btn "ゲームスタート" at bounding box center [287, 264] width 120 height 43
select select "ja"
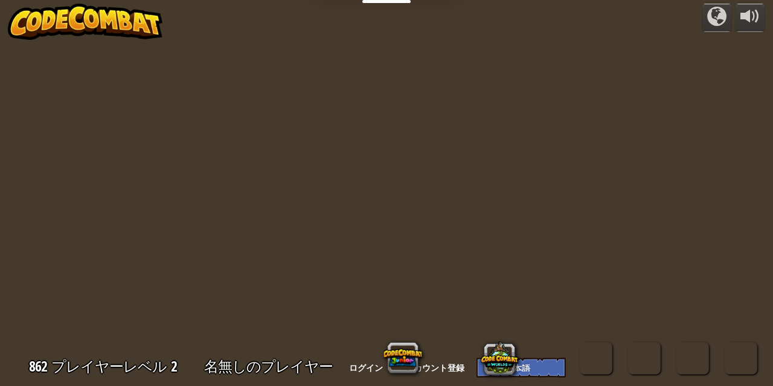
select select "ja"
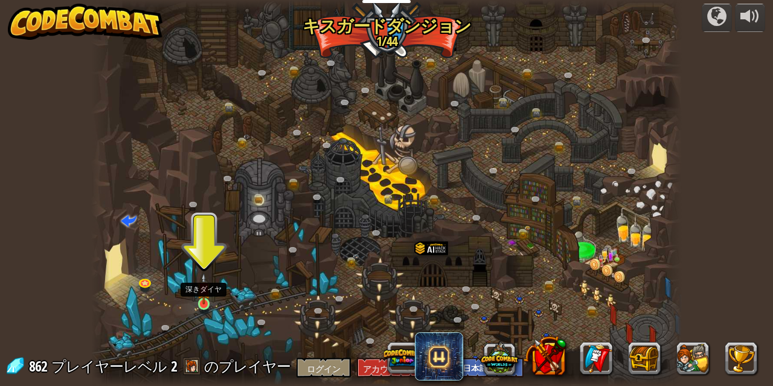
click at [204, 300] on img at bounding box center [204, 289] width 14 height 32
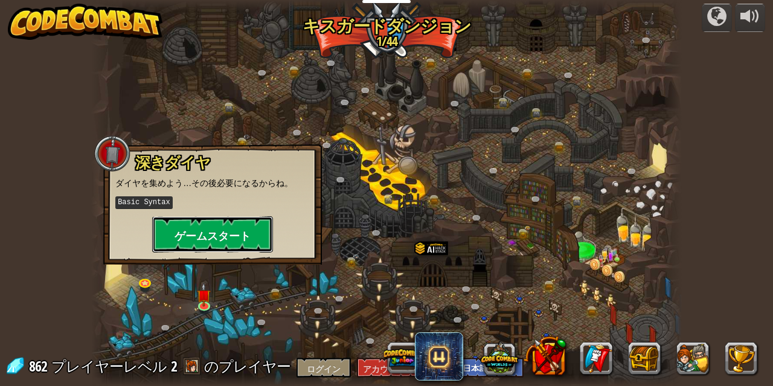
click at [194, 238] on font "ゲームスタート" at bounding box center [212, 235] width 76 height 15
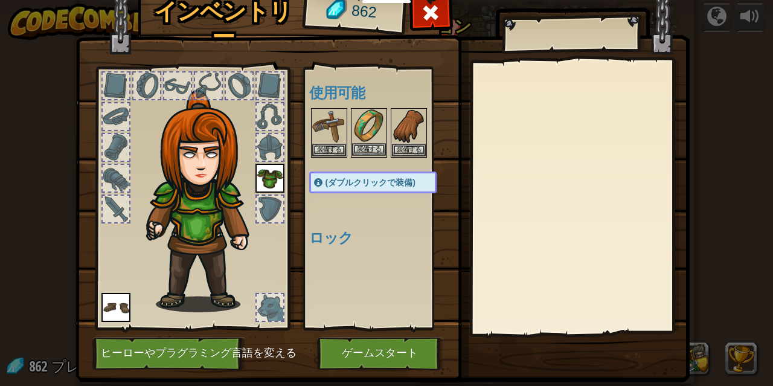
click at [366, 132] on img at bounding box center [369, 126] width 34 height 34
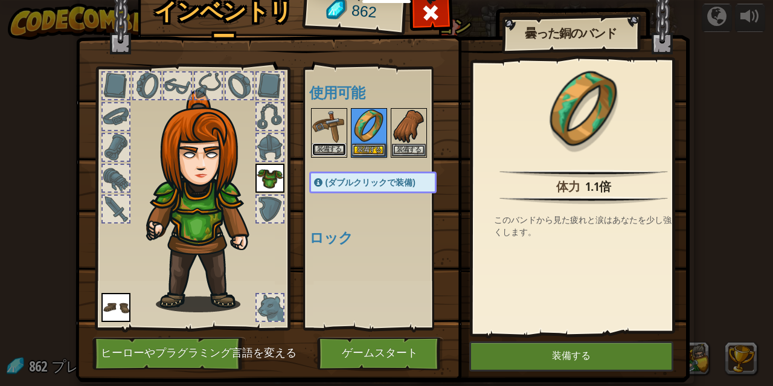
click at [331, 147] on font "装備する" at bounding box center [329, 148] width 24 height 7
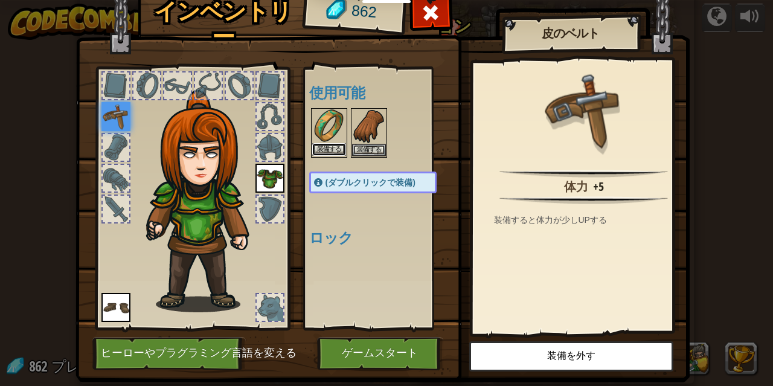
click at [333, 145] on font "装備する" at bounding box center [329, 148] width 24 height 7
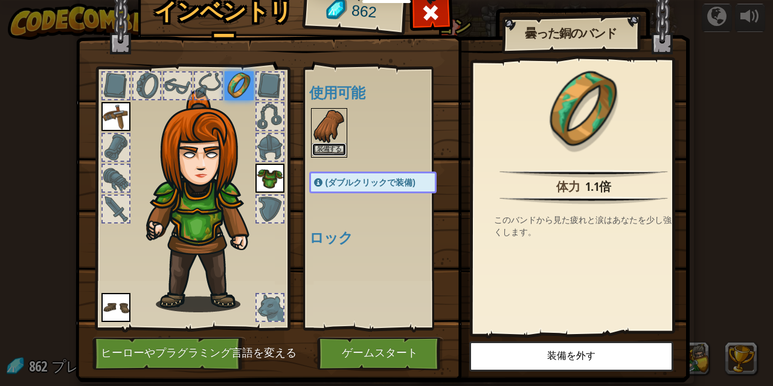
click at [331, 151] on font "装備する" at bounding box center [329, 148] width 24 height 7
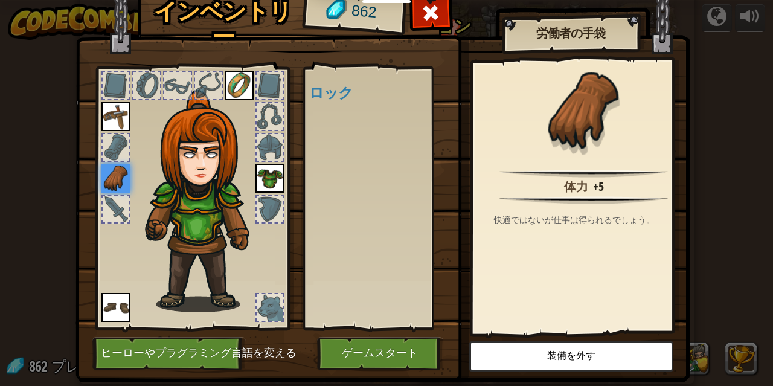
click at [257, 207] on div at bounding box center [270, 209] width 27 height 27
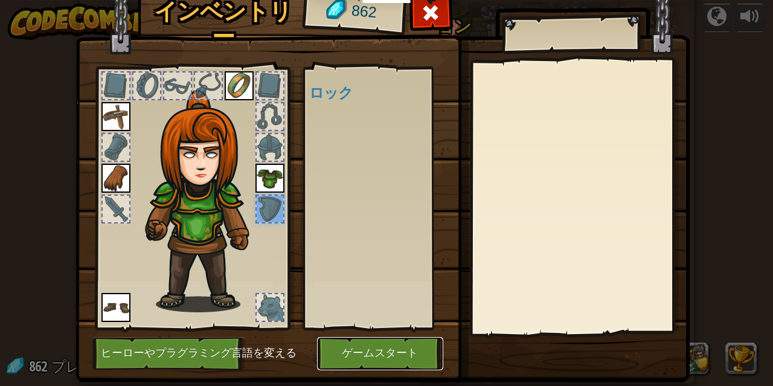
click at [397, 348] on font "ゲームスタート" at bounding box center [380, 353] width 76 height 12
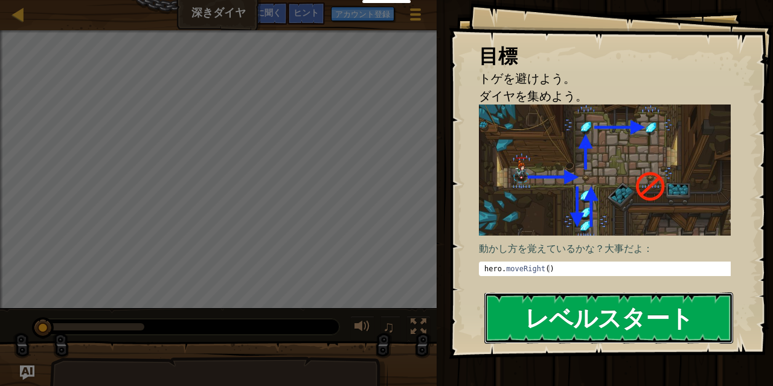
click at [564, 301] on font "レベルスタート" at bounding box center [609, 317] width 168 height 33
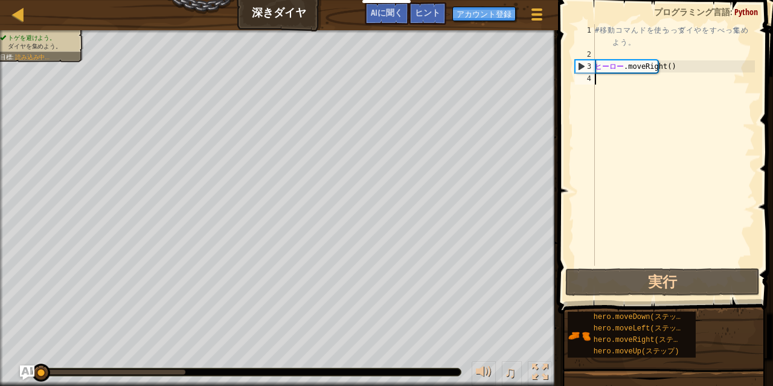
type textarea "h"
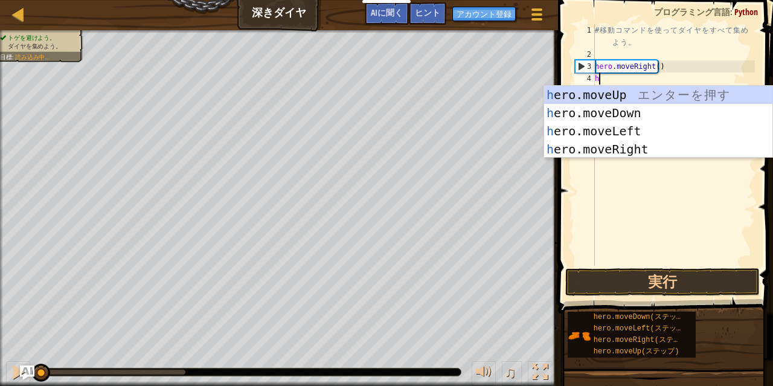
scroll to position [5, 0]
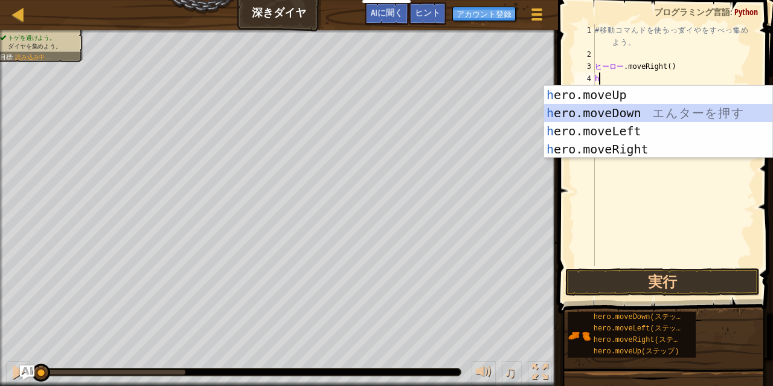
click at [633, 115] on div "h ero.moveUp エ ん タ ー を 押 す h ero.moveDown エ ん タ ー を 押 す h ero.moveLeft エ ん タ ー …" at bounding box center [658, 140] width 228 height 109
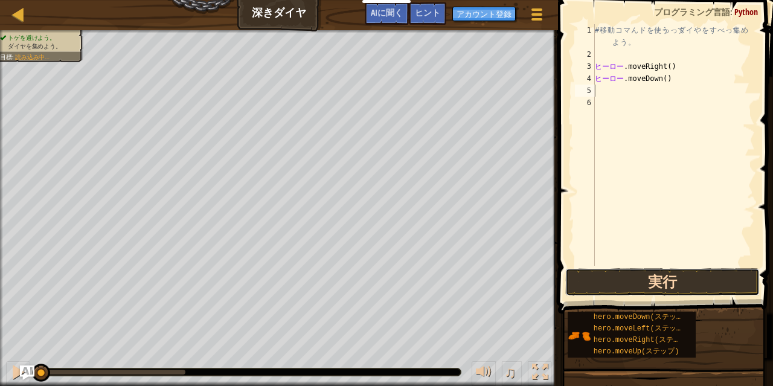
click at [667, 286] on button "実行" at bounding box center [662, 282] width 194 height 28
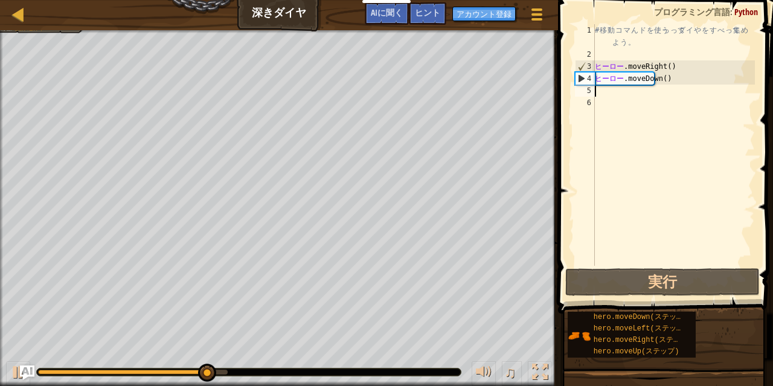
type textarea "h"
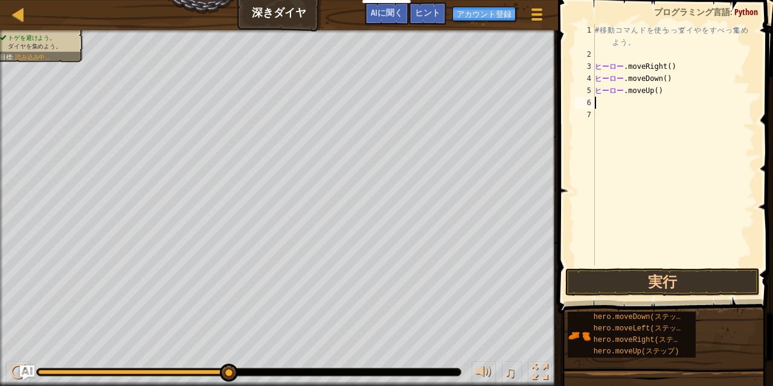
type textarea "h"
click at [724, 272] on button "実行" at bounding box center [662, 282] width 194 height 28
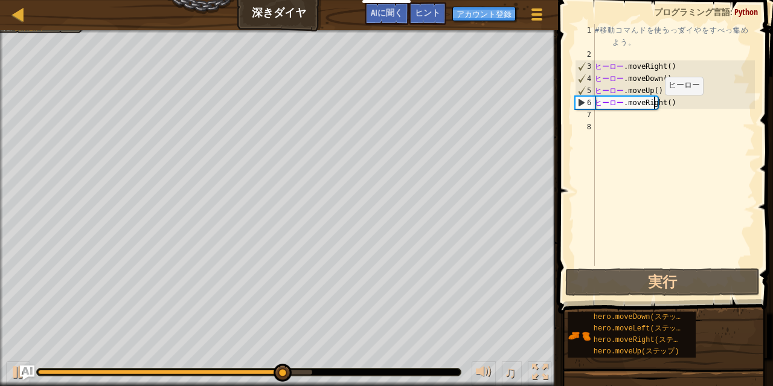
click at [654, 107] on div "# 移 動 コ マ ん ド を 使う っ って ダ イ や を す べ って 集 め よ う 。 ヒーロー .moveRight ( ) ​ ヒーロー .mo…" at bounding box center [673, 163] width 162 height 278
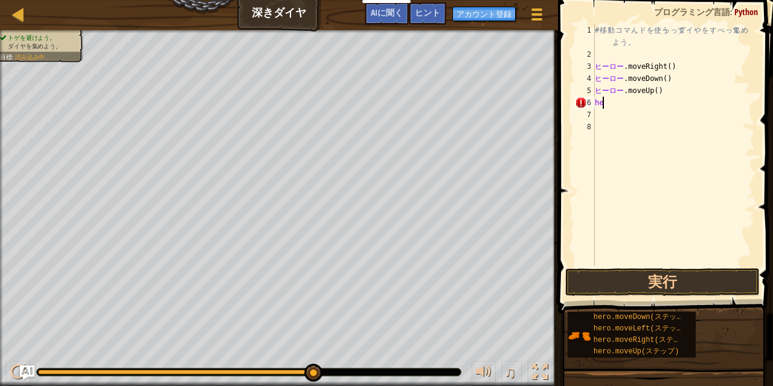
type textarea "h"
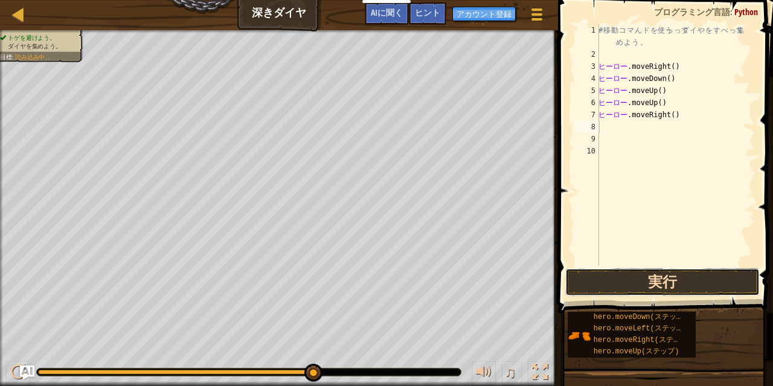
click at [680, 289] on button "実行" at bounding box center [662, 282] width 194 height 28
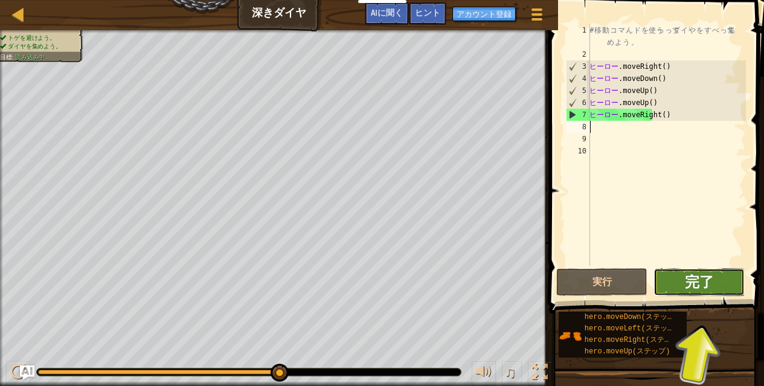
click at [706, 287] on font "完了" at bounding box center [699, 281] width 29 height 19
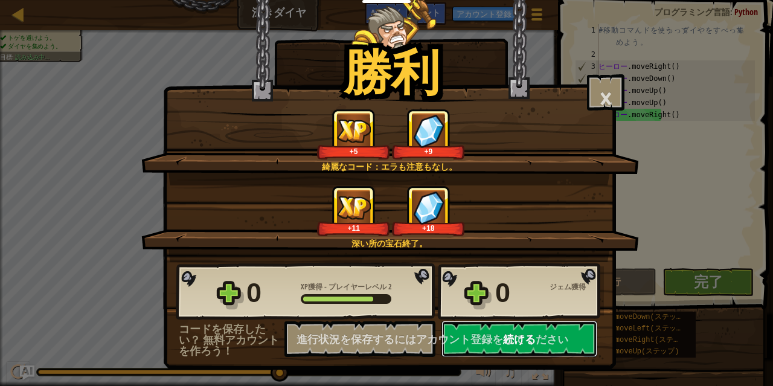
click at [506, 325] on button "続ける" at bounding box center [519, 339] width 156 height 36
select select "ja"
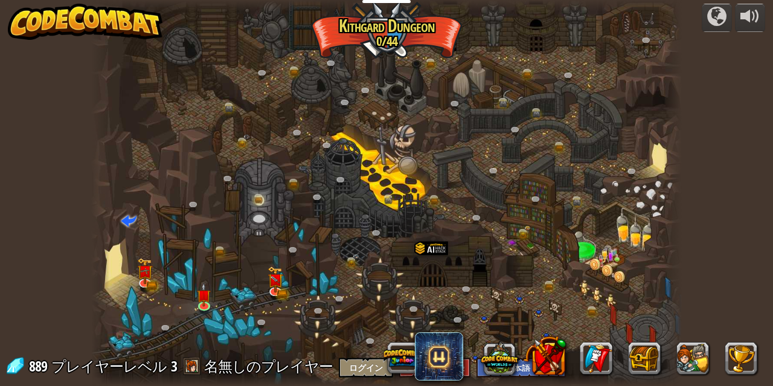
select select "ja"
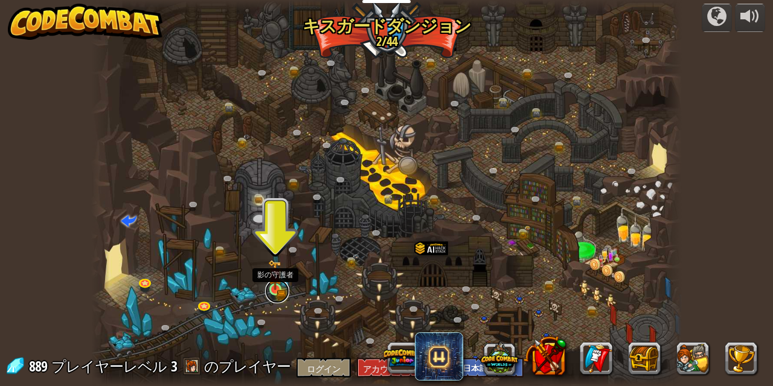
click at [278, 293] on link at bounding box center [277, 291] width 24 height 24
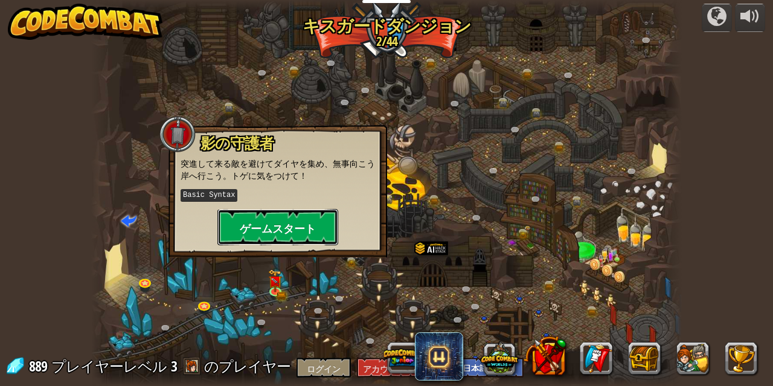
click at [287, 224] on font "ゲームスタート" at bounding box center [278, 228] width 76 height 15
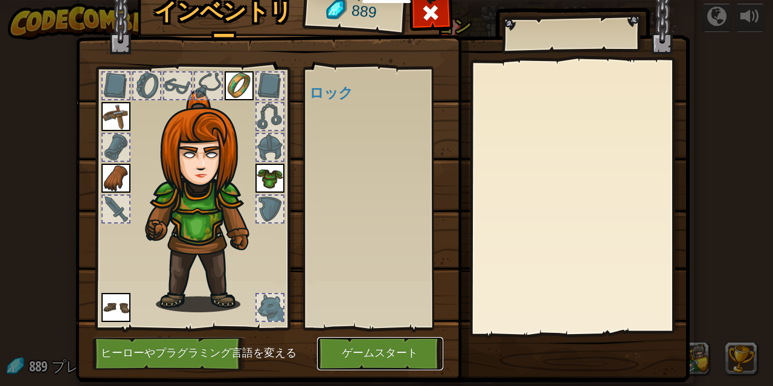
click at [375, 350] on font "ゲームスタート" at bounding box center [380, 353] width 76 height 12
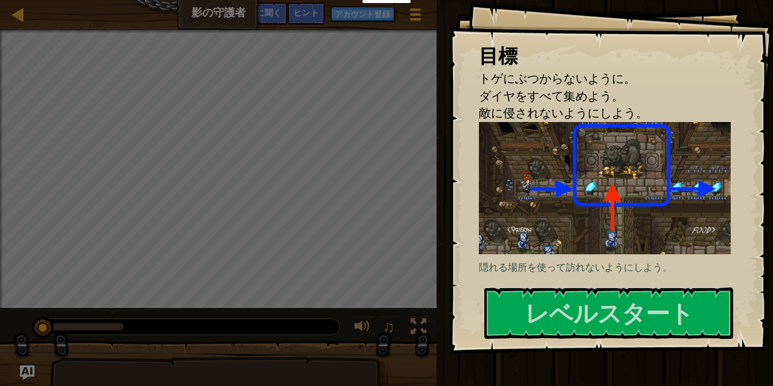
click at [553, 239] on img at bounding box center [609, 188] width 261 height 132
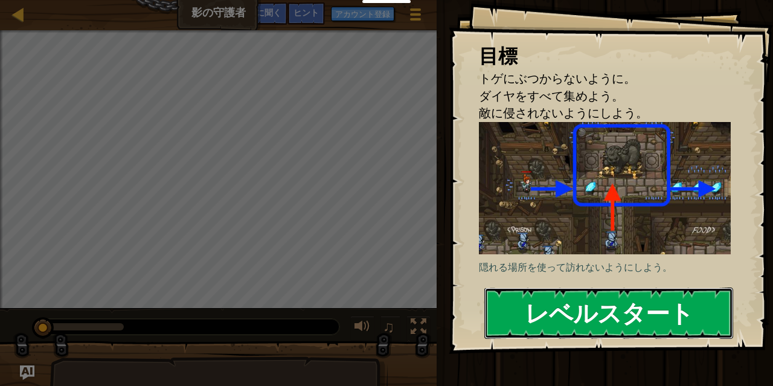
click at [535, 302] on font "レベルスタート" at bounding box center [609, 312] width 168 height 33
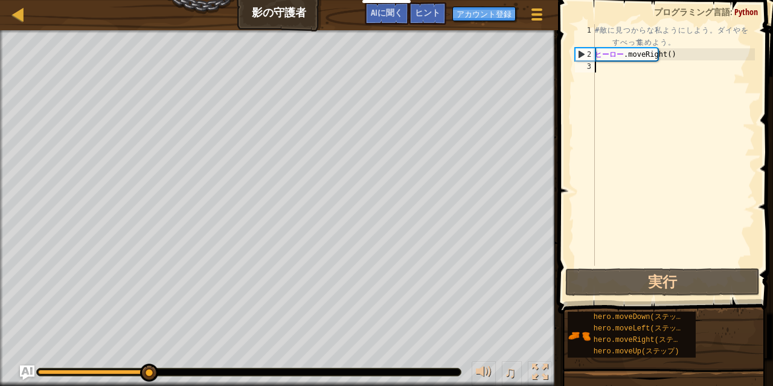
click at [605, 74] on div "# 敵 に 見 つ か ら な 私 よ う に し よ う 。 ダ イ や を す べ って 集 め よ う 。 ヒーロー .moveRight ( ) ​" at bounding box center [673, 163] width 162 height 278
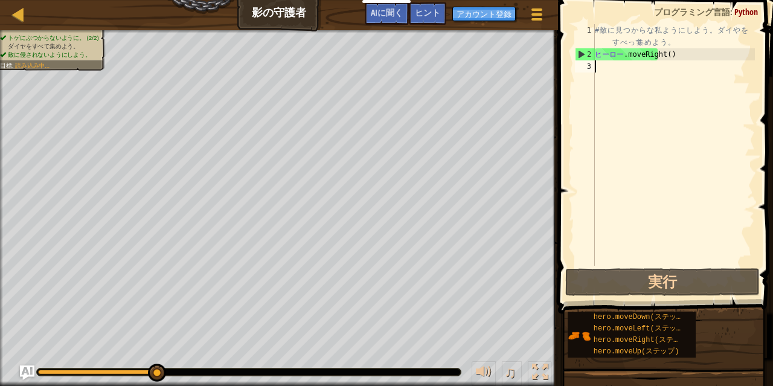
type textarea "h"
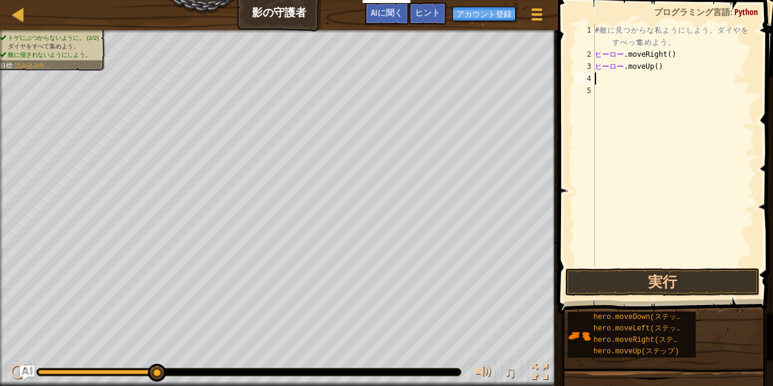
type textarea "h"
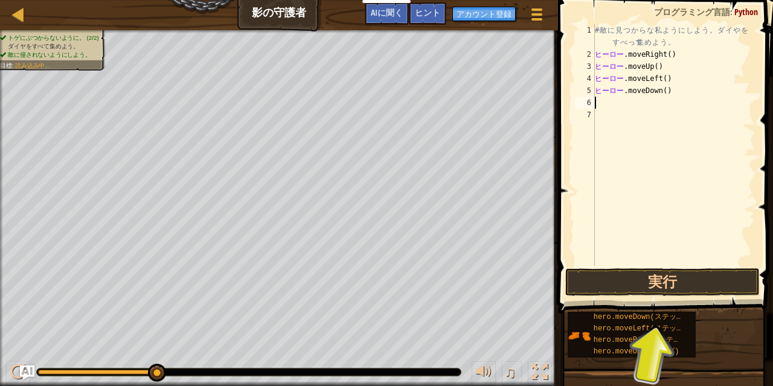
type textarea "h"
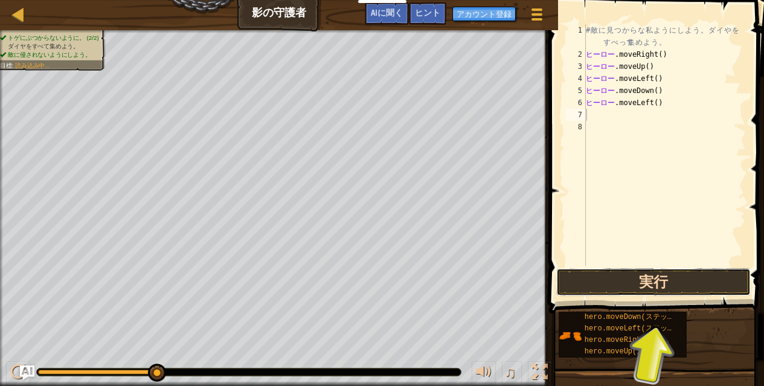
click at [663, 288] on button "実行" at bounding box center [653, 282] width 194 height 28
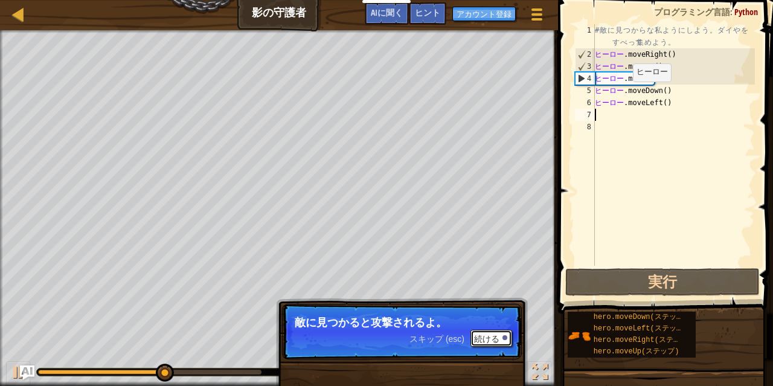
click at [493, 337] on font "続ける" at bounding box center [486, 339] width 25 height 10
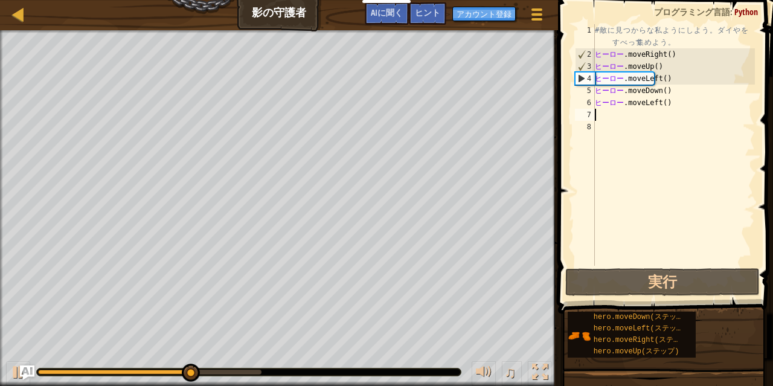
click at [633, 109] on div "# 敵 に 見 つ か ら な 私 よ う に し よ う 。 ダ イ や を す べ って 集 め よ う 。 ヒーロー .moveRight ( ) ​ …" at bounding box center [673, 163] width 162 height 278
type textarea "hero.moveLeft()"
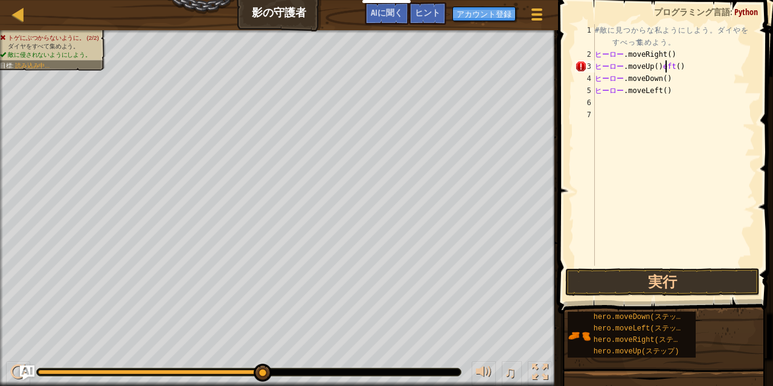
click at [701, 68] on div "# 敵 に 見 つ か ら な 私 よ う に し よ う 。 ダ イ や を す べ って 集 め よ う 。 ヒーロー .moveRight ( ) ​ …" at bounding box center [673, 163] width 162 height 278
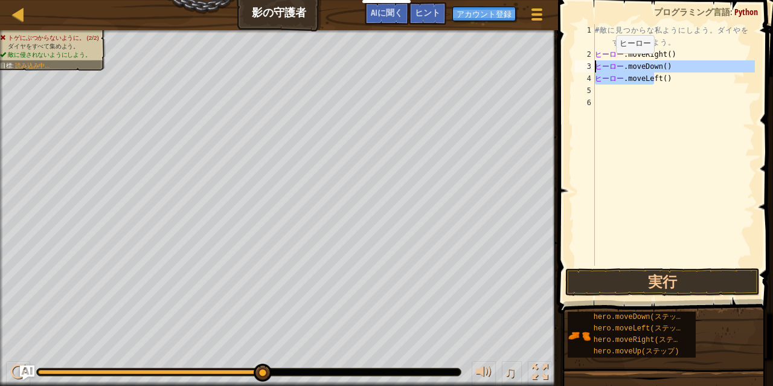
drag, startPoint x: 700, startPoint y: 77, endPoint x: 576, endPoint y: 70, distance: 124.0
click at [576, 70] on div "hero.moveDown() 1 2 3 4 5 6 # 敵 に 見 つ か ら な 私 よ う に し よ う 。 ダ イ や を す べ って 集 め …" at bounding box center [663, 144] width 182 height 241
type textarea "hero.moveDown() hero.moveLeft()"
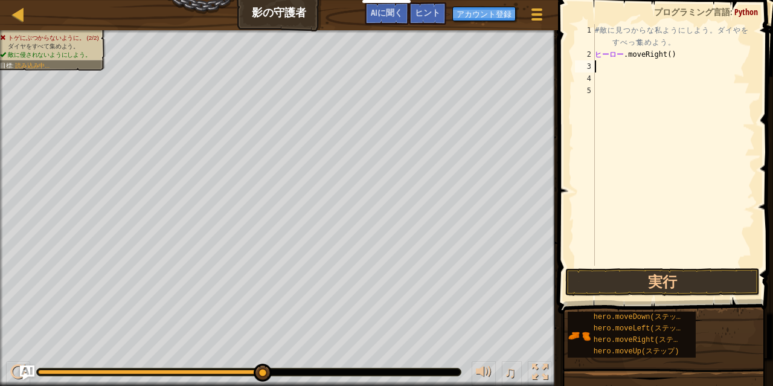
type textarea "h"
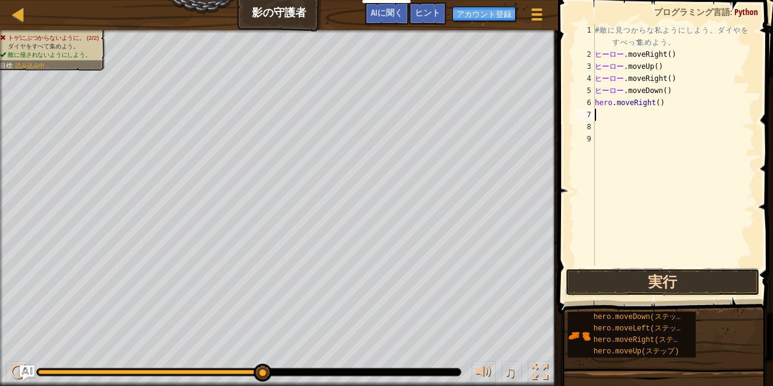
click at [689, 282] on button "実行" at bounding box center [662, 282] width 194 height 28
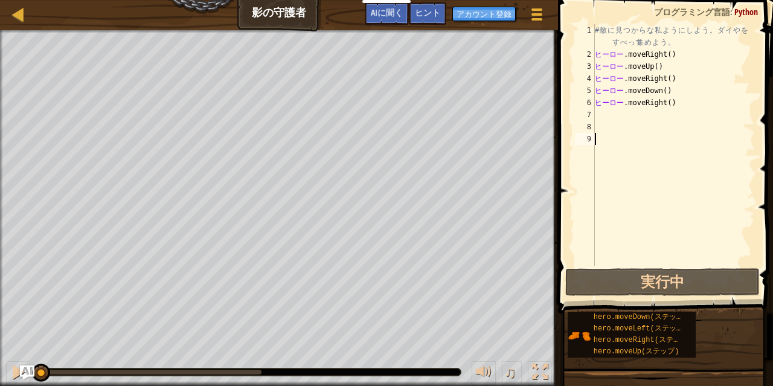
click at [675, 232] on div "# 敵 に 見 つ か ら な 私 よ う に し よ う 。 ダ イ や を す べ って 集 め よ う 。 ヒーロー .moveRight ( ) ​ …" at bounding box center [673, 163] width 162 height 278
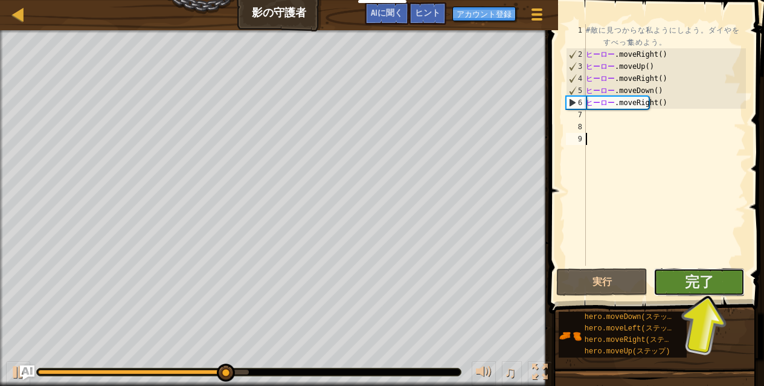
click at [723, 283] on button "完了" at bounding box center [698, 282] width 91 height 28
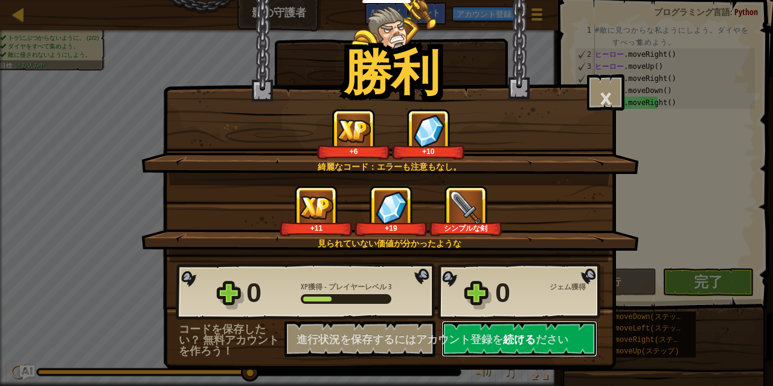
click at [503, 343] on div "0 XP獲得 - プレイヤーレベル 3 0 ジェム獲得 コードを保存したい？ 無料アカウントを作ろう！ 進行状況を保存するにはアカウント登録をしてください 保…" at bounding box center [390, 309] width 452 height 95
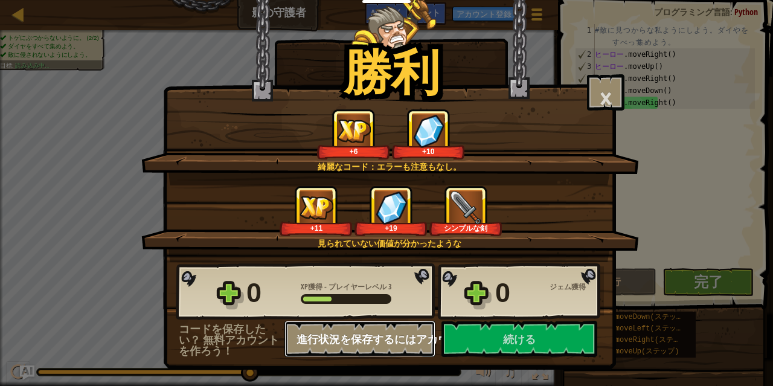
click at [559, 342] on div "0 XP獲得 - プレイヤーレベル 3 0 ジェム獲得 コードを保存したい？ 無料アカウントを作ろう！ 進行状況を保存するにはアカウント登録をしてください 保…" at bounding box center [390, 309] width 452 height 95
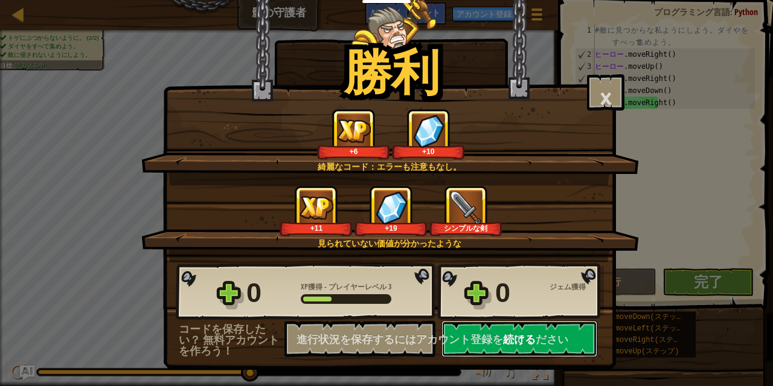
drag, startPoint x: 559, startPoint y: 342, endPoint x: 496, endPoint y: 329, distance: 64.8
click at [496, 329] on button "続ける" at bounding box center [519, 339] width 156 height 36
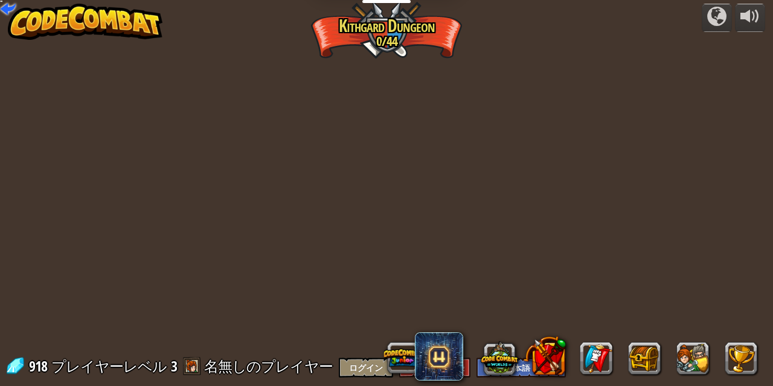
select select "ja"
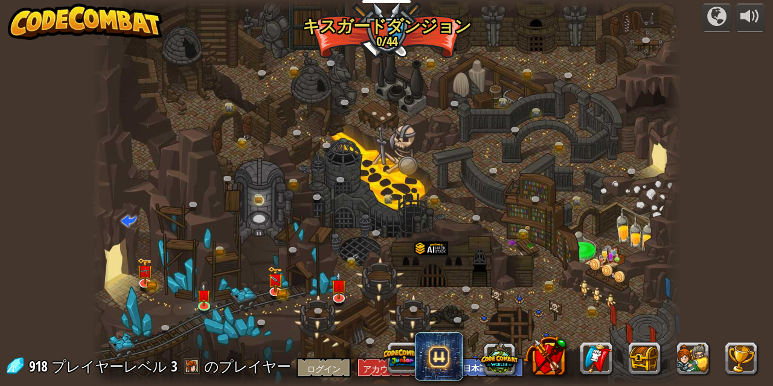
select select "ja"
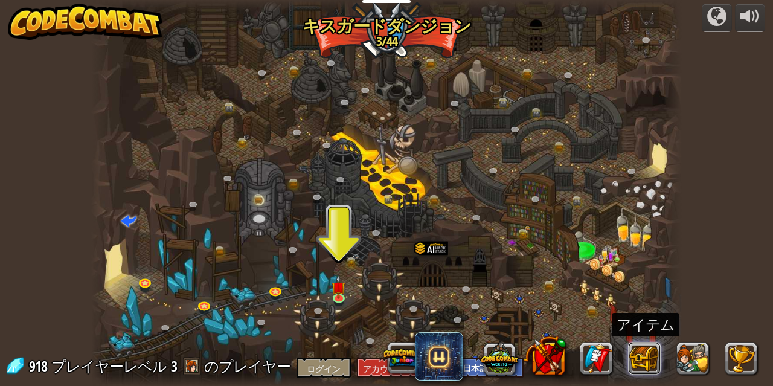
click at [639, 350] on button at bounding box center [644, 358] width 33 height 33
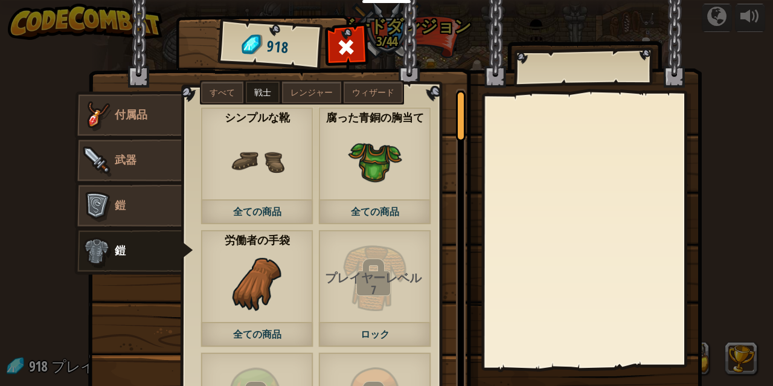
drag, startPoint x: 456, startPoint y: 154, endPoint x: 442, endPoint y: 79, distance: 76.2
click at [442, 19] on div "アイテム 918 その他 付属品 武器 鎧 鎧 すべて 戦士 レンジャー ウィザード プレイヤーレベル 9 ロック プレイヤーレベル 11 ロック プレイヤー…" at bounding box center [401, 18] width 618 height 1
click at [129, 210] on link "鎧" at bounding box center [127, 206] width 107 height 48
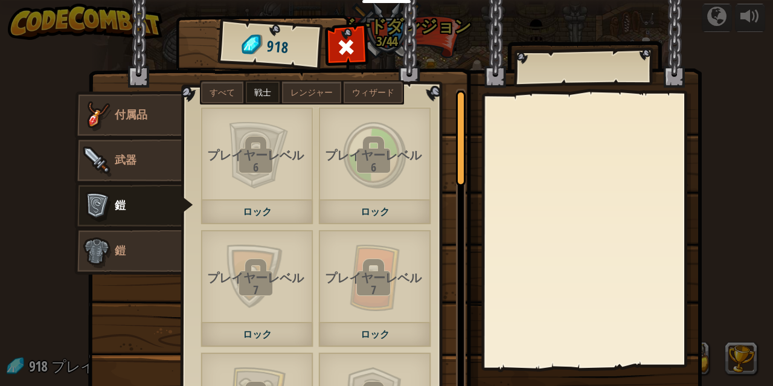
click at [316, 85] on label "レンジャー" at bounding box center [311, 92] width 59 height 22
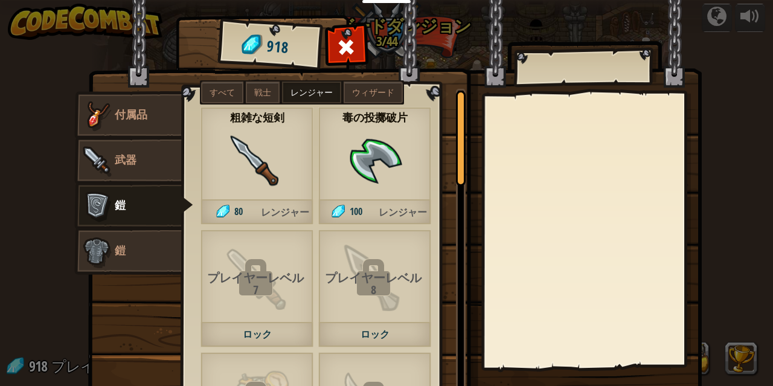
click at [269, 164] on img at bounding box center [257, 161] width 54 height 54
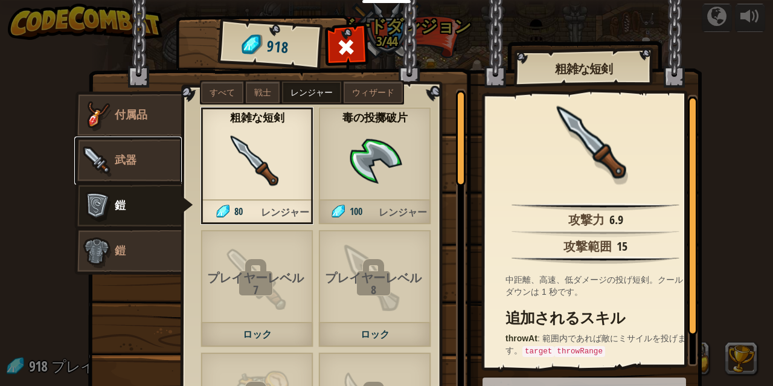
click at [169, 152] on link "武器" at bounding box center [127, 160] width 107 height 48
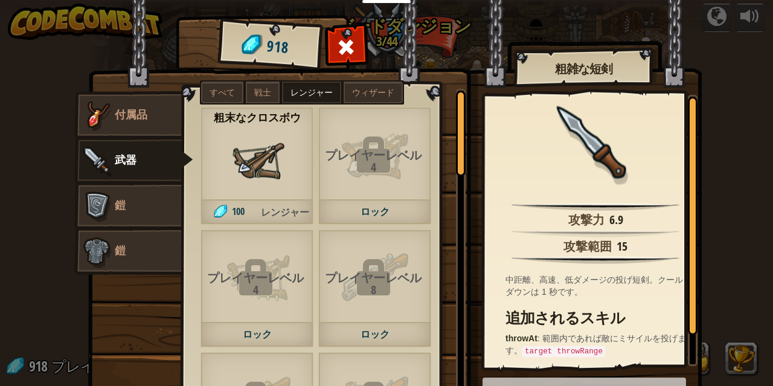
click at [271, 163] on img at bounding box center [257, 161] width 54 height 54
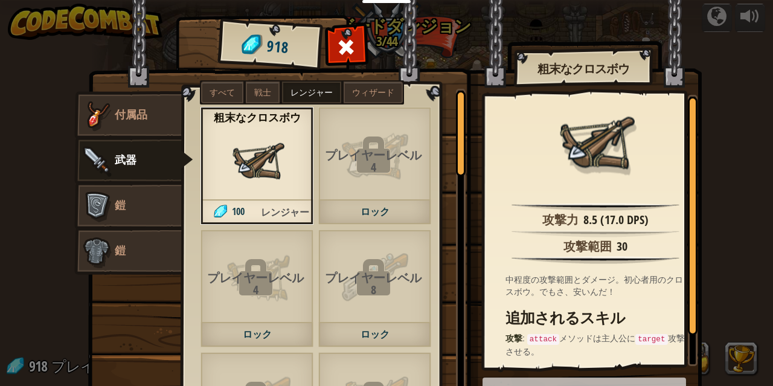
click at [287, 215] on font "レンジャー" at bounding box center [285, 211] width 48 height 13
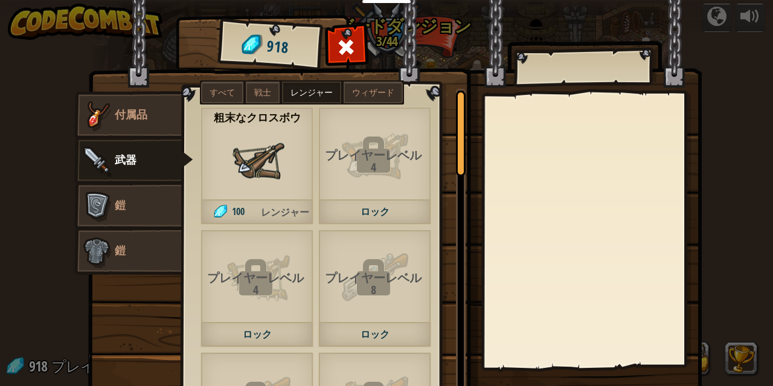
click at [248, 171] on img at bounding box center [257, 161] width 54 height 54
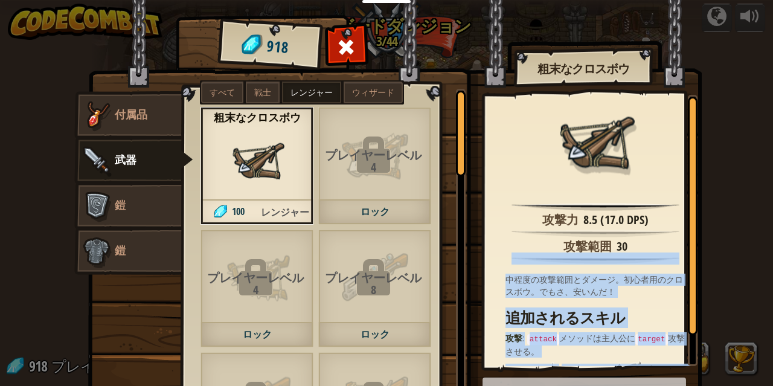
drag, startPoint x: 682, startPoint y: 250, endPoint x: 683, endPoint y: 278, distance: 28.4
click at [683, 278] on div "攻撃力 8.5 (17.0 DPS) 攻撃範囲 30 中程度の攻撃範囲とダメージ。初心者用のクロスボウ。でもさ、安いんだ！ 追加されるスキル 攻撃 : att…" at bounding box center [590, 230] width 213 height 271
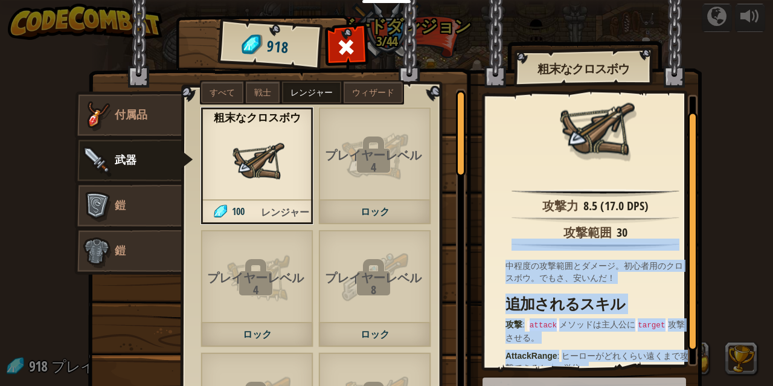
drag, startPoint x: 683, startPoint y: 241, endPoint x: 686, endPoint y: 254, distance: 13.6
click at [688, 254] on div at bounding box center [693, 231] width 10 height 238
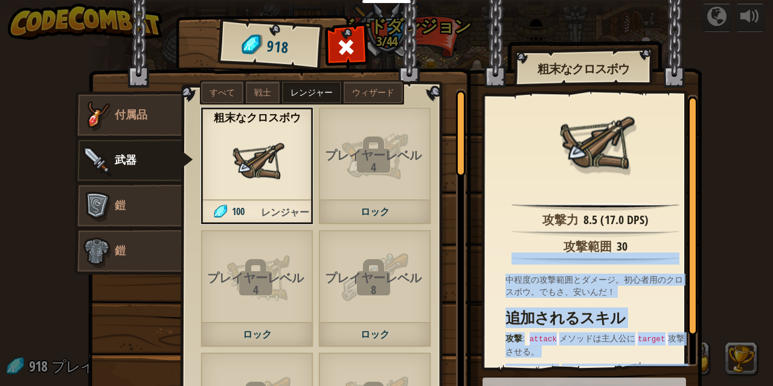
drag, startPoint x: 686, startPoint y: 254, endPoint x: 697, endPoint y: 179, distance: 76.2
click at [697, 19] on div "アイテム 918 その他 付属品 武器 鎧 鎧 すべて 戦士 レンジャー ウィザード プレイヤーレベル 9 ロック プレイヤーレベル 11 ロック プレイヤー…" at bounding box center [401, 18] width 618 height 1
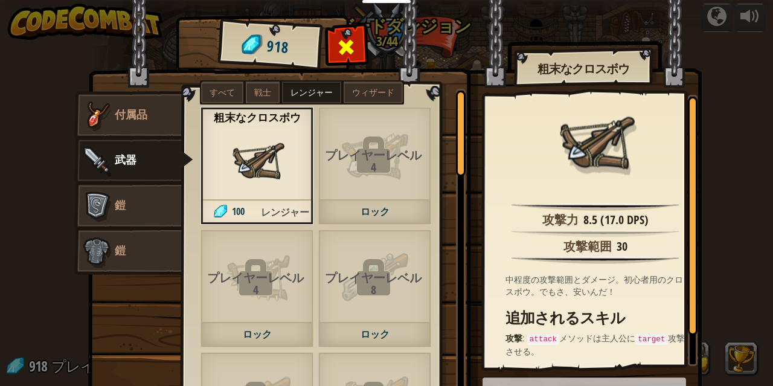
click at [357, 43] on div at bounding box center [346, 50] width 38 height 38
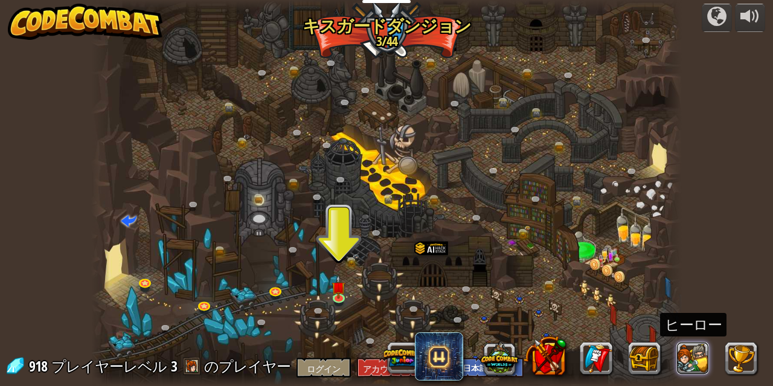
click at [684, 372] on button at bounding box center [692, 358] width 33 height 33
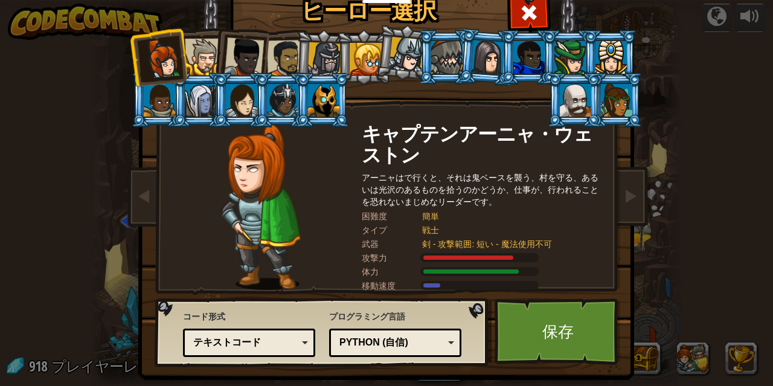
click at [273, 53] on div at bounding box center [285, 58] width 37 height 37
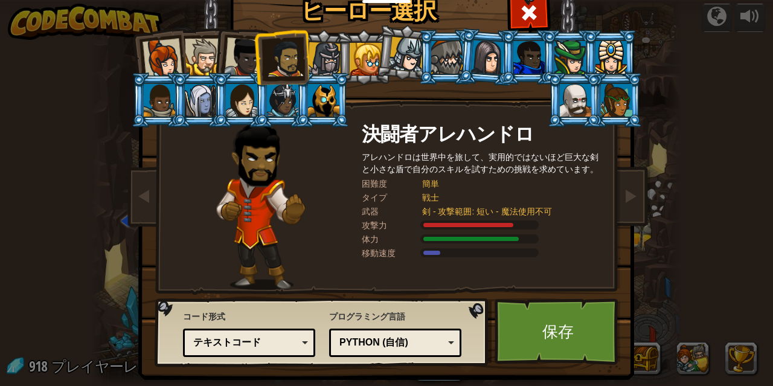
click at [235, 48] on div at bounding box center [244, 57] width 40 height 40
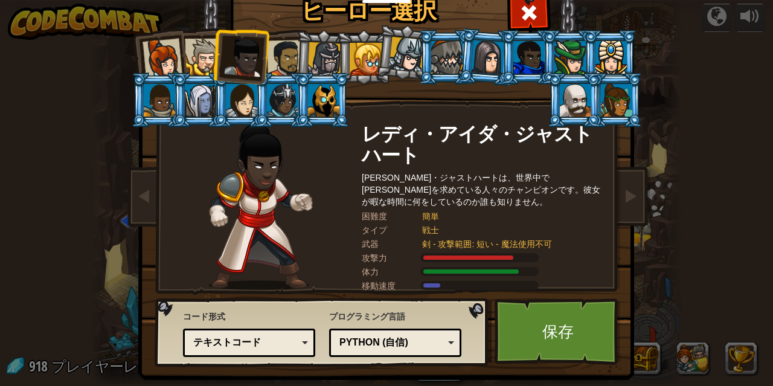
click at [197, 47] on div at bounding box center [203, 57] width 37 height 37
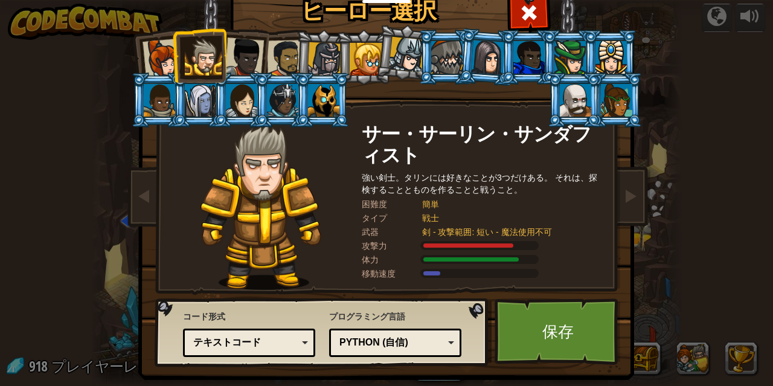
click at [320, 53] on div at bounding box center [324, 59] width 34 height 34
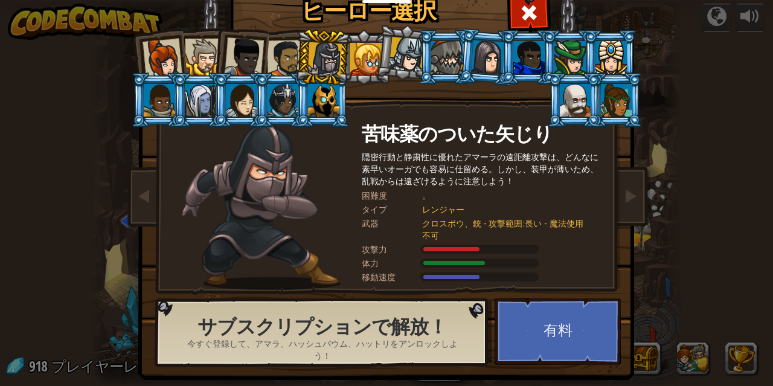
click at [360, 60] on div at bounding box center [366, 59] width 33 height 33
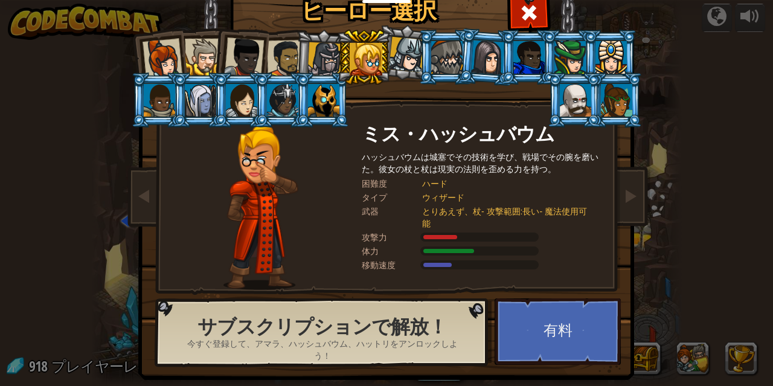
click at [396, 66] on div at bounding box center [407, 55] width 36 height 36
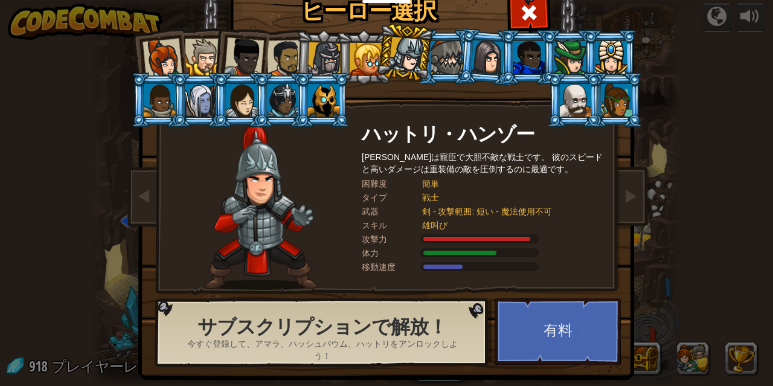
click at [444, 62] on div at bounding box center [446, 57] width 31 height 33
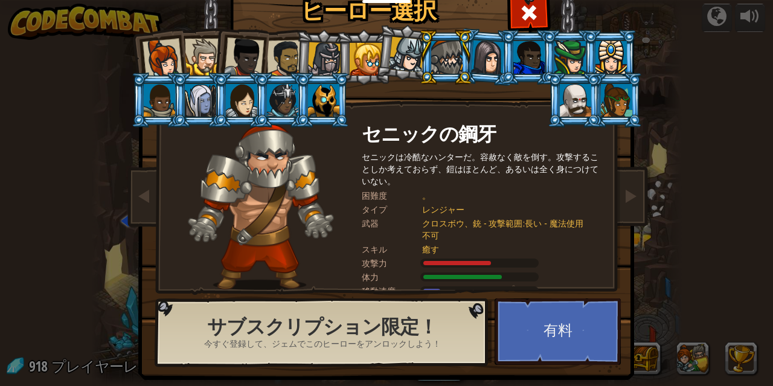
click at [273, 47] on div at bounding box center [285, 58] width 37 height 37
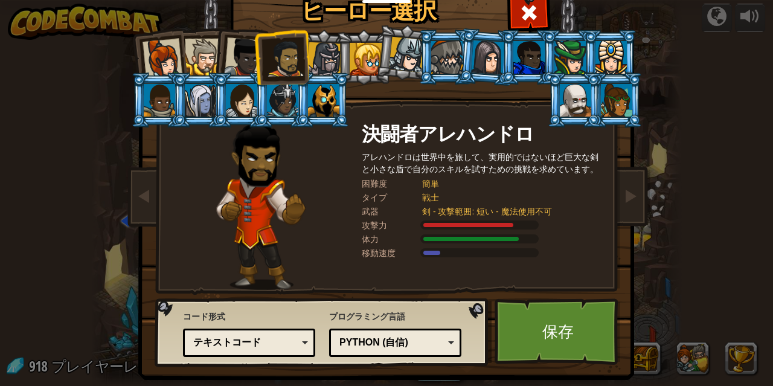
click at [245, 55] on div at bounding box center [244, 57] width 40 height 40
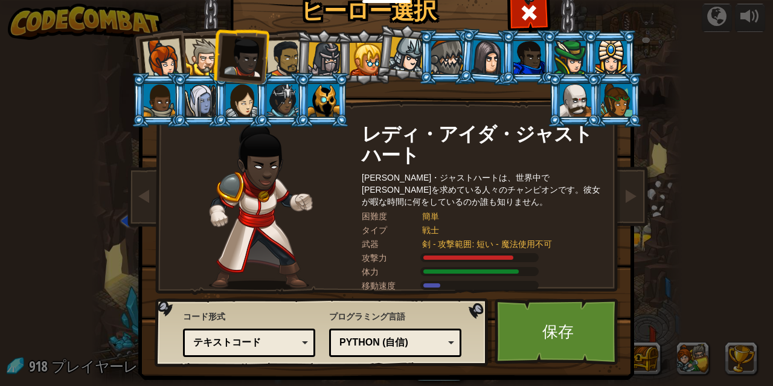
click at [193, 50] on div at bounding box center [203, 57] width 37 height 37
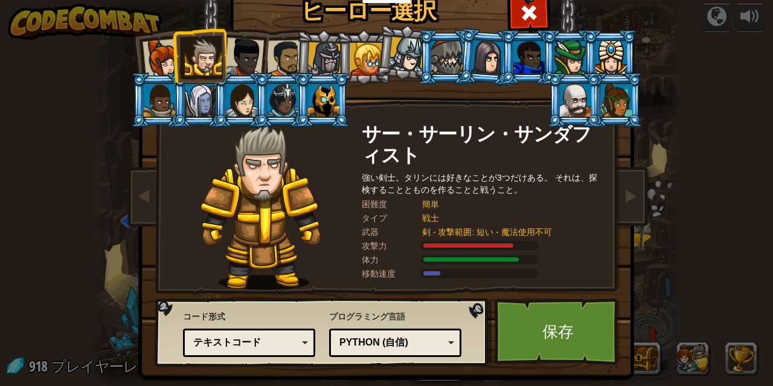
click at [158, 42] on div at bounding box center [162, 59] width 40 height 40
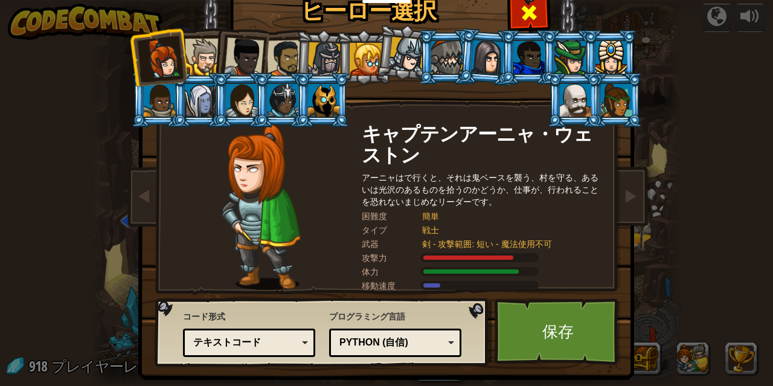
click at [522, 11] on span at bounding box center [528, 12] width 19 height 19
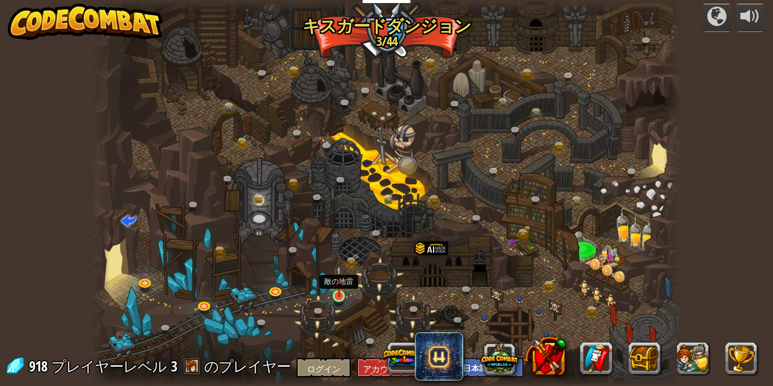
click at [334, 293] on img at bounding box center [339, 281] width 14 height 32
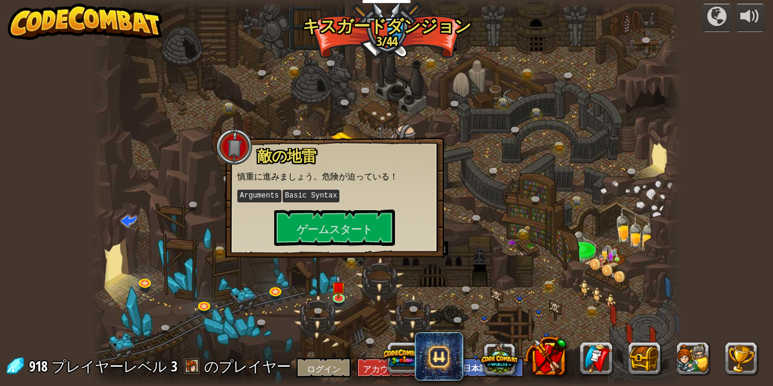
click at [253, 266] on div at bounding box center [386, 193] width 590 height 386
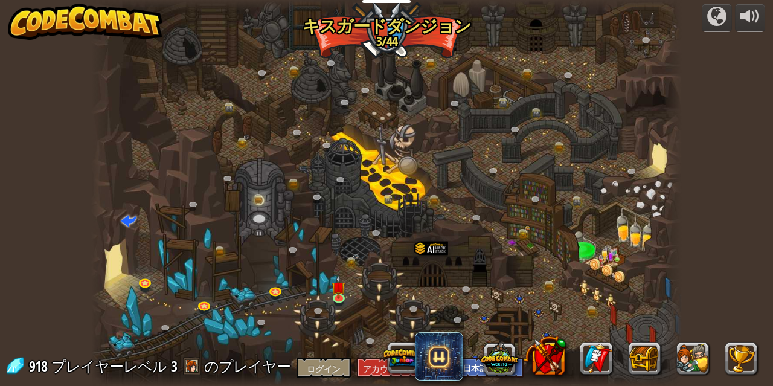
click at [256, 210] on div at bounding box center [386, 193] width 590 height 386
click at [256, 201] on link at bounding box center [261, 199] width 24 height 24
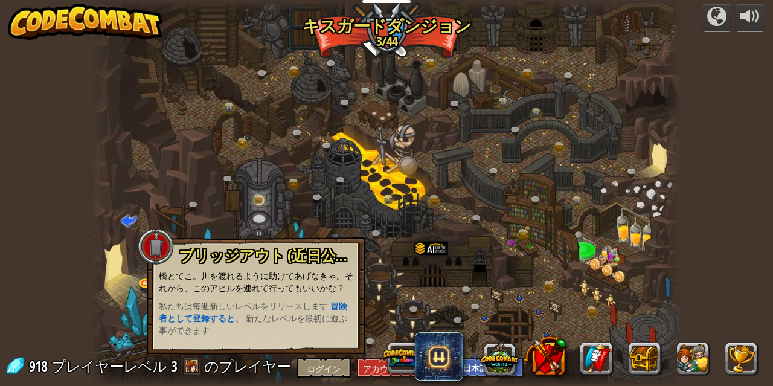
click at [281, 331] on p "私たちは毎週新しいレベルをリリースします 冒険者として登録すると、 新たなレベルを最初に遊ぶ事ができます" at bounding box center [256, 318] width 194 height 36
click at [291, 244] on div "ブリッジアウト (近日公開！) 橋とてこ。川を渡れるように助けてあげなきゃ。それから、このアヒルを連れて行ってもいいかな？ 私たちは毎週新しいレベルをリリース…" at bounding box center [256, 295] width 219 height 117
click at [337, 204] on div at bounding box center [386, 193] width 590 height 386
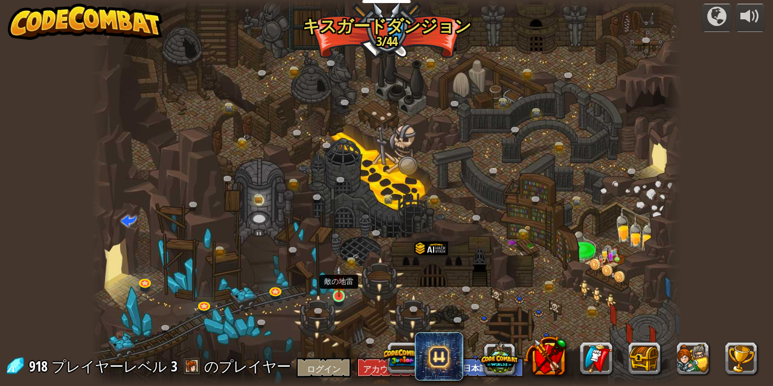
click at [340, 291] on img at bounding box center [339, 281] width 14 height 32
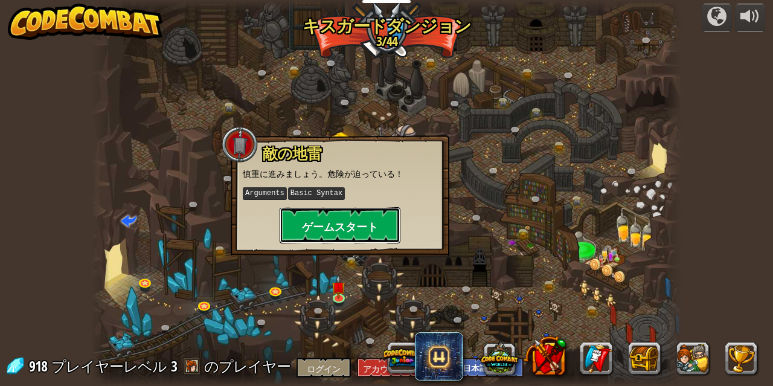
click at [351, 227] on font "ゲームスタート" at bounding box center [340, 226] width 76 height 15
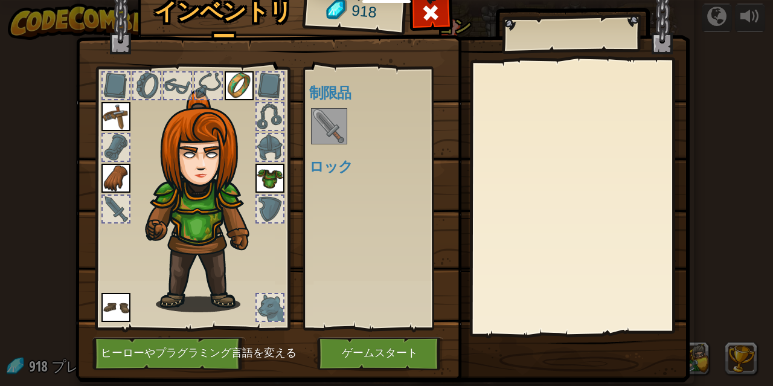
click at [330, 126] on img at bounding box center [329, 126] width 34 height 34
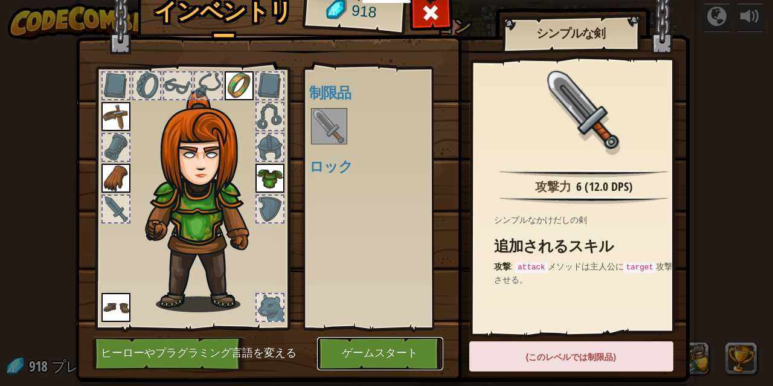
click at [415, 348] on button "ゲームスタート" at bounding box center [380, 353] width 126 height 33
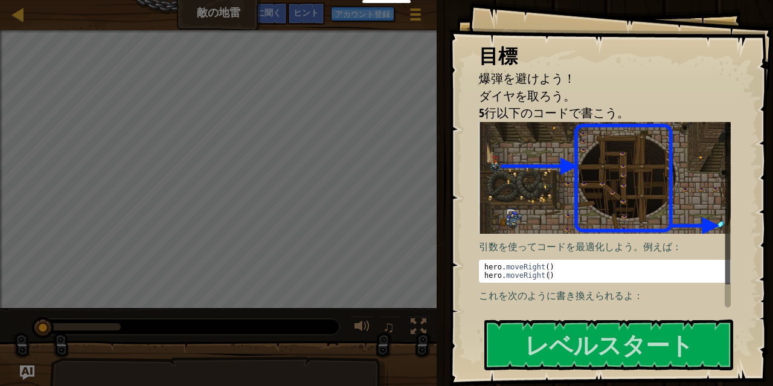
click at [543, 316] on div "目標 爆弾を避けよう！ ダイヤを取ろう。 5行以下のコードで書こう。 引数を使ってコードを最適化しよう。例えば： 1 2 hero . moveRight (…" at bounding box center [611, 193] width 324 height 386
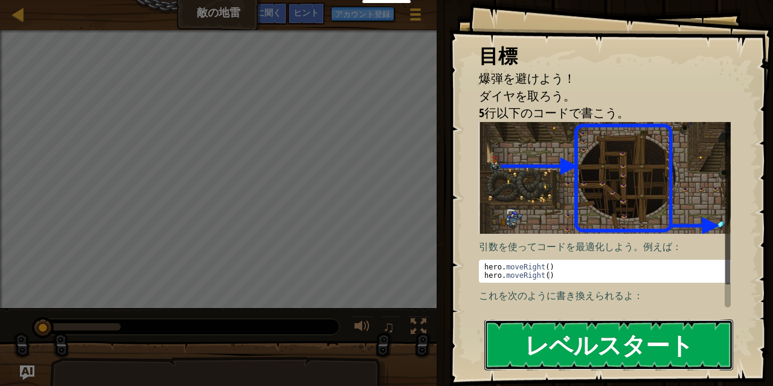
click at [531, 339] on font "レベルスタート" at bounding box center [609, 344] width 168 height 33
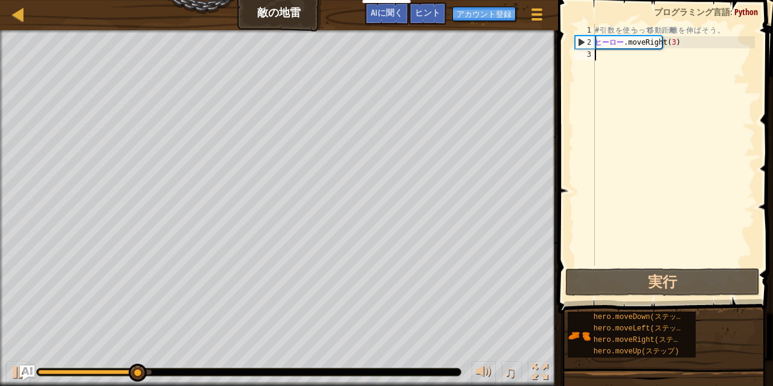
type textarea "h"
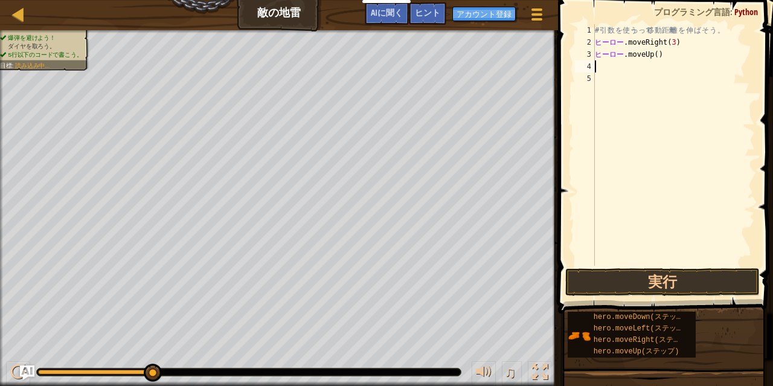
type textarea "h"
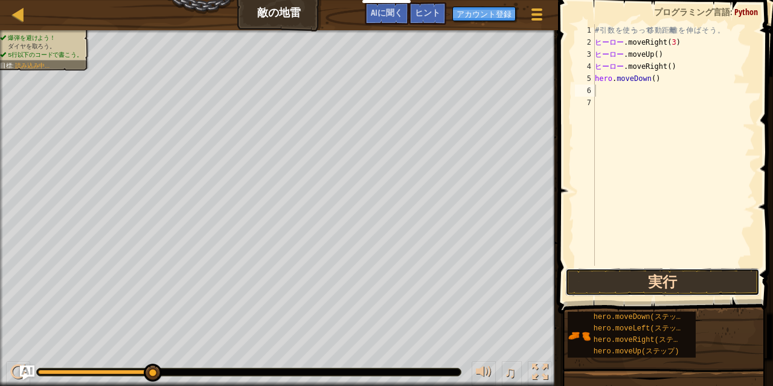
click at [669, 280] on button "実行" at bounding box center [662, 282] width 194 height 28
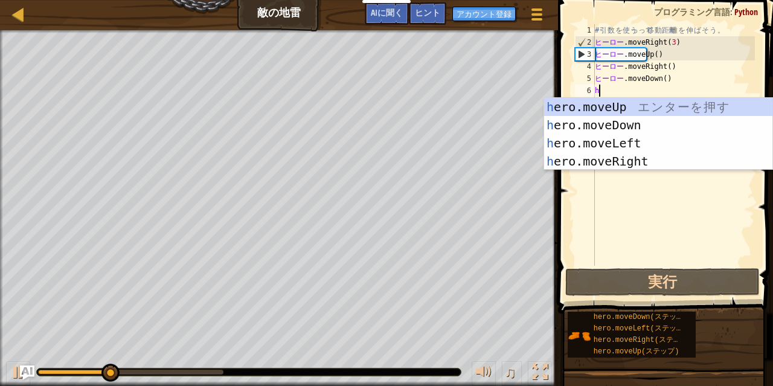
type textarea "h"
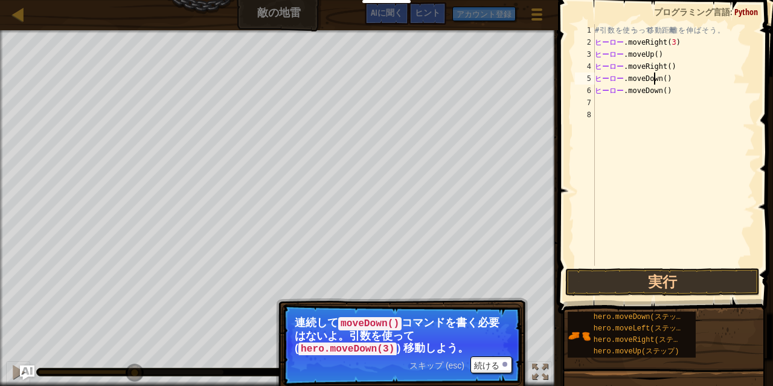
click at [671, 78] on div "# 引 数 を 使う っ って 移 動 距離 離 を 伸 ば そ う 。 ヒーロー .moveRight ( 3 ) ​ ヒーロー .moveUp ( ) ​…" at bounding box center [673, 157] width 162 height 266
type textarea "hero.moveDown()"
drag, startPoint x: 680, startPoint y: 91, endPoint x: 590, endPoint y: 92, distance: 90.6
click at [590, 92] on div "hero.moveDown() 1 2 3 4 5 6 7 8 # 引 数 を 使う っ って 移 動 距離 離 を 伸 ば そ う 。 ヒーロー .move…" at bounding box center [663, 144] width 182 height 241
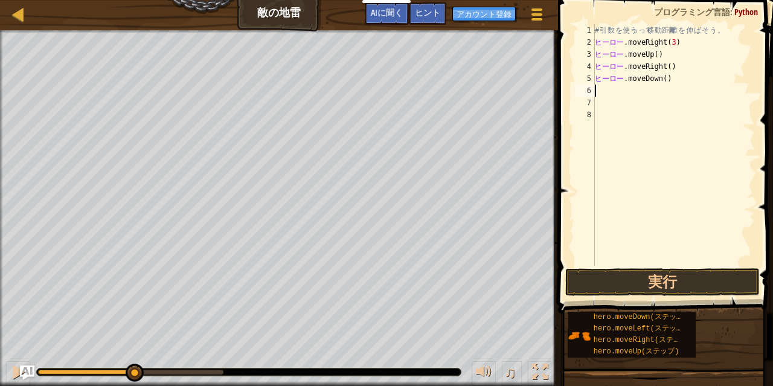
click at [670, 77] on div "# 引 数 を 使う っ って 移 動 距離 離 を 伸 ば そ う 。 ヒーロー .moveRight ( 3 ) ​ ヒーロー .moveUp ( ) ​…" at bounding box center [673, 157] width 162 height 266
type textarea "hero.moveDown()"
drag, startPoint x: 677, startPoint y: 77, endPoint x: 697, endPoint y: 88, distance: 23.0
click at [697, 88] on div "# 引 数 を 使う っ って 移 動 距離 離 を 伸 ば そ う 。 ヒーロー .moveRight ( 3 ) ​ ヒーロー .moveUp ( ) ​…" at bounding box center [673, 157] width 162 height 266
type textarea "h"
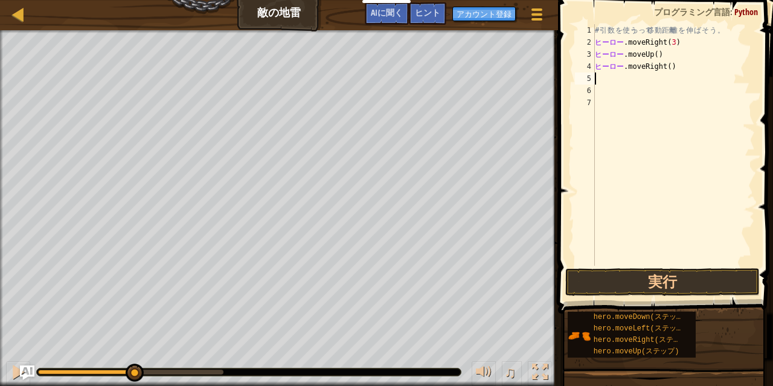
type textarea "j"
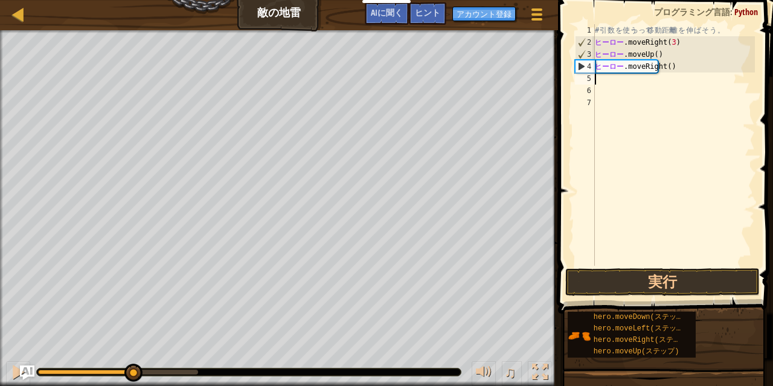
type textarea "h"
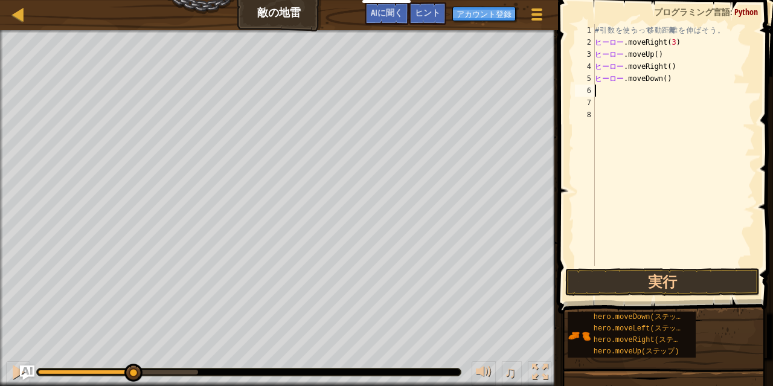
type textarea "hero.moveDown()"
click at [669, 78] on div "# 引 数 を 使う っ って 移 動 距離 離 を 伸 ば そ う 。 ヒーロー .moveRight ( 3 ) ​ ヒーロー .moveUp ( ) ​…" at bounding box center [673, 157] width 162 height 266
type textarea "hero.moveDown()3"
click at [690, 81] on div "# 引 数 を 使う っ って 移 動 距離 離 を 伸 ば そ う 。 ヒーロー .moveRight ( 3 ) ​ ヒーロー .moveUp ( ) ​…" at bounding box center [673, 157] width 162 height 266
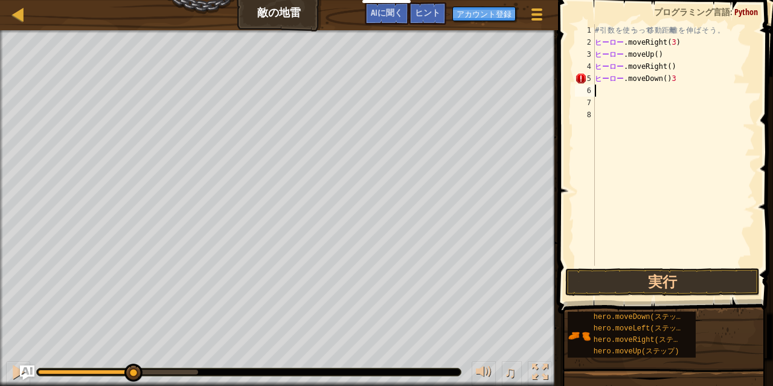
scroll to position [5, 0]
type textarea "hero.moveDown()3"
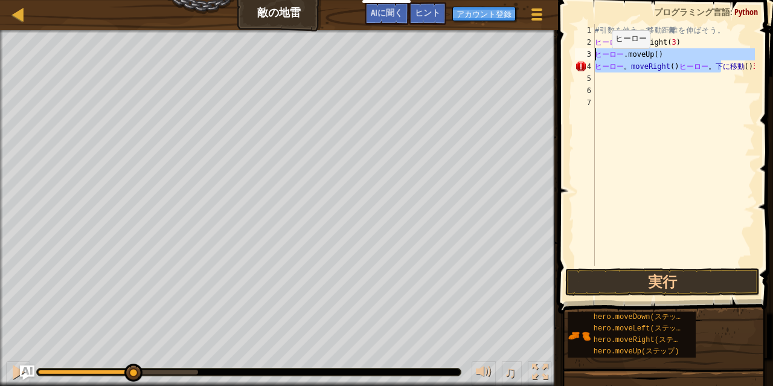
drag, startPoint x: 720, startPoint y: 70, endPoint x: 561, endPoint y: 50, distance: 160.0
click at [561, 50] on div "hero.moveRight()hero.moveDown()3 1 2 3 4 5 6 7 # 引 数 を 使う っ って 移 動 距離 離 を 伸 ば そ…" at bounding box center [663, 180] width 219 height 349
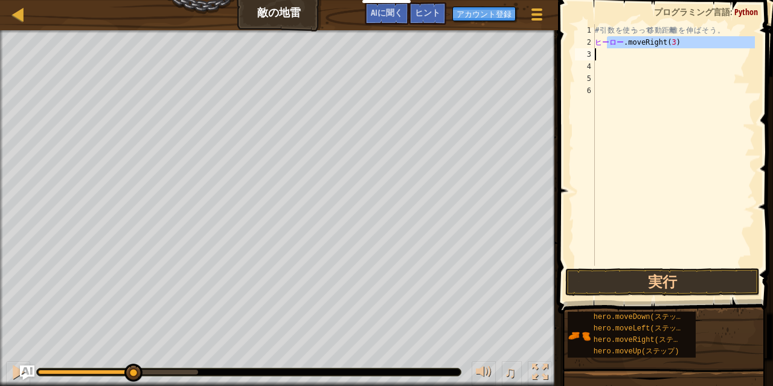
drag, startPoint x: 605, startPoint y: 42, endPoint x: 612, endPoint y: 51, distance: 10.7
click at [612, 51] on div "# 引 数 を 使う っ って 移 動 距離 離 を 伸 ば そ う 。 ヒーロー .moveRight ( 3 ) ​" at bounding box center [673, 157] width 162 height 266
type textarea "hero.moveRight(3)"
drag, startPoint x: 687, startPoint y: 127, endPoint x: 657, endPoint y: 80, distance: 55.6
click at [657, 80] on div "# 引 数 を 使う っ って 移 動 距離 離 を 伸 ば そ う 。 ヒーロー .moveRight ( 3 ) ​" at bounding box center [673, 157] width 162 height 266
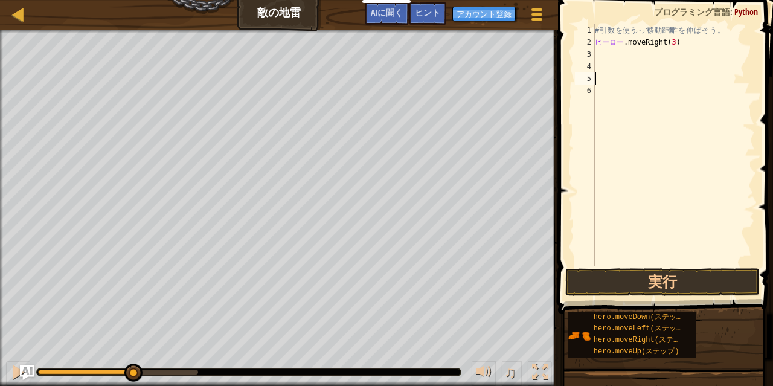
click at [595, 54] on div "# 引 数 を 使う っ って 移 動 距離 離 を 伸 ば そ う 。 ヒーロー .moveRight ( 3 ) ​" at bounding box center [673, 157] width 162 height 266
type textarea "h"
type textarea "hero.moveDown()"
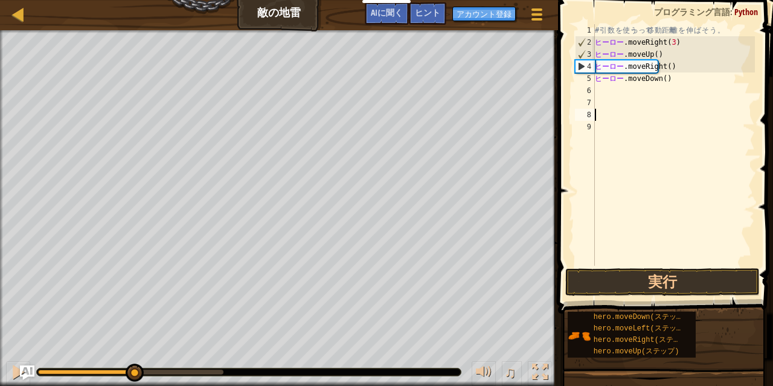
click at [582, 81] on div "5" at bounding box center [585, 78] width 20 height 12
click at [585, 78] on div "5" at bounding box center [585, 78] width 20 height 12
click at [580, 69] on div "4" at bounding box center [584, 66] width 19 height 12
click at [685, 79] on div "# 引 数 を 使う っ って 移 動 距離 離 を 伸 ば そ う 。 ヒーロー .moveRight ( 3 ) ​ ヒーロー .moveUp ( ) ​…" at bounding box center [673, 157] width 162 height 266
type textarea "hero.moveDown()"
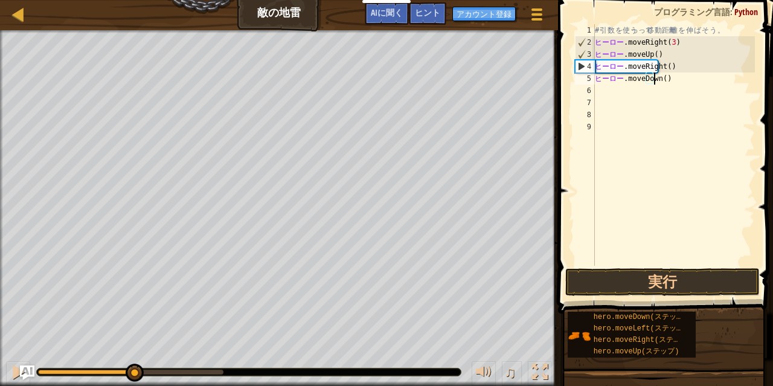
click at [681, 79] on div "# 引 数 を 使う っ って 移 動 距離 離 を 伸 ば そ う 。 ヒーロー .moveRight ( 3 ) ​ ヒーロー .moveUp ( ) ​…" at bounding box center [673, 157] width 162 height 266
click at [682, 121] on div "# 引 数 を 使う っ って 移 動 距離 離 を 伸 ば そ う 。 ヒーロー .moveRight ( 3 ) ​ ヒーロー .moveUp ( ) ​…" at bounding box center [673, 157] width 162 height 266
click at [701, 59] on div "# 引 数 を 使う っ って 移 動 距離 離 を 伸 ば そ う 。 ヒーロー .moveRight ( 3 ) ​ ヒーロー .moveUp ( ) ​…" at bounding box center [673, 157] width 162 height 266
type textarea "hero.moveDown()"
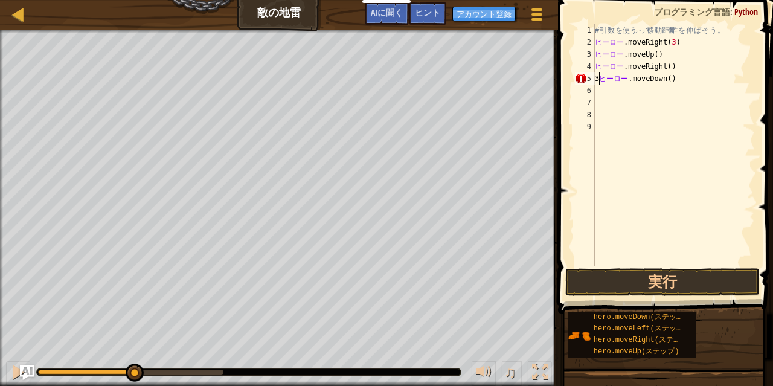
type textarea "hero.moveDown()"
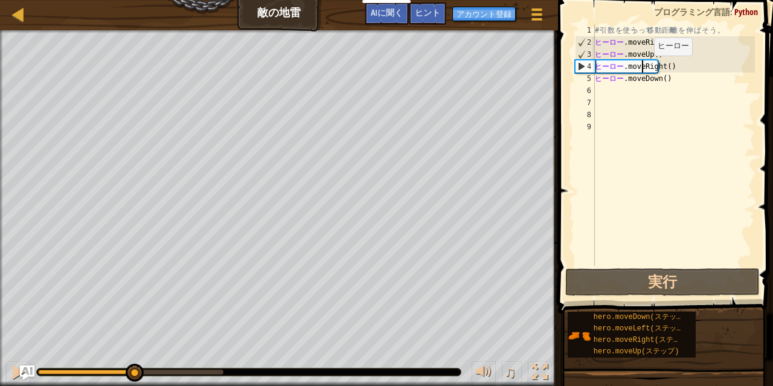
click at [644, 68] on div "# 引 数 を 使う っ って 移 動 距離 離 を 伸 ば そ う 。 ヒーロー .moveRight ( 3 ) ​ ヒーロー .moveUp ( ) ​…" at bounding box center [673, 157] width 162 height 266
click at [581, 67] on div "4" at bounding box center [584, 66] width 19 height 12
click at [578, 50] on div "3" at bounding box center [584, 54] width 19 height 12
click at [580, 29] on div "1" at bounding box center [585, 30] width 20 height 12
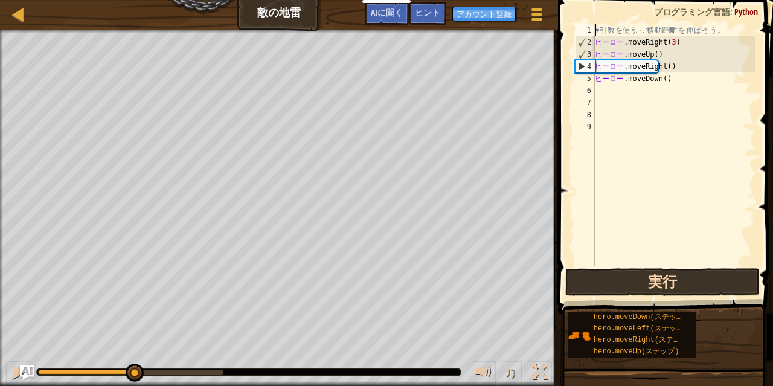
type textarea "# 引数を使って移動距離を伸ばそう。"
click at [656, 281] on button "実行" at bounding box center [662, 282] width 194 height 28
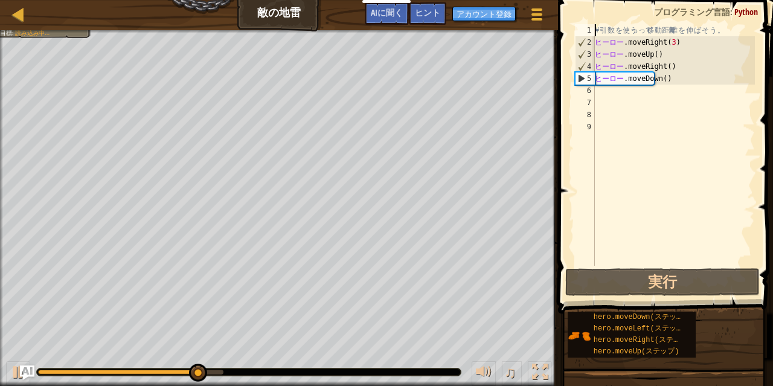
click at [672, 116] on div "# 引 数 を 使う っ って 移 動 距離 離 を 伸 ば そ う 。 ヒーロー .moveRight ( 3 ) ​ ヒーロー .moveUp ( ) ​…" at bounding box center [673, 157] width 162 height 266
click at [667, 77] on div "# 引 数 を 使う っ って 移 動 距離 離 を 伸 ば そ う 。 ヒーロー .moveRight ( 3 ) ​ ヒーロー .moveUp ( ) ​…" at bounding box center [673, 157] width 162 height 266
type textarea "hero.moveDown()"
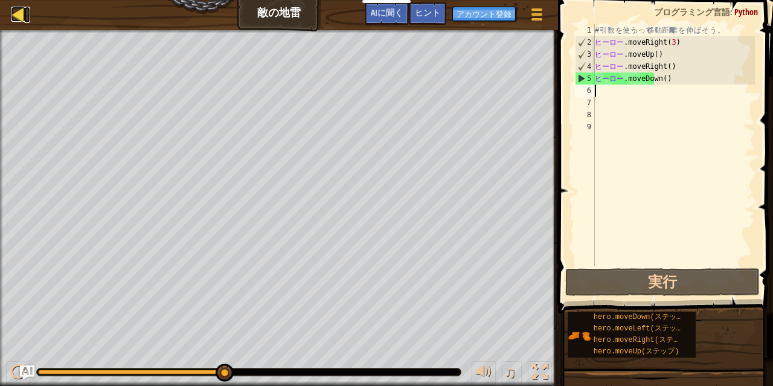
click at [17, 17] on div at bounding box center [18, 14] width 15 height 15
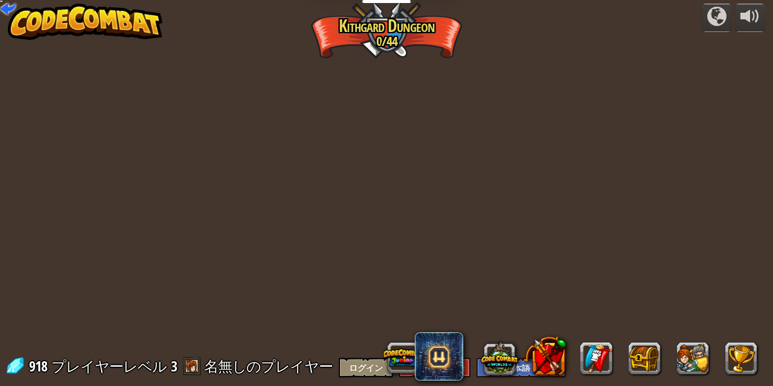
select select "ja"
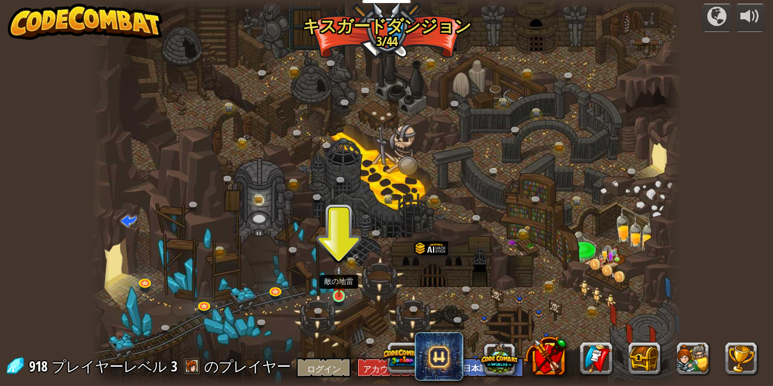
click at [343, 295] on img at bounding box center [339, 281] width 14 height 32
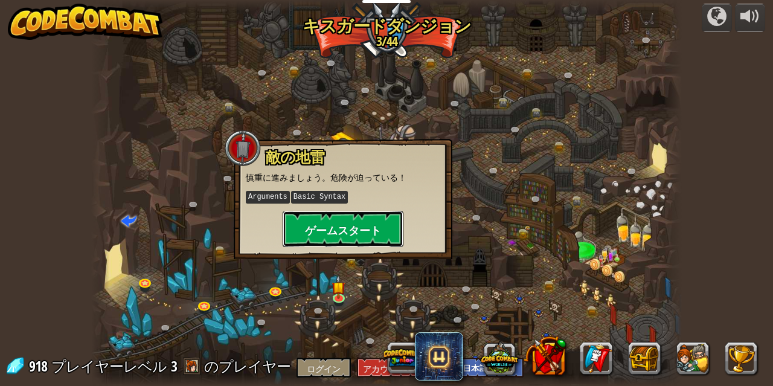
click at [359, 233] on font "ゲームスタート" at bounding box center [343, 230] width 76 height 15
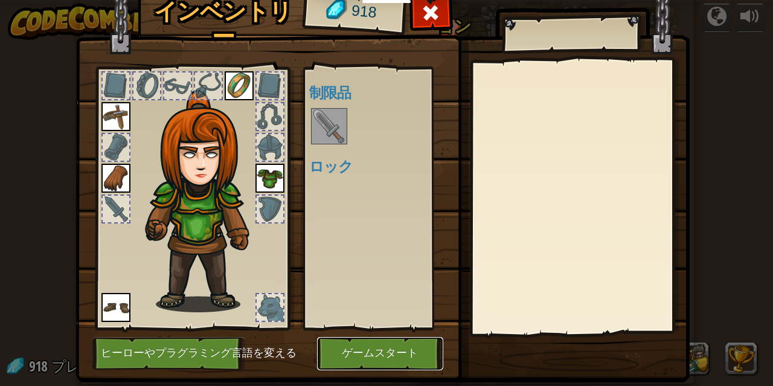
click at [392, 350] on font "ゲームスタート" at bounding box center [380, 353] width 76 height 12
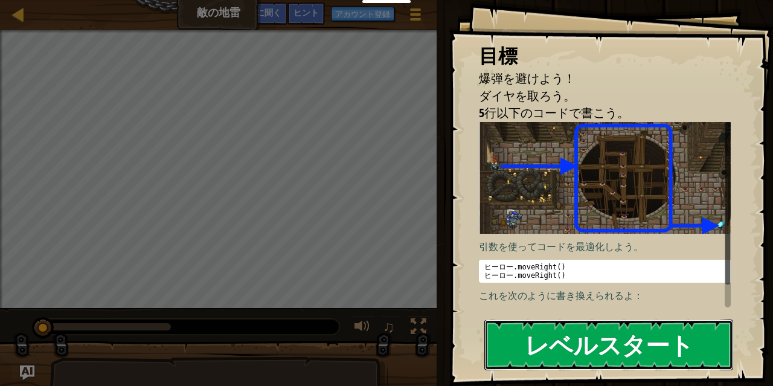
click at [528, 345] on font "レベルスタート" at bounding box center [609, 344] width 168 height 33
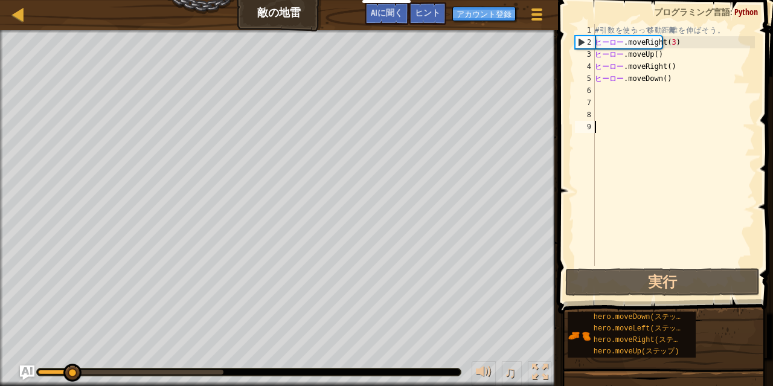
click at [669, 81] on div "# 引 数 を 使う っ って 移 動 距離 離 を 伸 ば そ う 。 ヒーロー .moveRight ( 3 ) ​ ヒーロー .moveUp ( ) ​…" at bounding box center [673, 157] width 162 height 266
type textarea "hero.moveDown()"
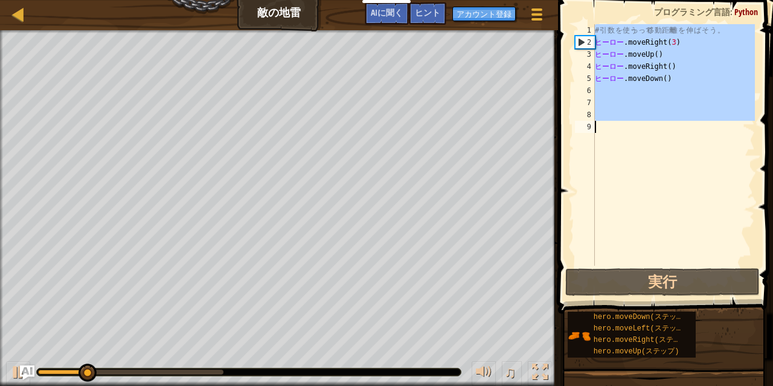
click at [669, 81] on div "# 引 数 を 使う っ って 移 動 距離 離 を 伸 ば そ う 。 ヒーロー .moveRight ( 3 ) ​ ヒーロー .moveUp ( ) ​…" at bounding box center [673, 157] width 162 height 266
click at [669, 81] on div "# 引 数 を 使う っ って 移 動 距離 離 を 伸 ば そ う 。 ヒーロー .moveRight ( 3 ) ​ ヒーロー .moveUp ( ) ​…" at bounding box center [673, 144] width 162 height 241
type textarea "hero.moveDown()"
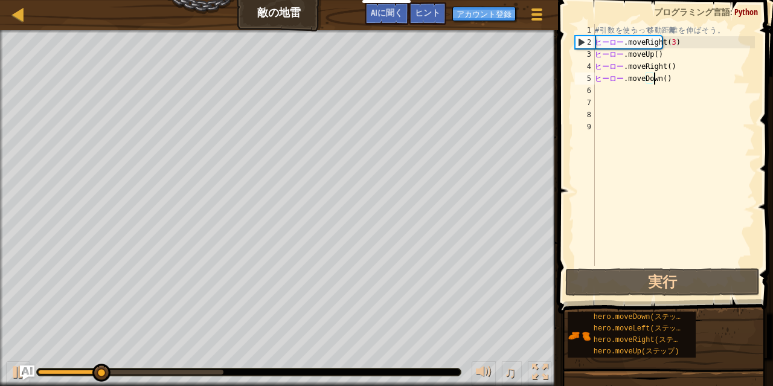
click at [674, 141] on div "# 引 数 を 使う っ って 移 動 距離 離 を 伸 ば そ う 。 ヒーロー .moveRight ( 3 ) ​ ヒーロー .moveUp ( ) ​…" at bounding box center [673, 157] width 162 height 266
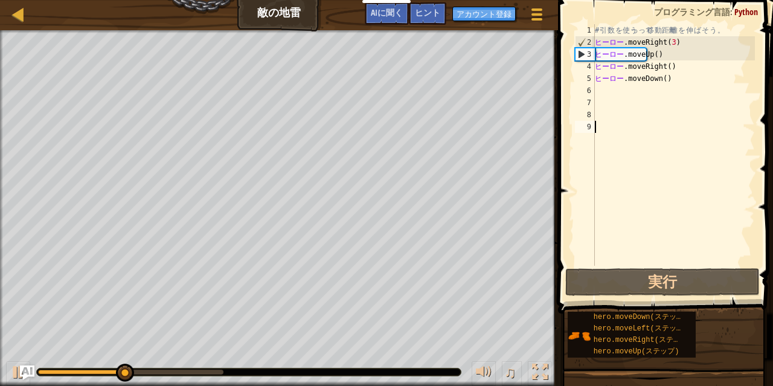
click at [629, 163] on div "# 引 数 を 使う っ って 移 動 距離 離 を 伸 ば そ う 。 ヒーロー .moveRight ( 3 ) ​ ヒーロー .moveUp ( ) ​…" at bounding box center [673, 157] width 162 height 266
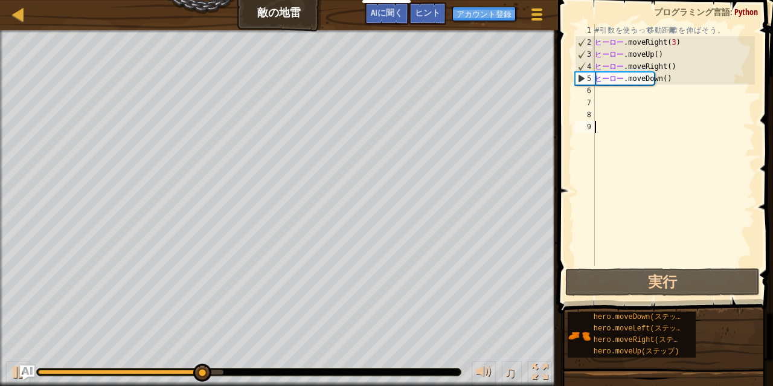
type textarea "3"
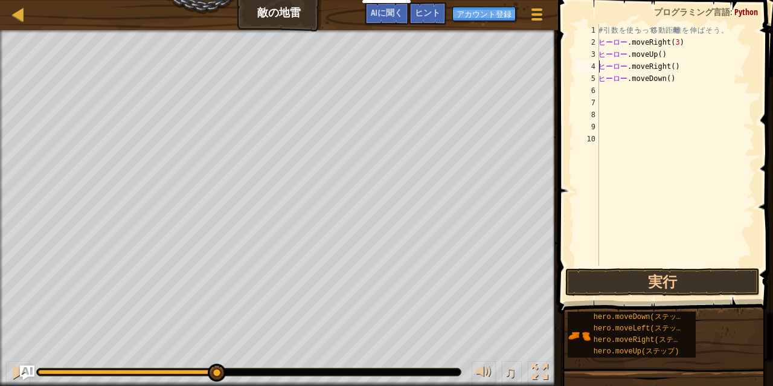
type textarea "hero.moveDown()"
type textarea "hero.moveDown()3"
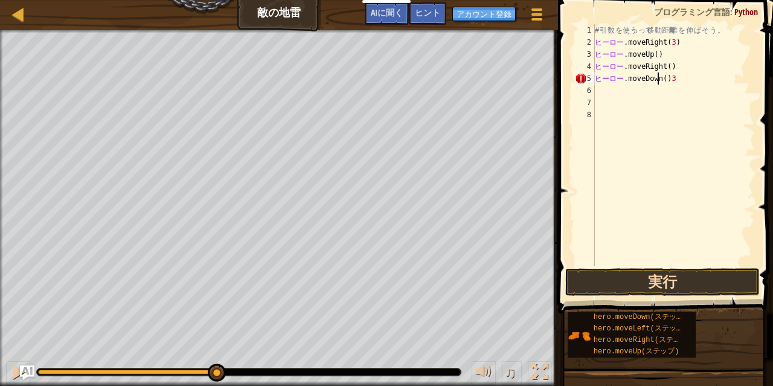
type textarea "hero.moveDown()3"
click at [700, 275] on button "実行" at bounding box center [662, 282] width 194 height 28
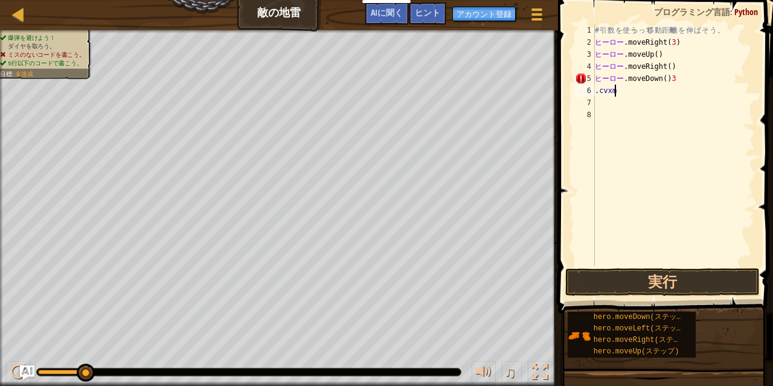
type textarea "."
type textarea "h"
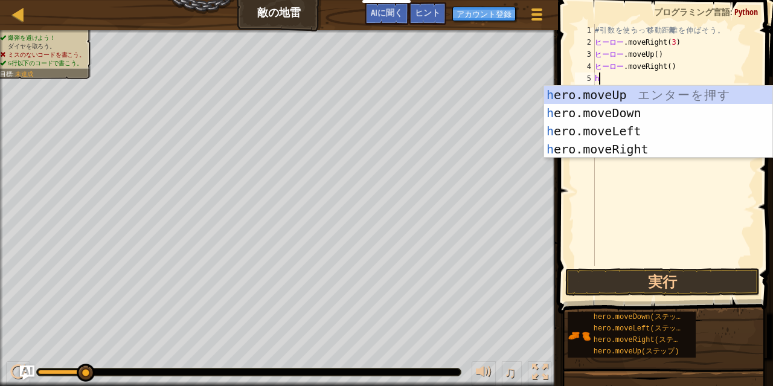
type textarea "h"
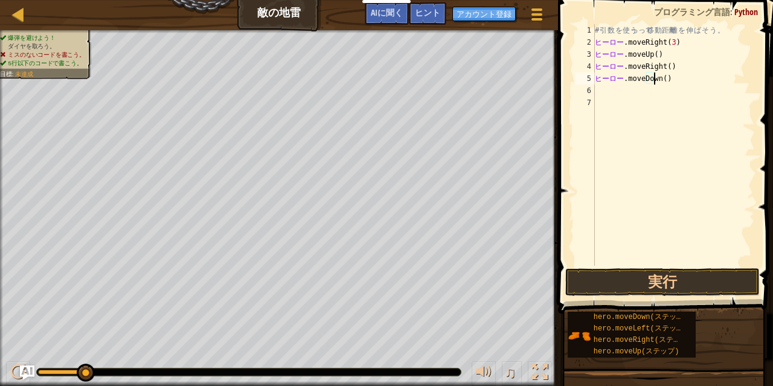
type textarea "hero.moveDown()3"
type textarea "hero.moveDown()"
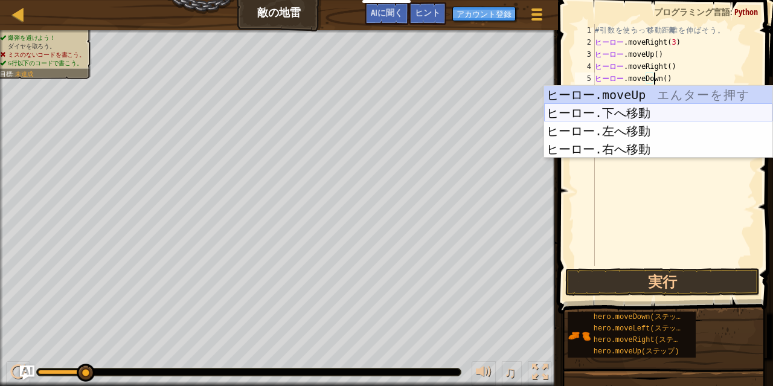
click at [606, 108] on div "ヒーロー.moveUp エ ん タ ー を 押 す ヒーロー.下へ移動 エ ん タ ー を 押 す ヒーロー.左へ移動 エ ん タ ー を 押 す ヒーロー.…" at bounding box center [658, 140] width 228 height 109
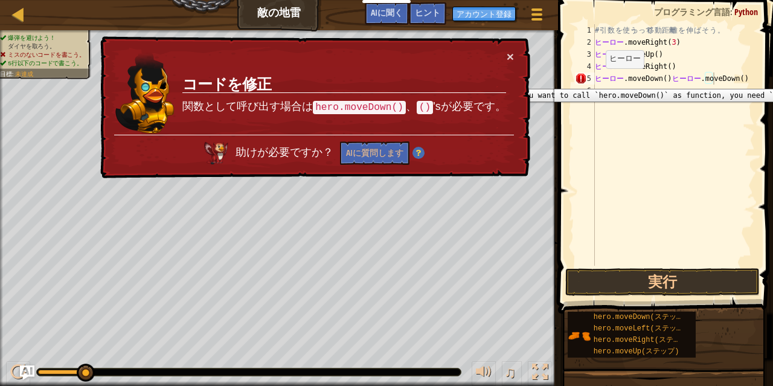
drag, startPoint x: 756, startPoint y: 77, endPoint x: 594, endPoint y: 80, distance: 162.4
click at [594, 80] on div "hero.moveDown()hero.moveDown() 1 2 3 4 5 6 # 引 数 を 使う っ って 移 動 距離 離 を 伸 ば そ う 。…" at bounding box center [663, 180] width 219 height 349
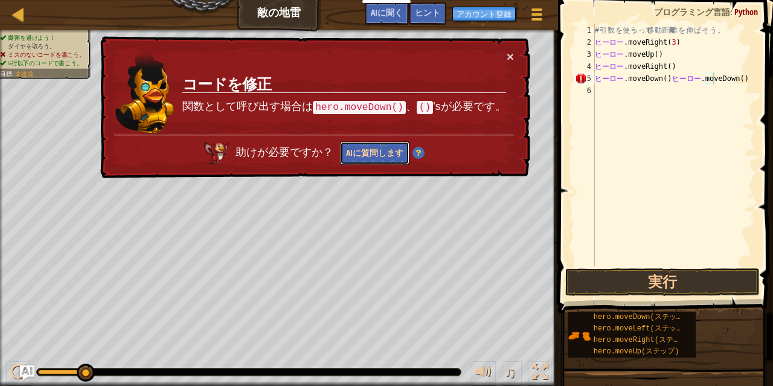
click at [390, 150] on font "AIに質問します" at bounding box center [374, 152] width 57 height 11
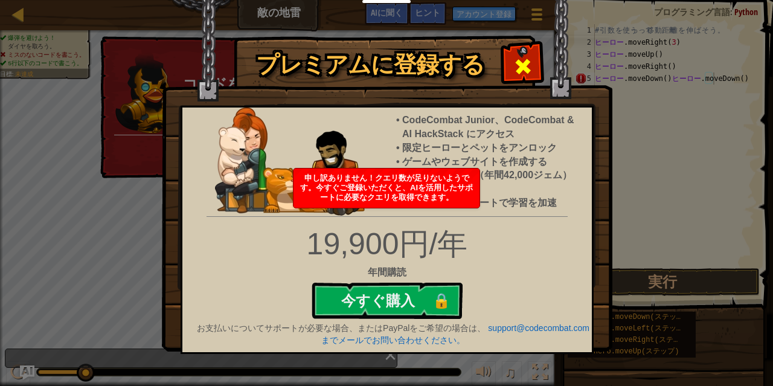
click at [528, 62] on span at bounding box center [522, 66] width 19 height 19
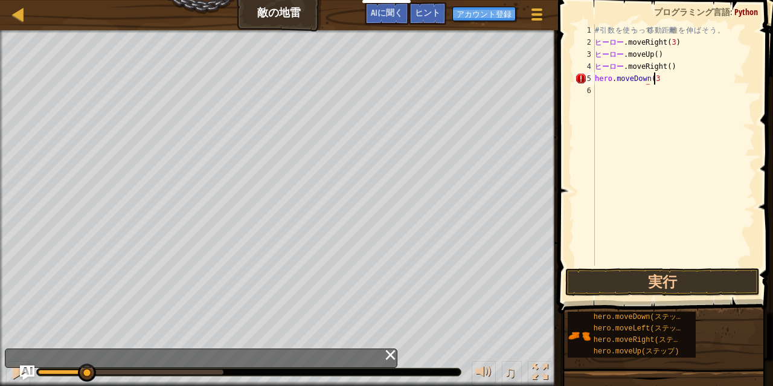
scroll to position [5, 4]
type textarea "hero.moveDown(3)"
type textarea "h"
click at [666, 91] on div "# 引 数 を 使う っ って 移 動 距離 離 を 伸 ば そ う 。 ヒーロー .moveRight ( 3 ) ​ ヒーロー .moveUp ( ) ​…" at bounding box center [673, 157] width 162 height 266
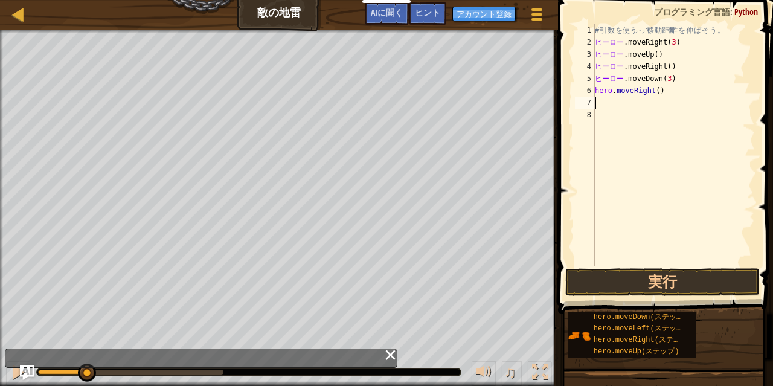
type textarea "hero.moveRight()"
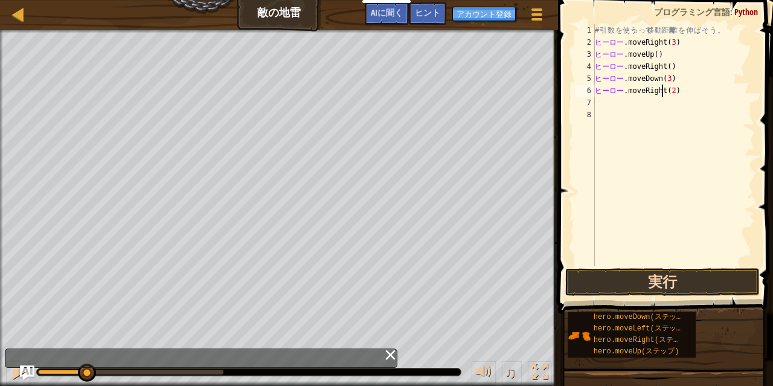
type textarea "hero.moveRight(2)"
click at [708, 281] on button "実行" at bounding box center [662, 282] width 194 height 28
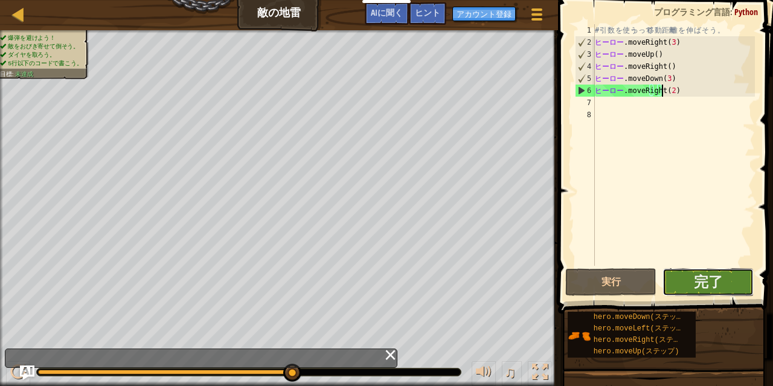
click at [724, 275] on button "完了" at bounding box center [707, 282] width 91 height 28
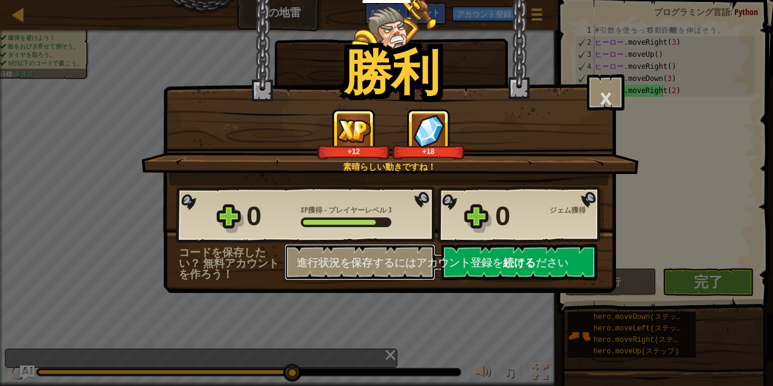
click at [549, 261] on div "0 XP獲得 - プレイヤーレベル 3 0 ジェム獲得 コードを保存したい？ 無料アカウントを作ろう！ 進行状況を保存するにはアカウント登録をしてください 保…" at bounding box center [390, 232] width 452 height 95
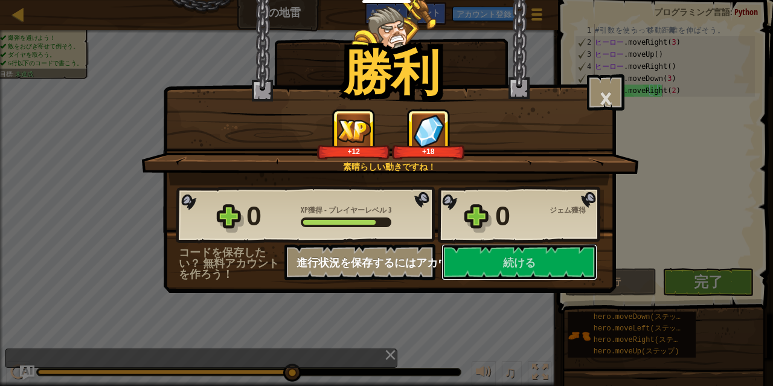
drag, startPoint x: 549, startPoint y: 261, endPoint x: 504, endPoint y: 261, distance: 44.7
click at [504, 261] on font "続ける" at bounding box center [519, 262] width 33 height 15
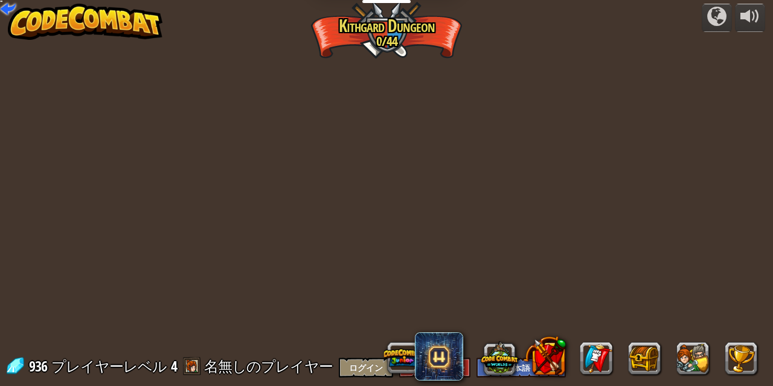
select select "ja"
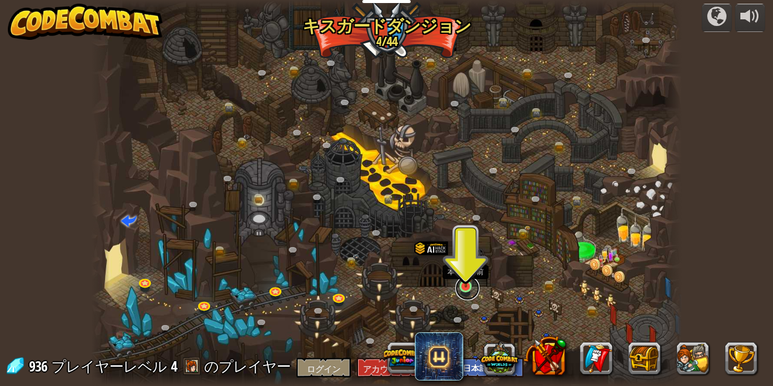
click at [469, 288] on link at bounding box center [467, 288] width 24 height 24
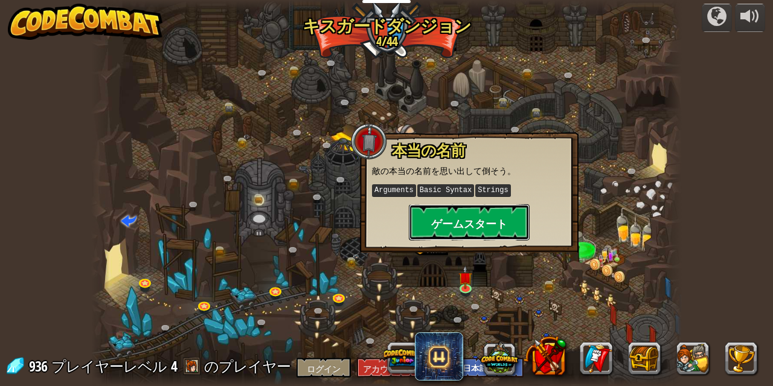
click at [489, 217] on font "ゲームスタート" at bounding box center [469, 223] width 76 height 15
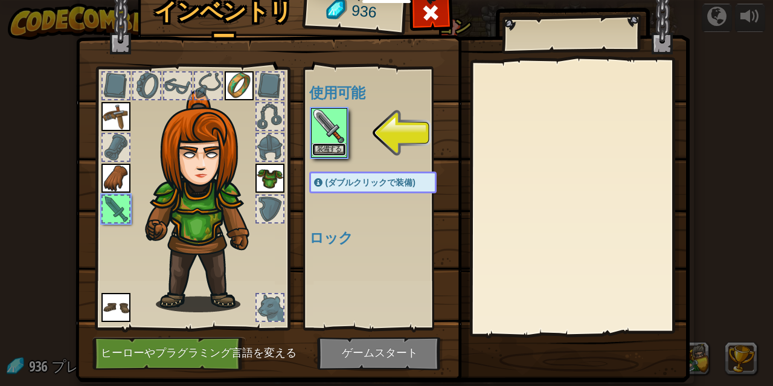
click at [328, 144] on button "装備する" at bounding box center [329, 149] width 34 height 13
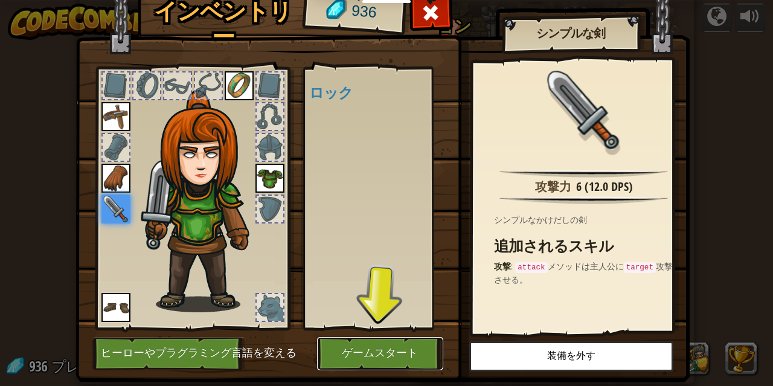
click at [395, 350] on font "ゲームスタート" at bounding box center [380, 353] width 76 height 12
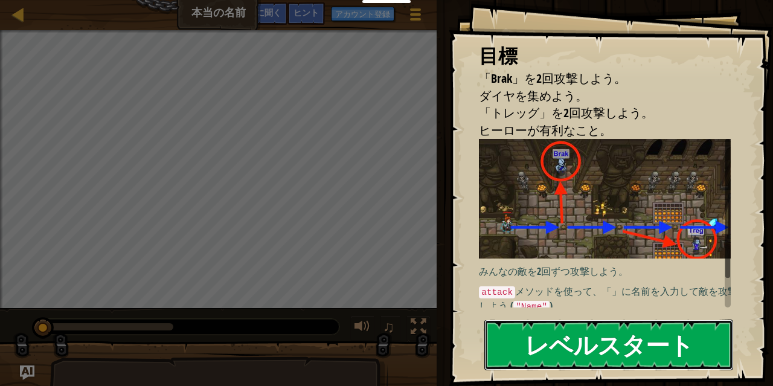
drag, startPoint x: 620, startPoint y: 346, endPoint x: 610, endPoint y: 354, distance: 12.8
click at [622, 347] on font "レベルスタート" at bounding box center [609, 344] width 168 height 33
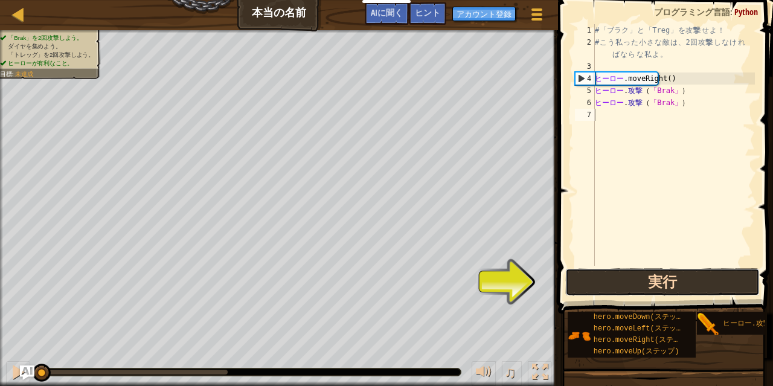
click at [591, 281] on button "実行" at bounding box center [662, 282] width 194 height 28
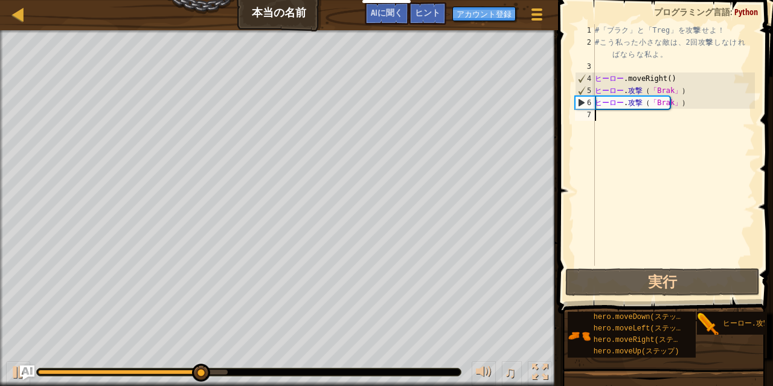
type textarea "h"
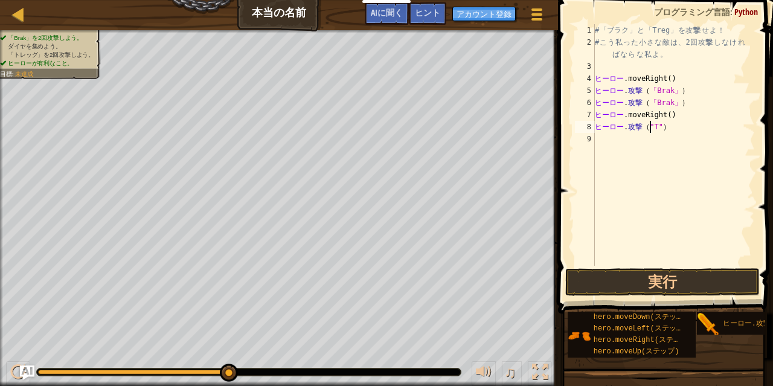
scroll to position [5, 5]
type textarea "hero.attack("Treg")"
click at [603, 136] on div "# 「 ブラク 」 と 「 Treg 」 を 攻撃 撃 せ よ ！ # こ う 私 っ た 小 さ な 敵 は 、 2 回 攻撃 撃 し な け れ ば な …" at bounding box center [673, 157] width 162 height 266
click at [677, 142] on div "# 「 ブラク 」 と 「 Treg 」 を 攻撃 撃 せ よ ！ # こ う 私 っ た 小 さ な 敵 は 、 2 回 攻撃 撃 し な け れ ば な …" at bounding box center [675, 157] width 159 height 266
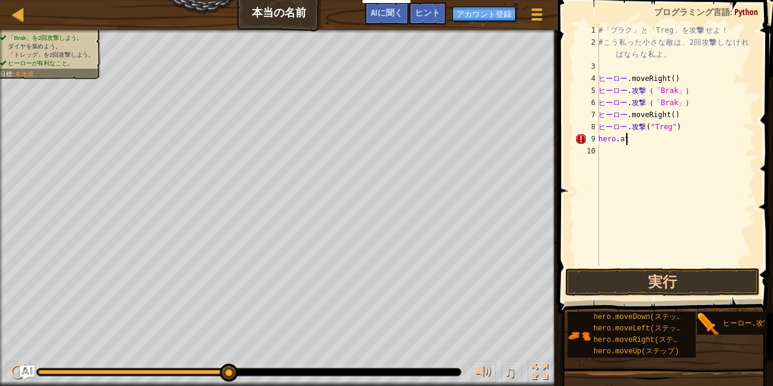
scroll to position [5, 0]
type textarea "h"
type textarea "hero.attack("Treg")"
click at [706, 276] on button "実行" at bounding box center [662, 282] width 194 height 28
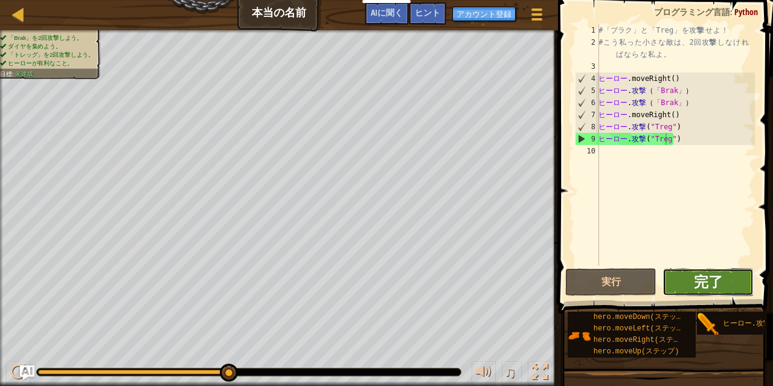
click at [714, 279] on font "完了" at bounding box center [708, 281] width 29 height 19
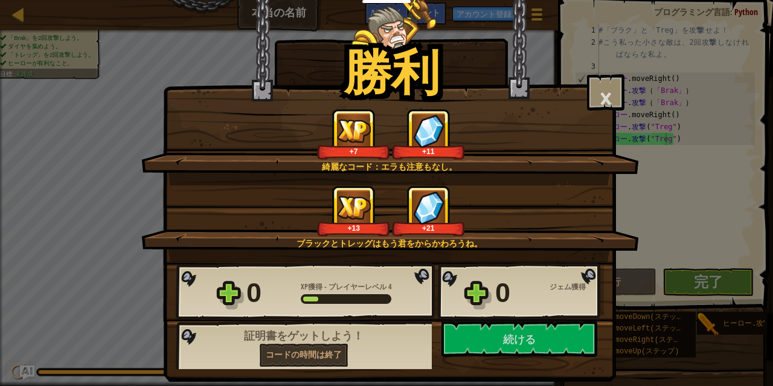
scroll to position [0, 0]
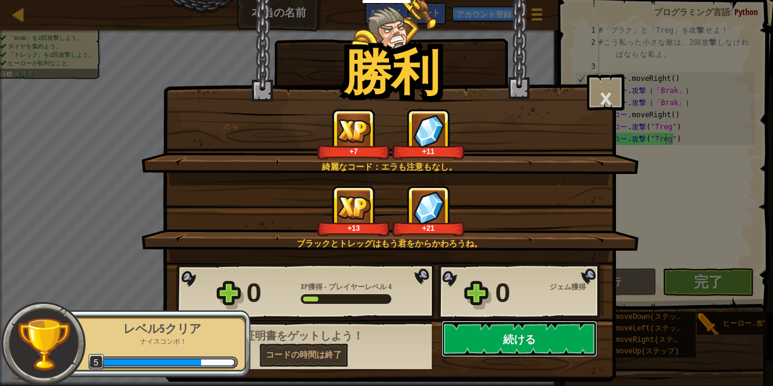
click at [513, 343] on font "続ける" at bounding box center [519, 338] width 33 height 15
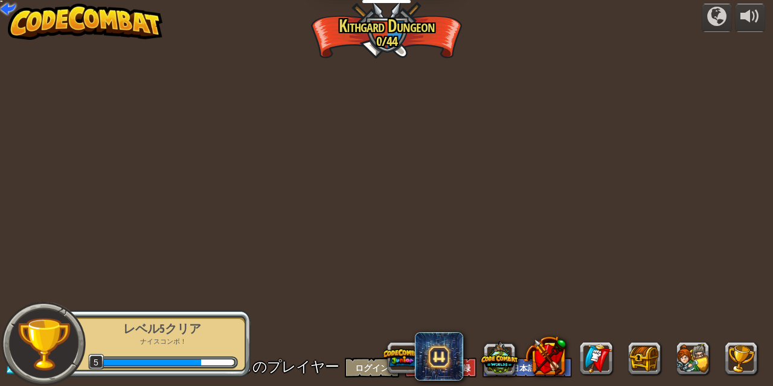
select select "ja"
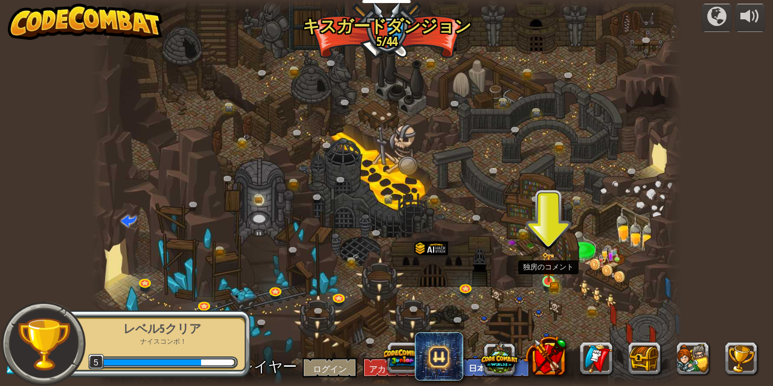
click at [546, 280] on img at bounding box center [548, 267] width 14 height 31
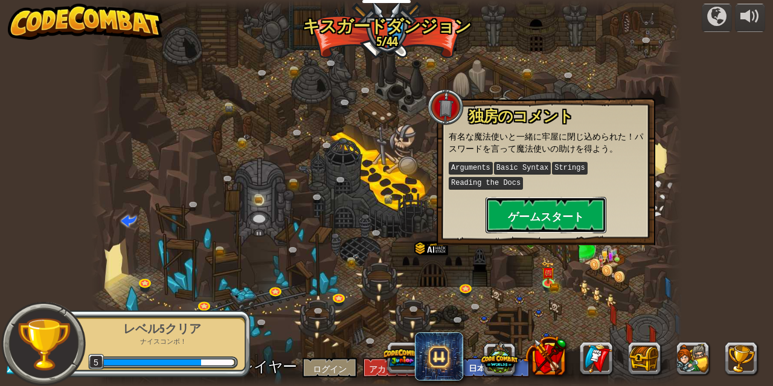
click at [555, 223] on button "ゲームスタート" at bounding box center [545, 215] width 121 height 36
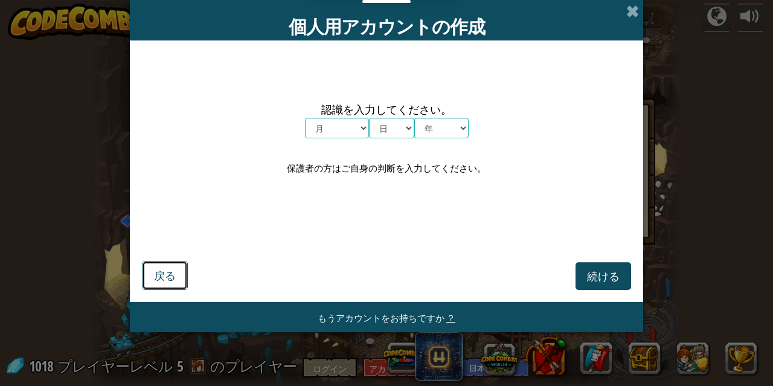
click at [173, 277] on font "戻る" at bounding box center [165, 275] width 22 height 14
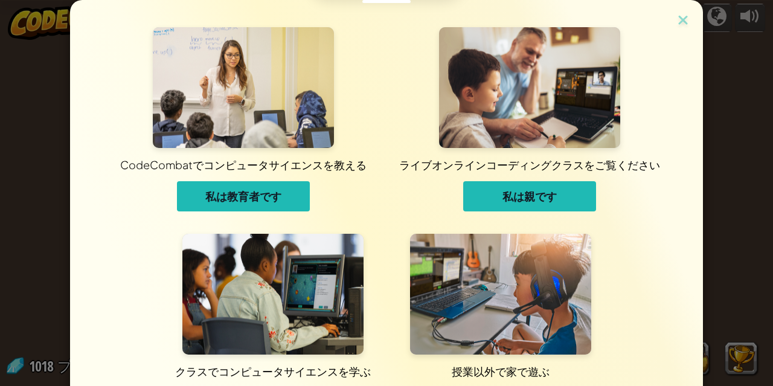
click at [509, 283] on img at bounding box center [500, 294] width 181 height 121
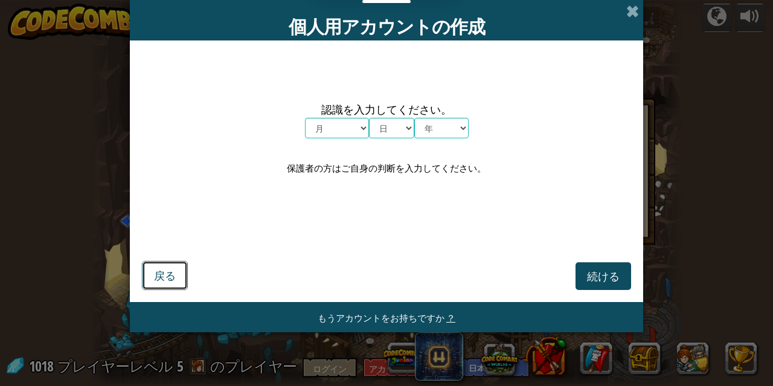
click at [176, 276] on button "戻る" at bounding box center [165, 275] width 46 height 29
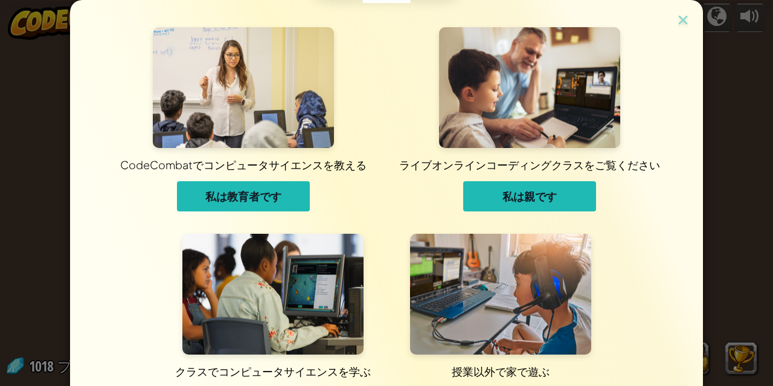
click at [337, 282] on img at bounding box center [272, 294] width 181 height 121
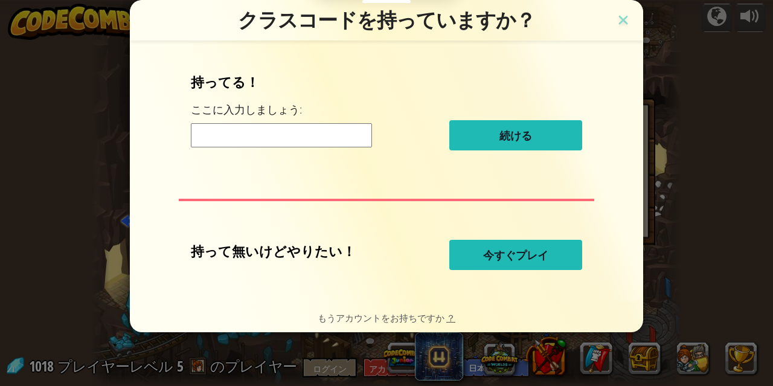
click at [484, 252] on font "今すぐプレイ" at bounding box center [515, 255] width 65 height 14
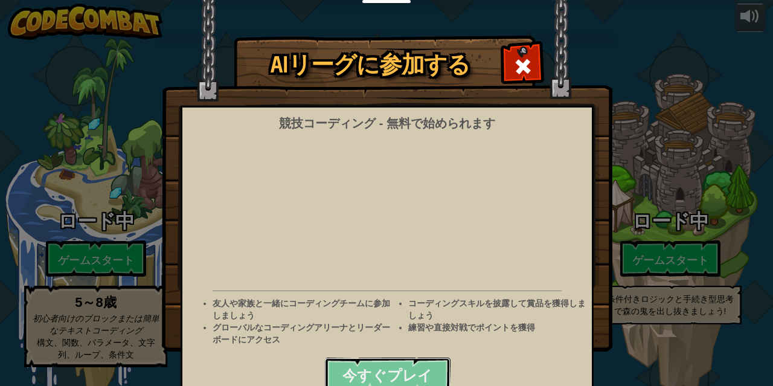
click at [434, 377] on button "今すぐプレイ" at bounding box center [387, 375] width 126 height 36
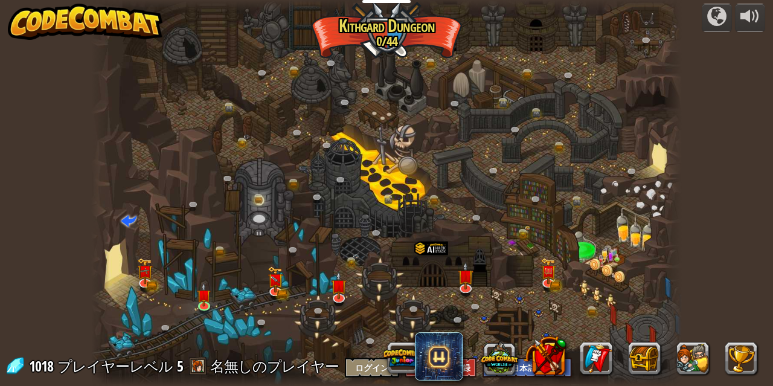
select select "ja"
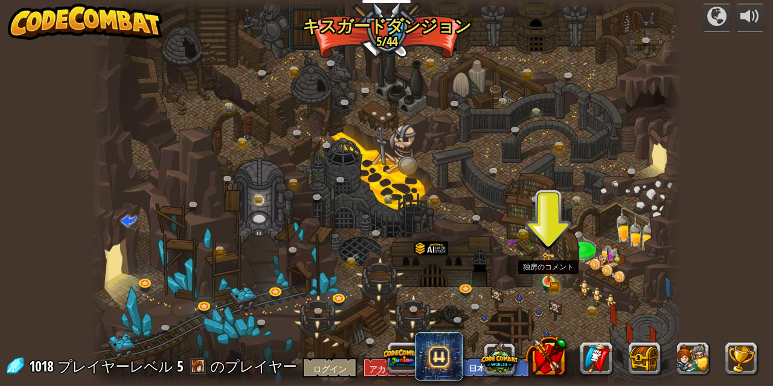
click at [549, 280] on img at bounding box center [548, 267] width 14 height 31
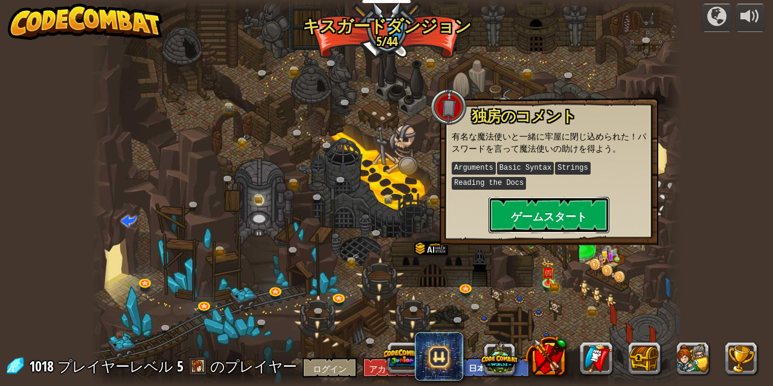
click at [541, 222] on font "ゲームスタート" at bounding box center [549, 216] width 76 height 15
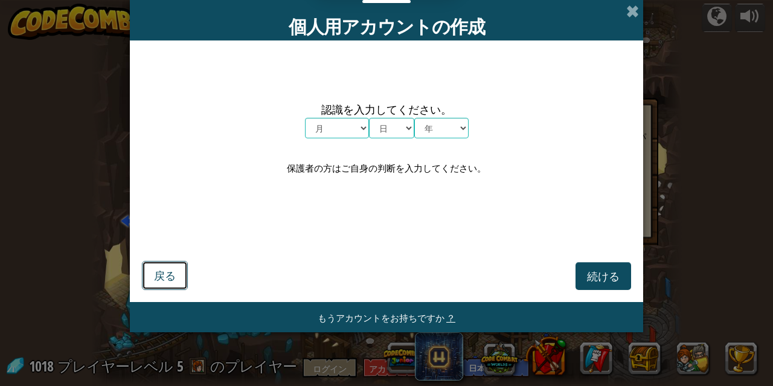
click at [173, 275] on font "戻る" at bounding box center [165, 275] width 22 height 14
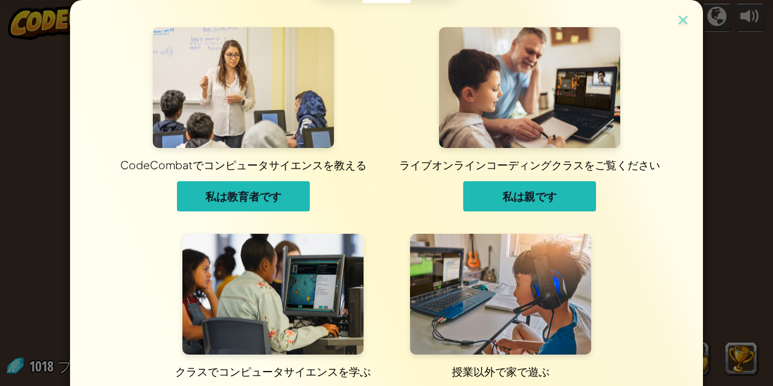
click at [274, 199] on font "私は教育者です" at bounding box center [243, 196] width 76 height 14
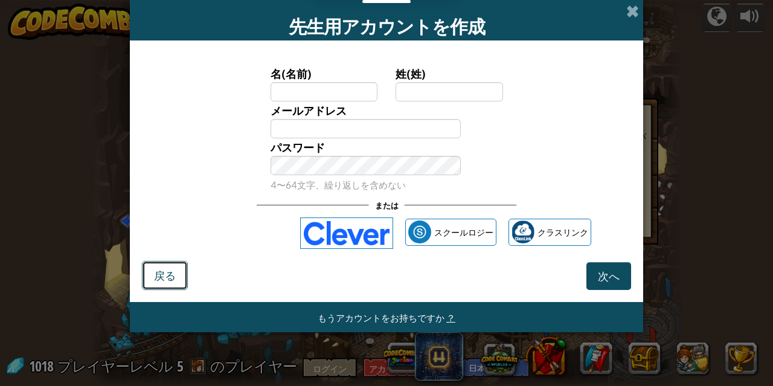
click at [169, 279] on font "戻る" at bounding box center [165, 275] width 22 height 14
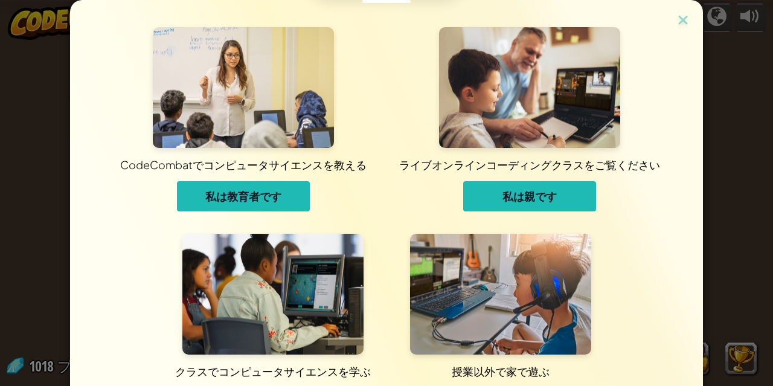
click at [319, 267] on img at bounding box center [272, 294] width 181 height 121
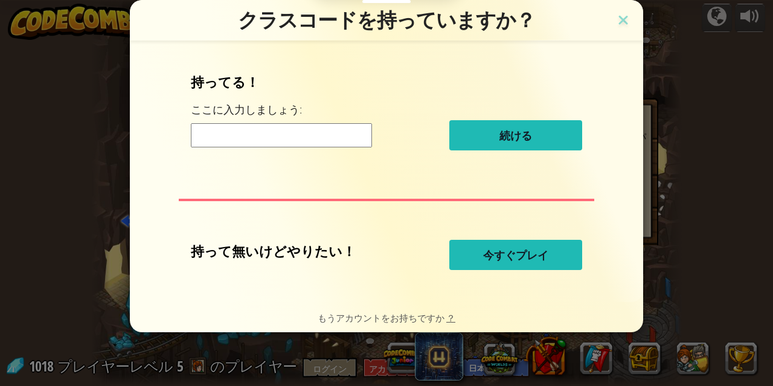
click at [563, 249] on button "今すぐプレイ" at bounding box center [515, 255] width 133 height 30
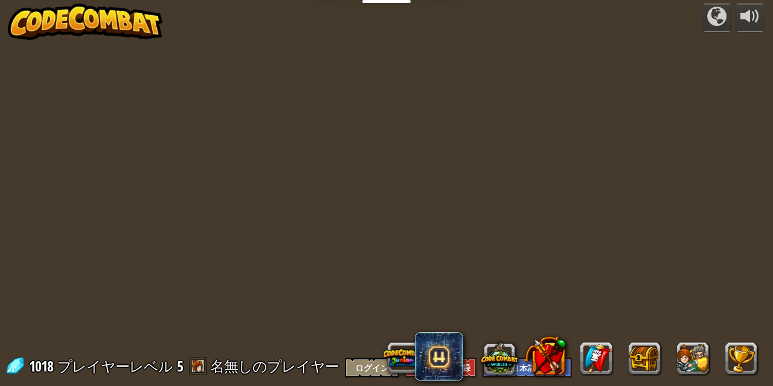
select select "ja"
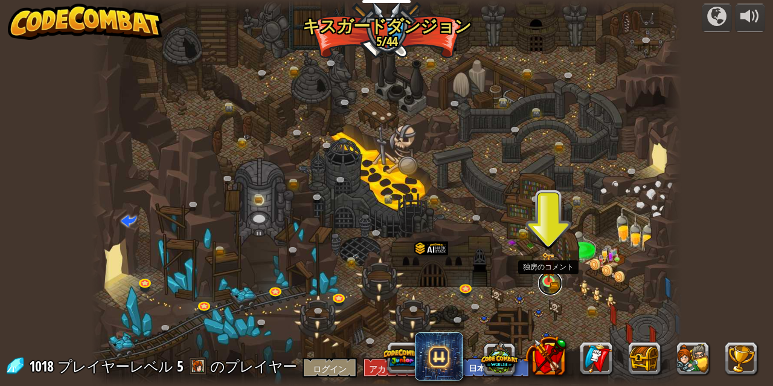
click at [545, 283] on link at bounding box center [550, 283] width 24 height 24
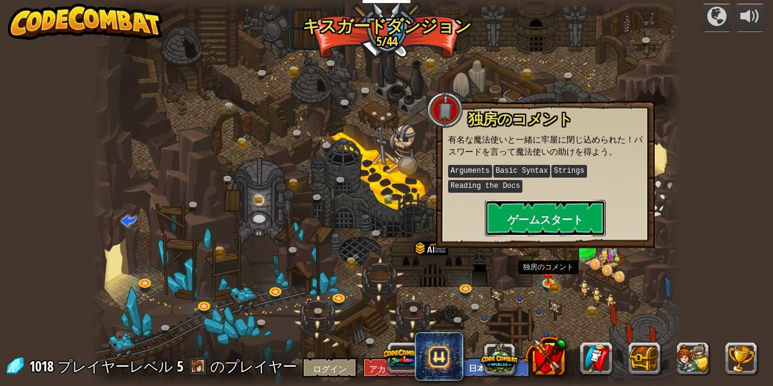
click at [529, 216] on font "ゲームスタート" at bounding box center [545, 219] width 76 height 15
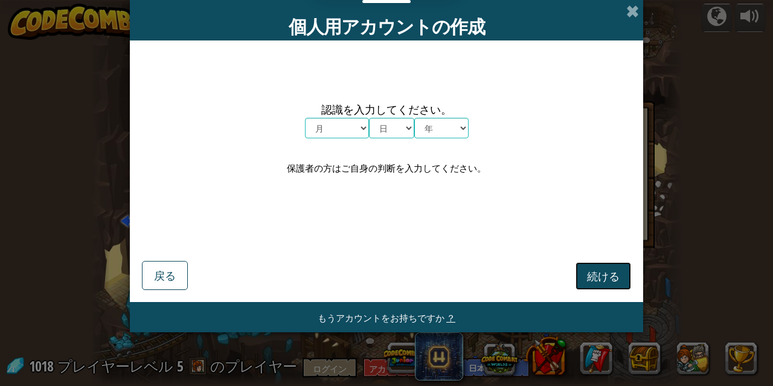
click at [592, 264] on button "続ける" at bounding box center [603, 276] width 56 height 28
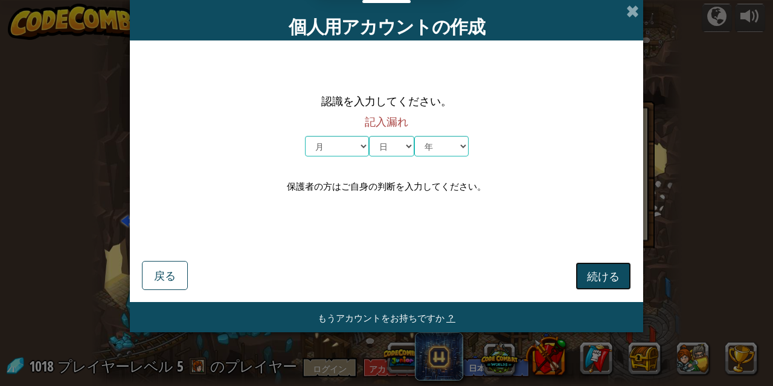
click at [592, 264] on button "続ける" at bounding box center [603, 276] width 56 height 28
click at [628, 14] on span at bounding box center [632, 11] width 13 height 13
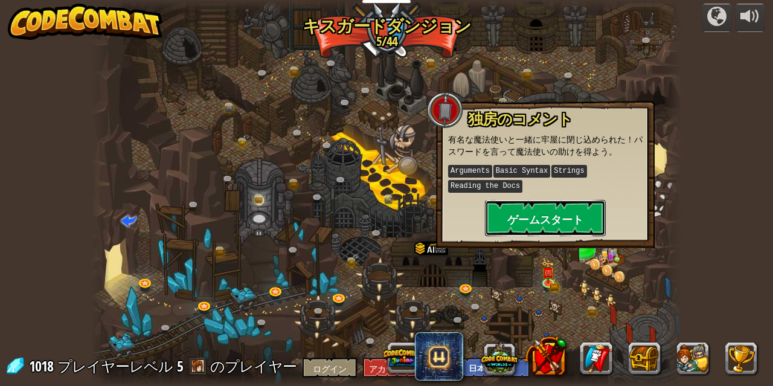
click at [548, 208] on button "ゲームスタート" at bounding box center [545, 218] width 121 height 36
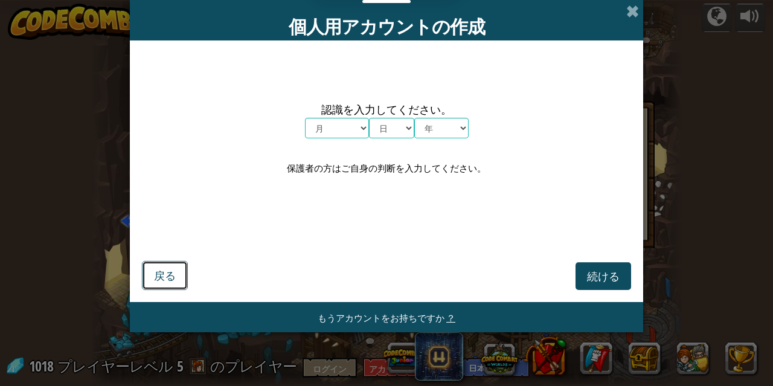
click at [159, 275] on font "戻る" at bounding box center [165, 275] width 22 height 14
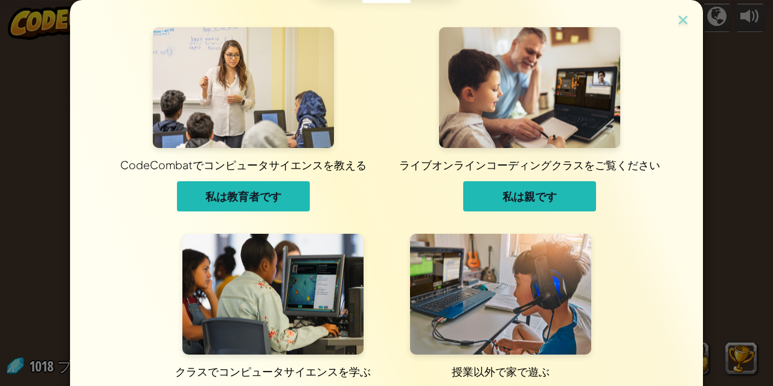
click at [264, 279] on img at bounding box center [272, 294] width 181 height 121
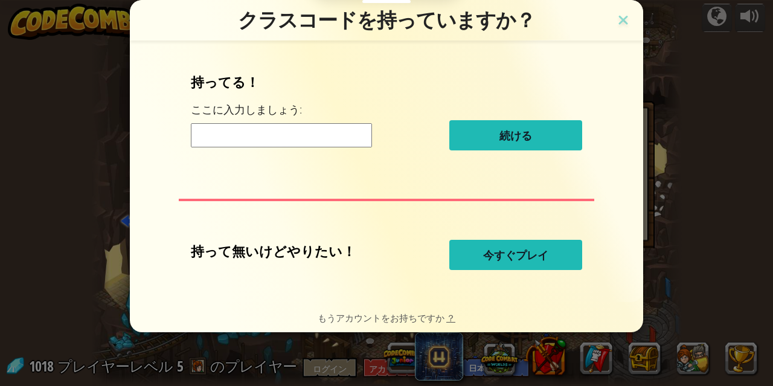
click at [493, 243] on button "今すぐプレイ" at bounding box center [515, 255] width 133 height 30
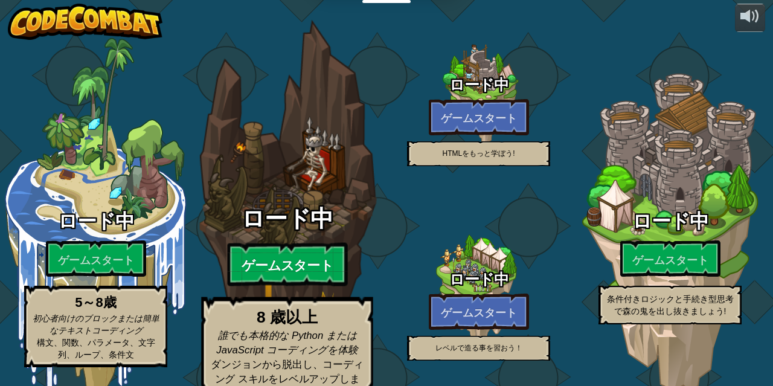
select select "ja"
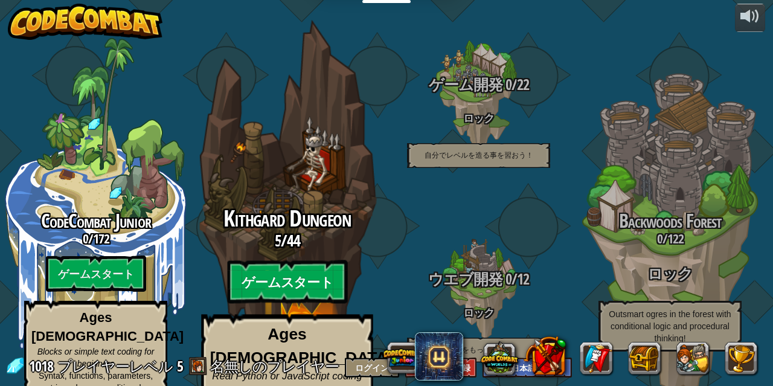
click at [316, 267] on btn "ゲームスタート" at bounding box center [287, 281] width 120 height 43
select select "ja"
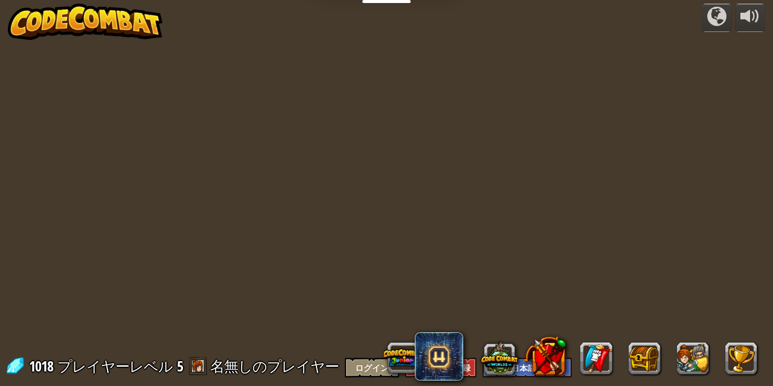
select select "ja"
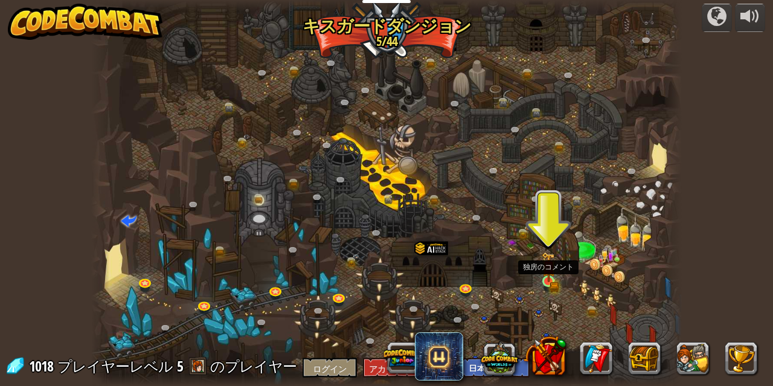
click at [549, 281] on img at bounding box center [548, 267] width 14 height 31
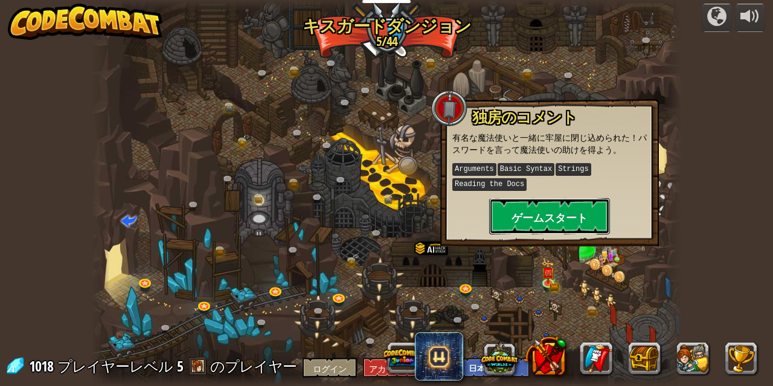
click at [551, 224] on button "ゲームスタート" at bounding box center [549, 216] width 121 height 36
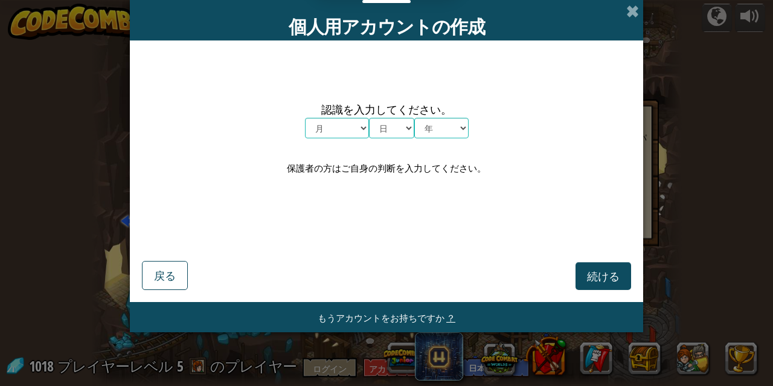
click at [414, 319] on font "もうアカウントをお持ちですか" at bounding box center [381, 316] width 127 height 11
click at [168, 267] on button "戻る" at bounding box center [165, 275] width 46 height 29
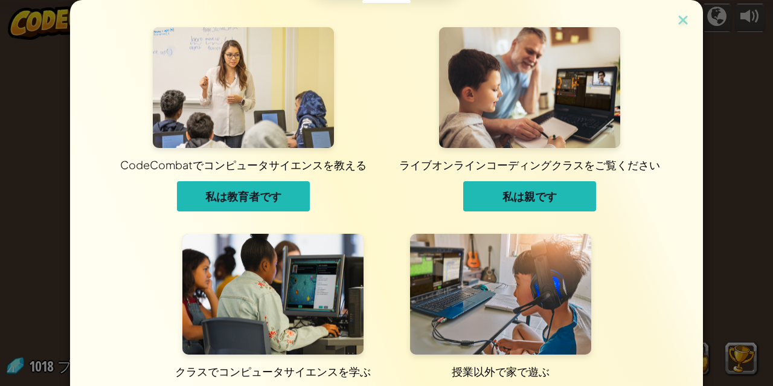
click at [325, 272] on img at bounding box center [272, 294] width 181 height 121
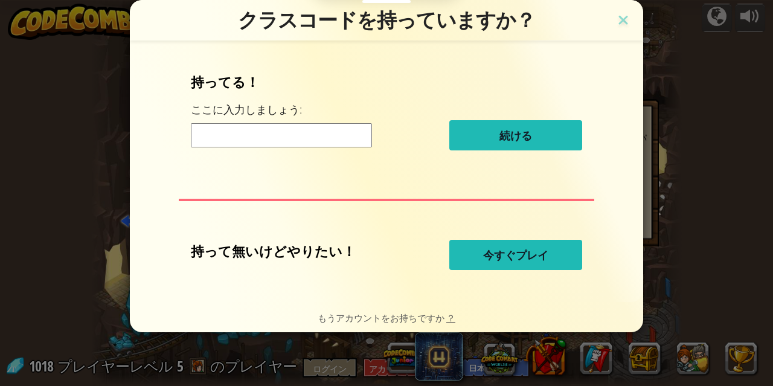
click at [540, 237] on div "持ってる！ ここに入力しましょう: 続ける 持って無いけどやりたい！ 今すぐプレイ" at bounding box center [386, 171] width 489 height 237
click at [541, 259] on font "今すぐプレイ" at bounding box center [515, 255] width 65 height 14
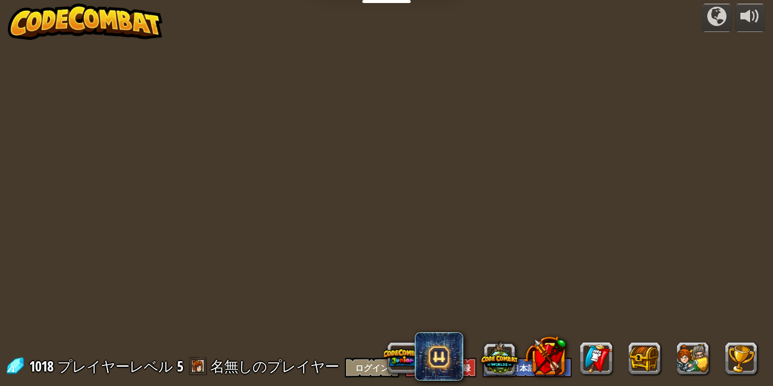
select select "ja"
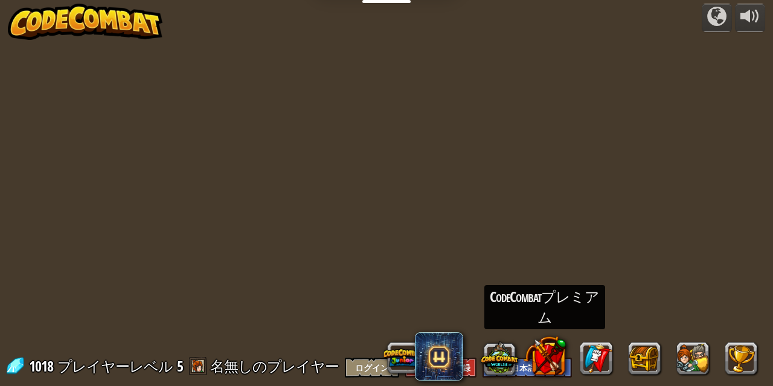
select select "ja"
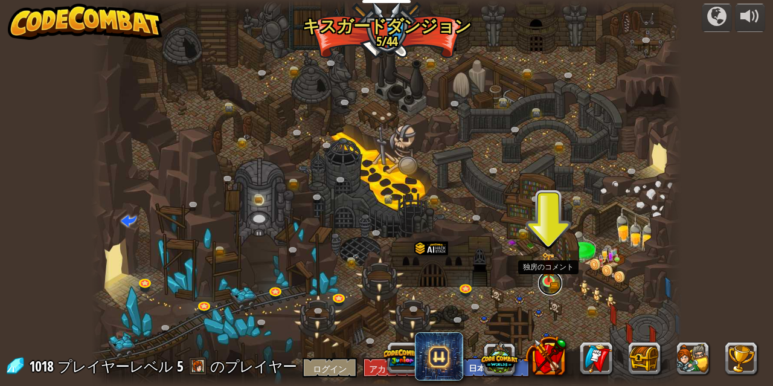
click at [551, 284] on link at bounding box center [550, 283] width 24 height 24
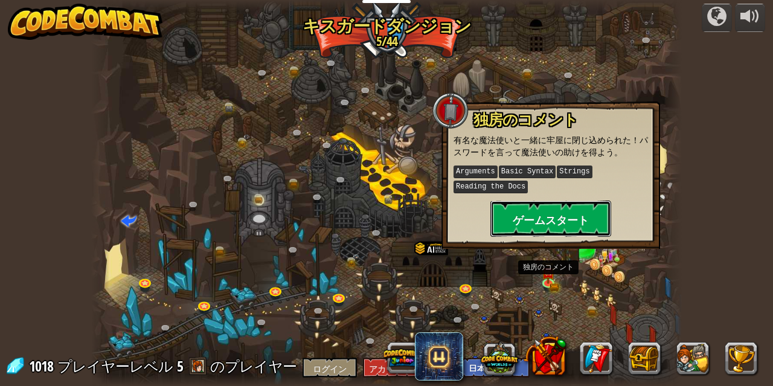
click at [569, 212] on font "ゲームスタート" at bounding box center [551, 219] width 76 height 15
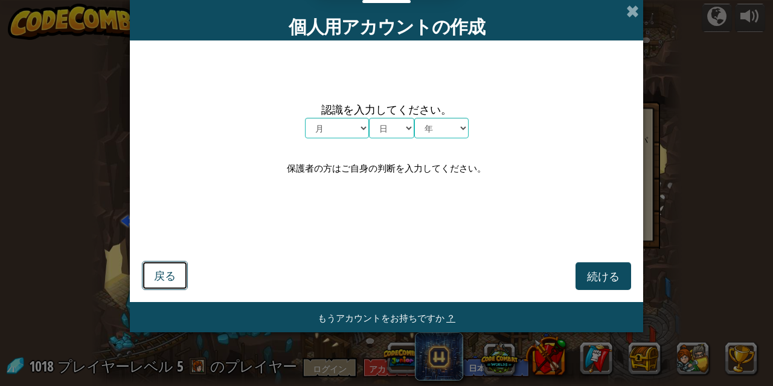
click at [173, 283] on button "戻る" at bounding box center [165, 275] width 46 height 29
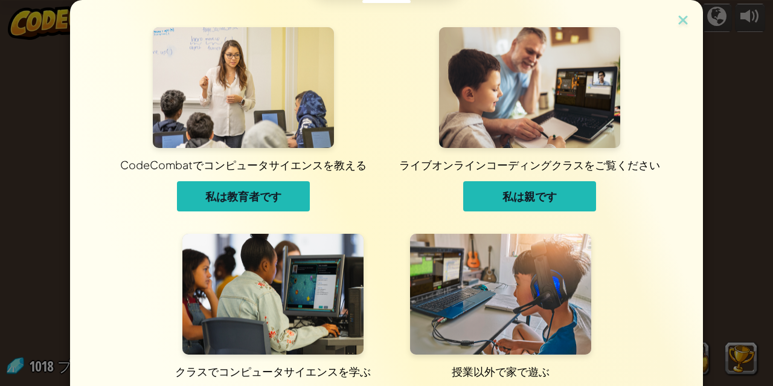
click at [520, 321] on img at bounding box center [500, 294] width 181 height 121
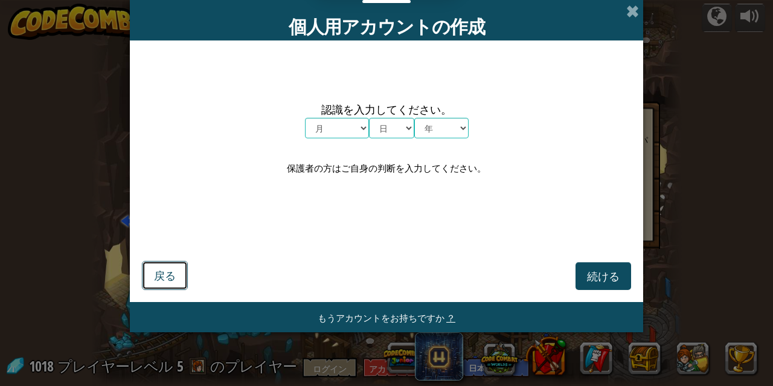
click at [167, 273] on font "戻る" at bounding box center [165, 275] width 22 height 14
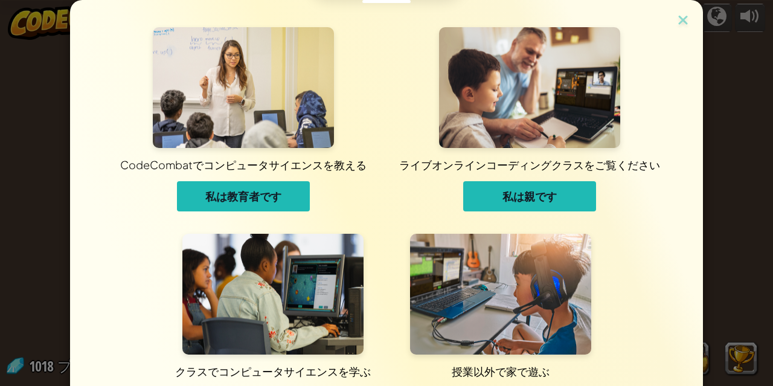
click at [484, 330] on img at bounding box center [500, 294] width 181 height 121
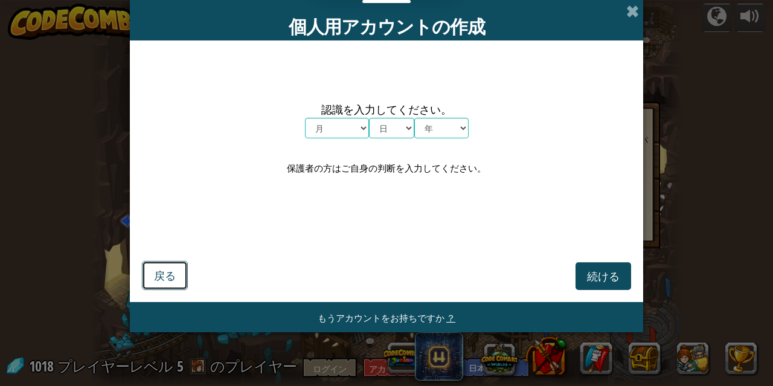
click at [157, 280] on font "戻る" at bounding box center [165, 275] width 22 height 14
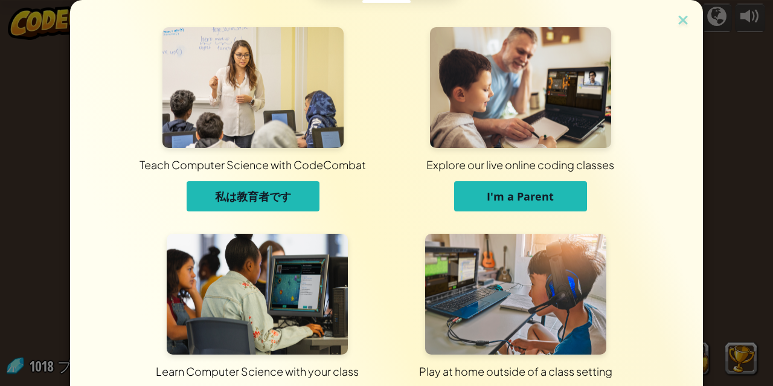
click at [279, 313] on img at bounding box center [257, 294] width 181 height 121
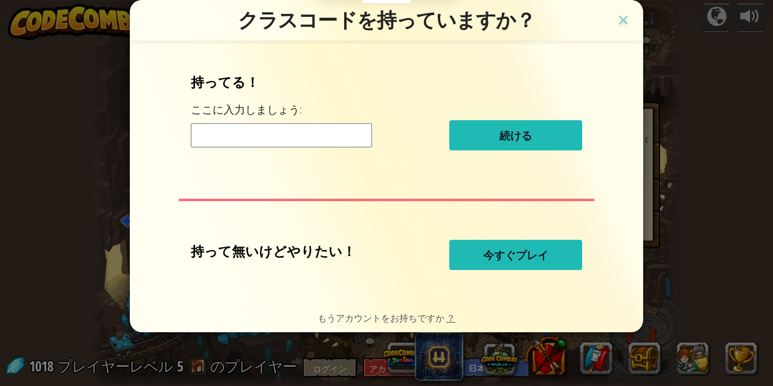
click at [518, 258] on font "今すぐプレイ" at bounding box center [515, 255] width 65 height 14
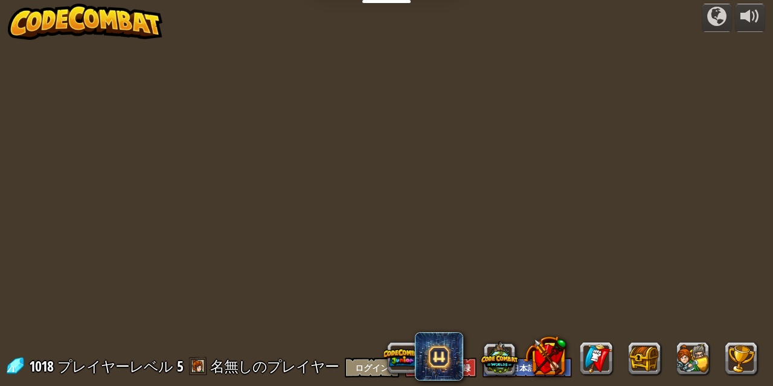
select select "ja"
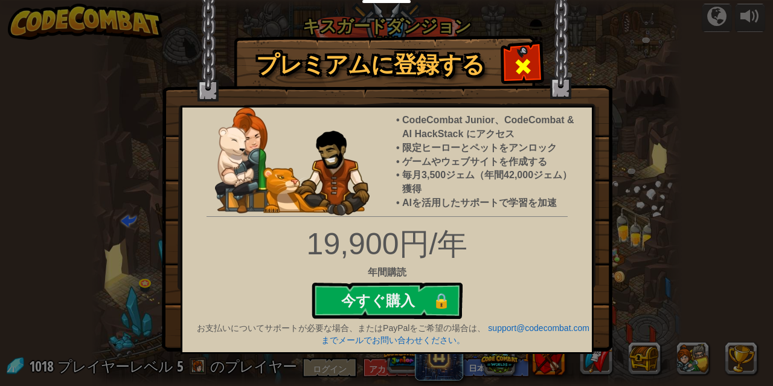
click at [519, 59] on span at bounding box center [522, 66] width 19 height 19
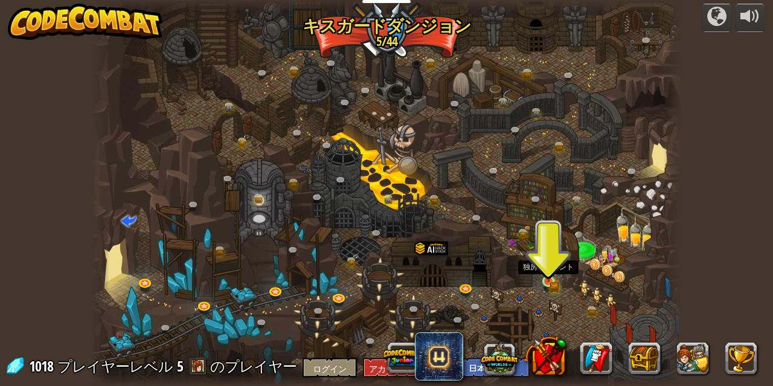
click at [554, 273] on img at bounding box center [548, 267] width 14 height 31
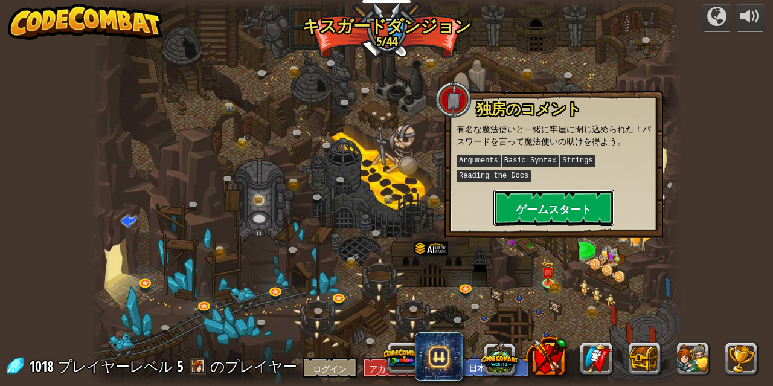
click at [551, 220] on button "ゲームスタート" at bounding box center [553, 208] width 121 height 36
